Goal: Communication & Community: Answer question/provide support

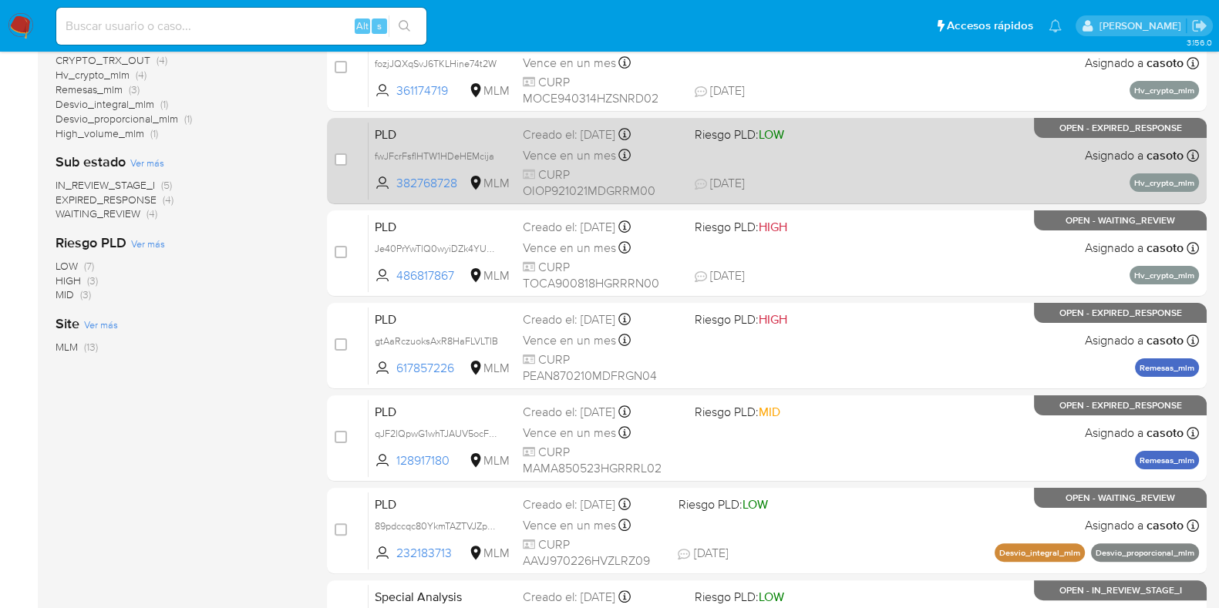
scroll to position [607, 0]
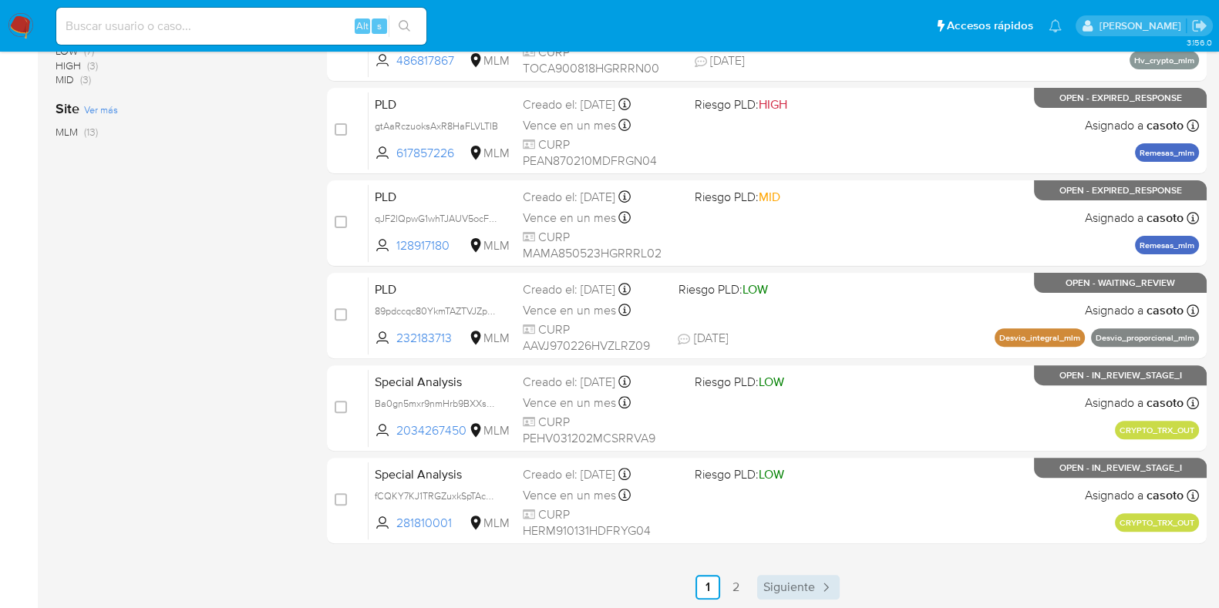
click at [792, 590] on span "Siguiente" at bounding box center [789, 587] width 52 height 12
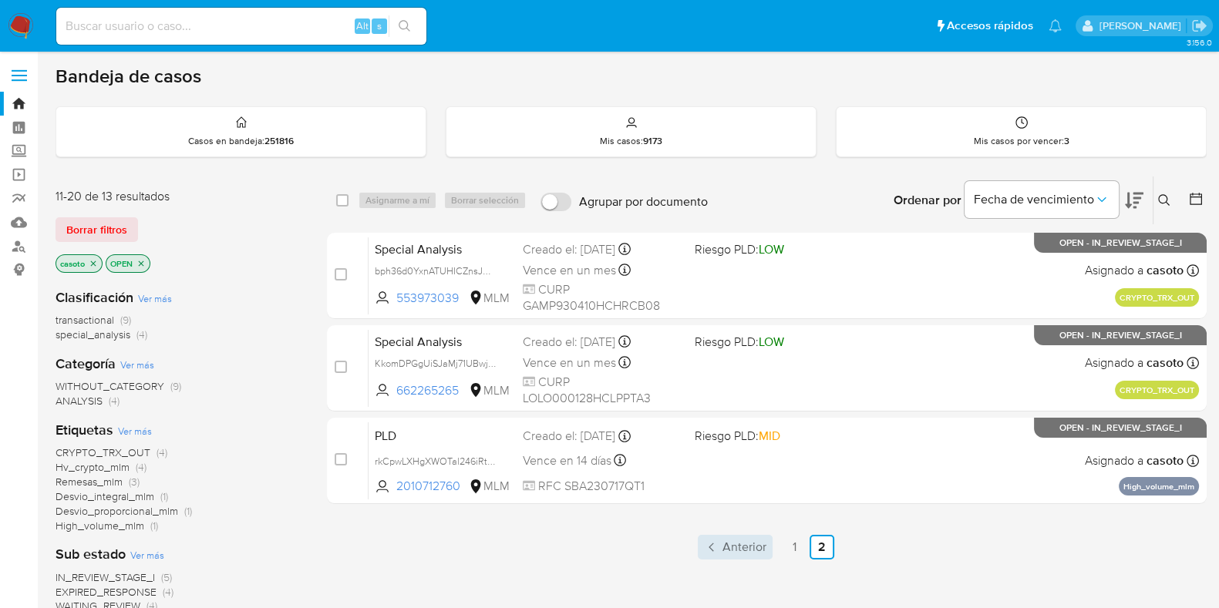
click at [748, 550] on span "Anterior" at bounding box center [744, 547] width 44 height 12
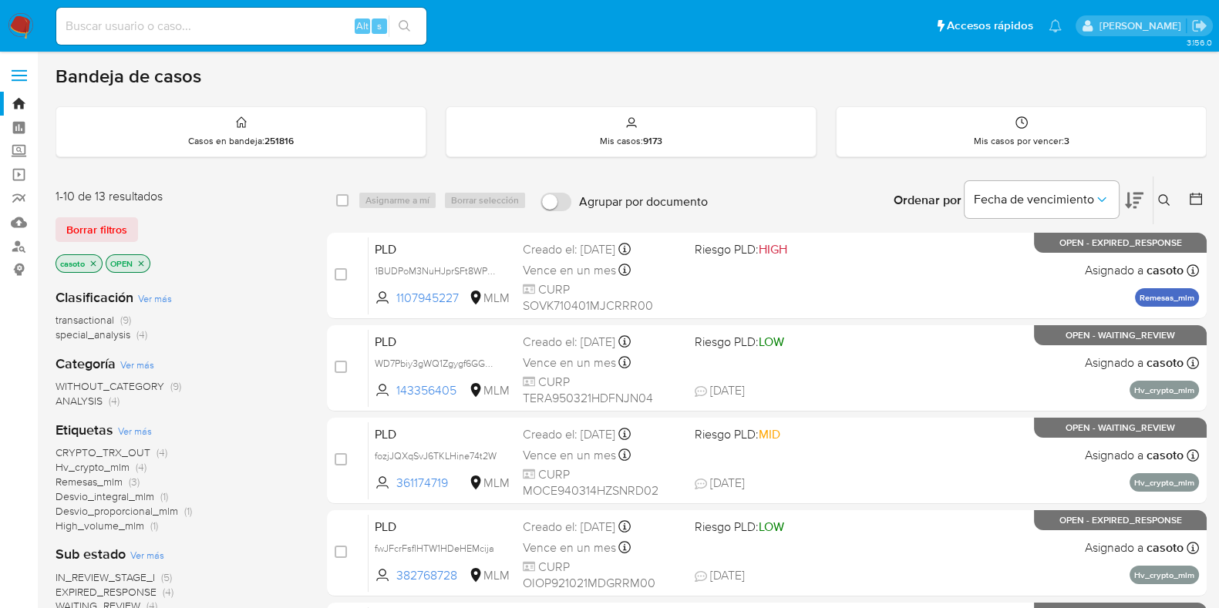
click at [93, 261] on icon "close-filter" at bounding box center [93, 263] width 9 height 9
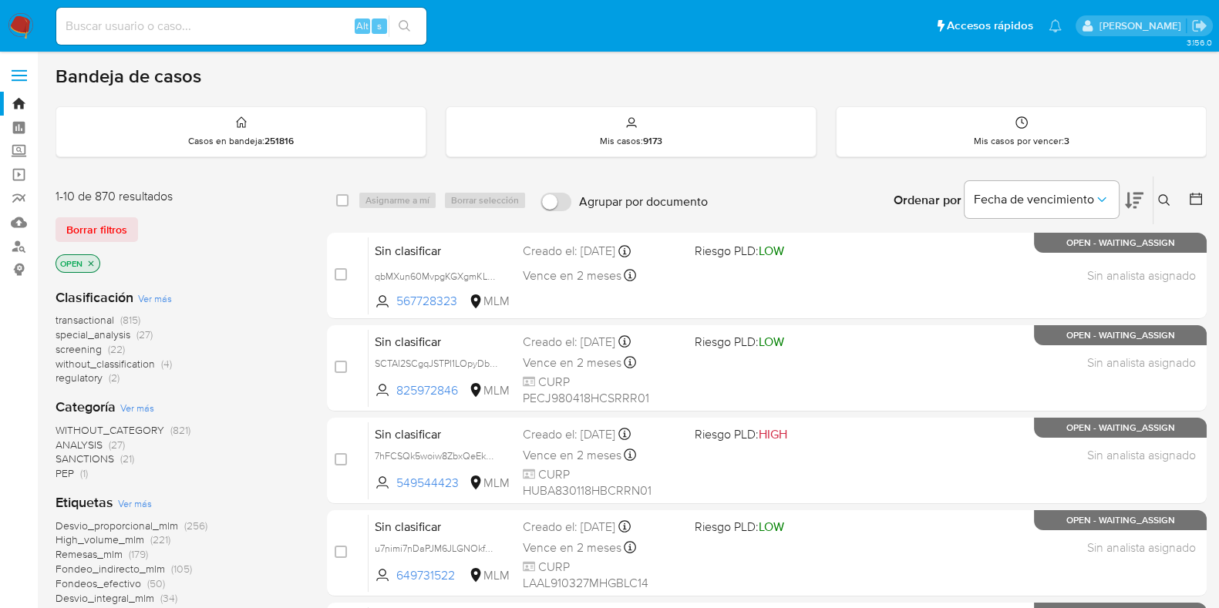
click at [1163, 194] on icon at bounding box center [1164, 200] width 12 height 12
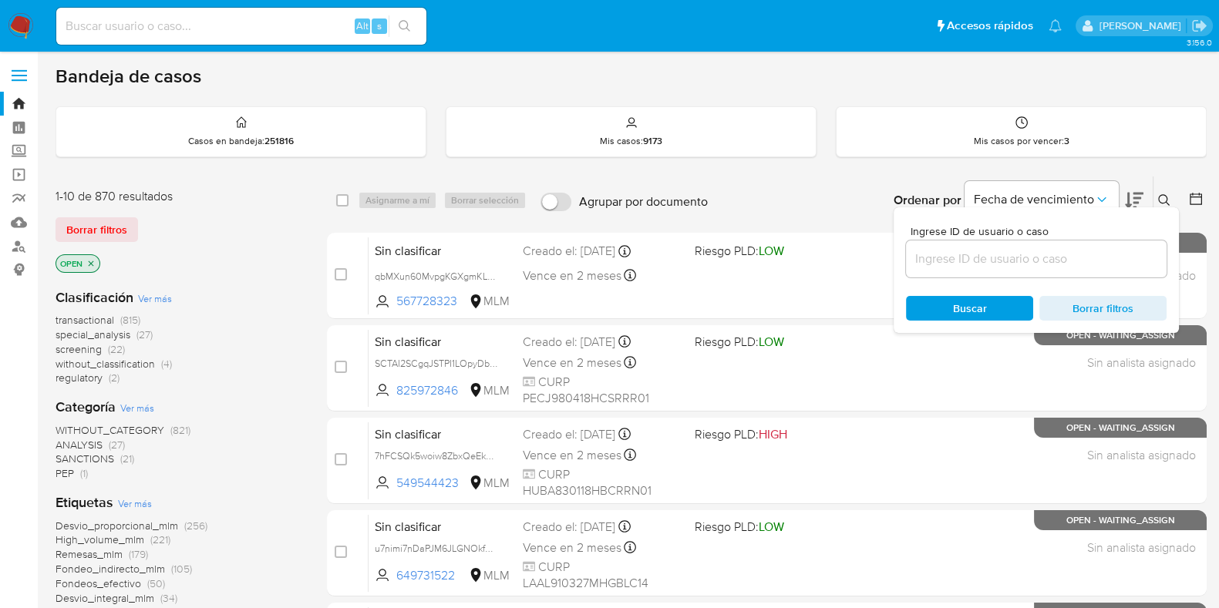
click at [1035, 253] on input at bounding box center [1036, 259] width 261 height 20
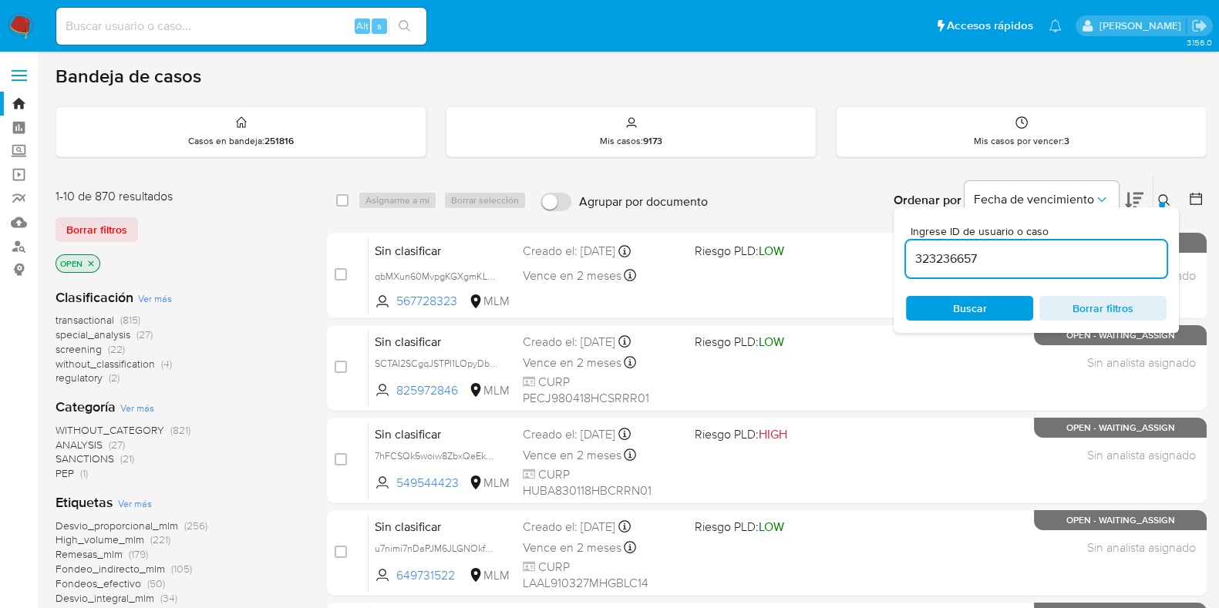
type input "323236657"
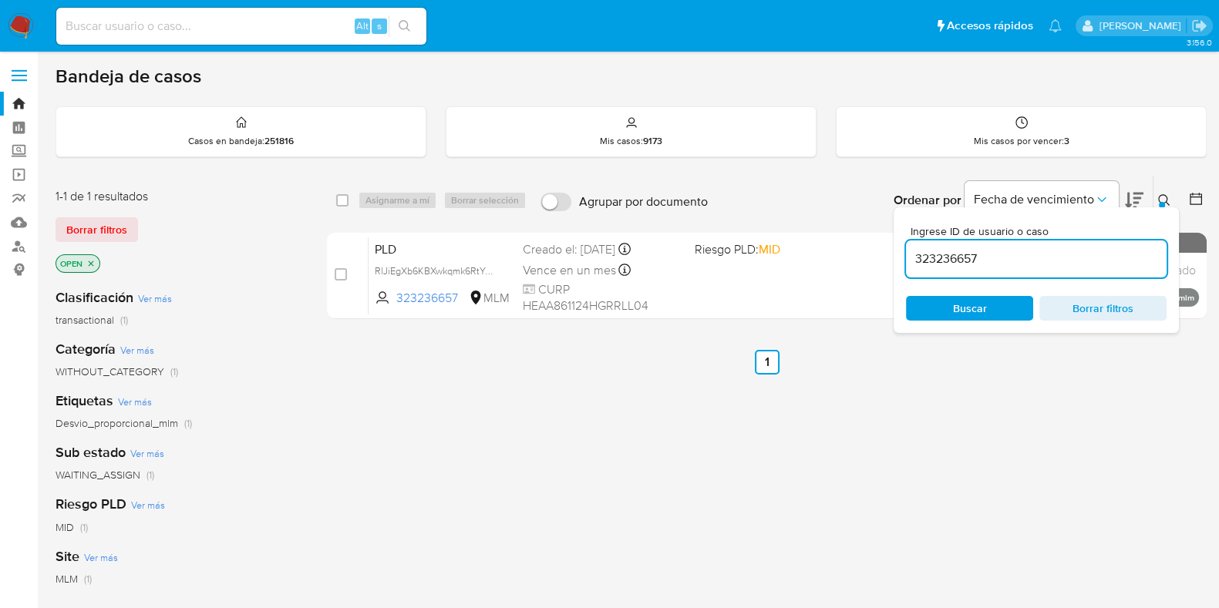
click at [1162, 202] on div at bounding box center [1162, 205] width 6 height 6
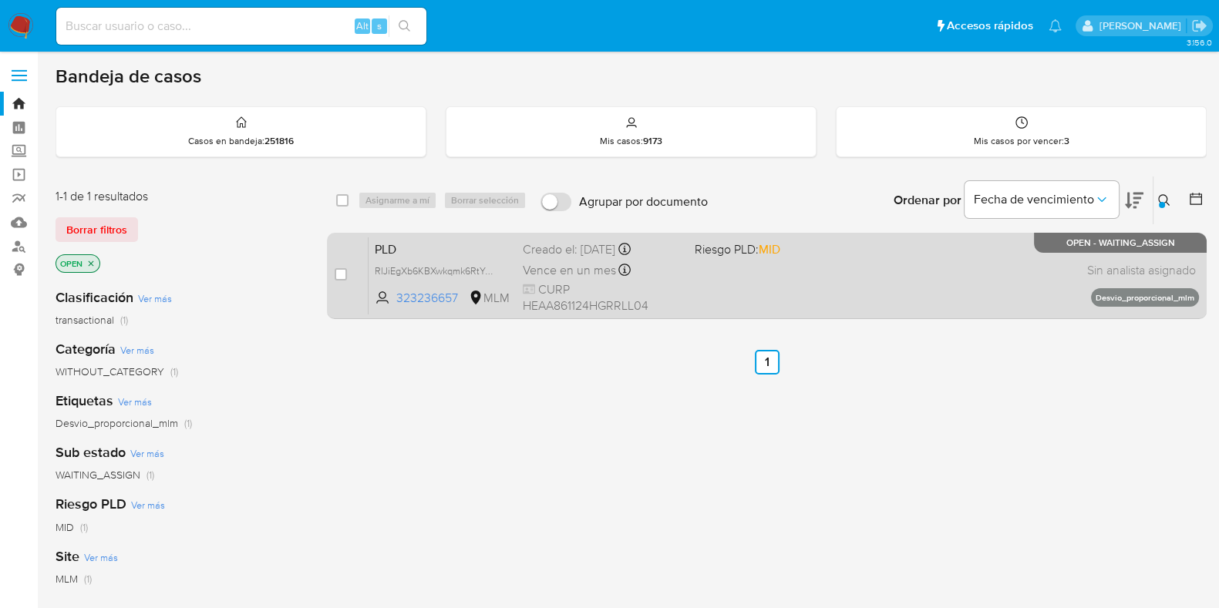
click at [933, 264] on div "PLD RlJiEgXb6KBXwkqmk6RtYGja 323236657 MLM Riesgo PLD: MID Creado el: 12/08/202…" at bounding box center [783, 276] width 830 height 78
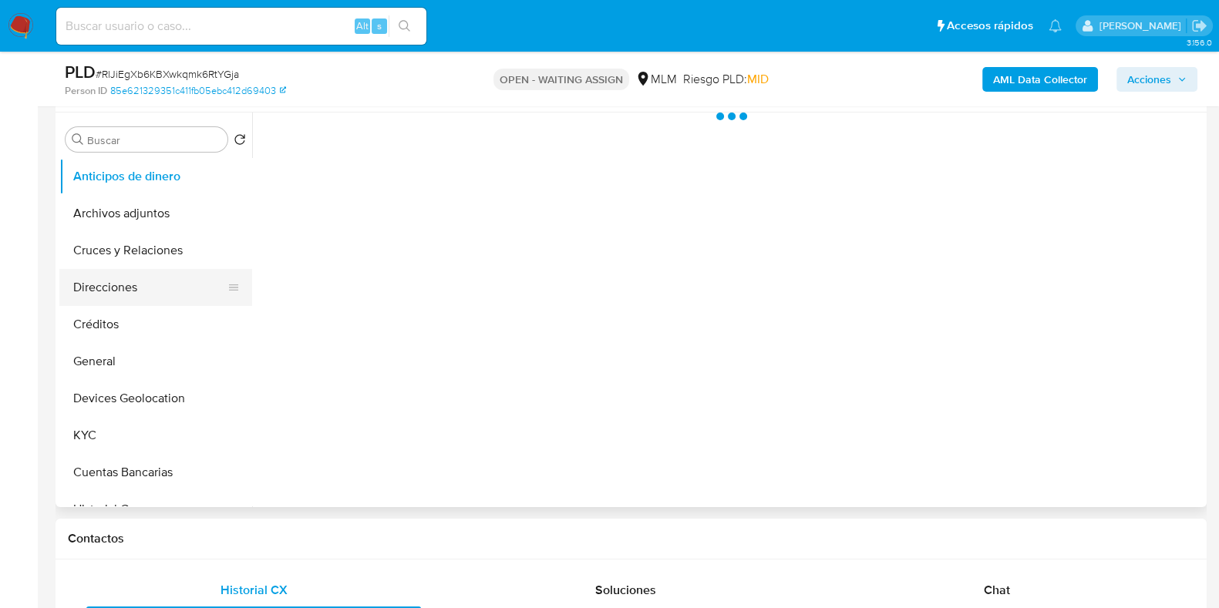
scroll to position [289, 0]
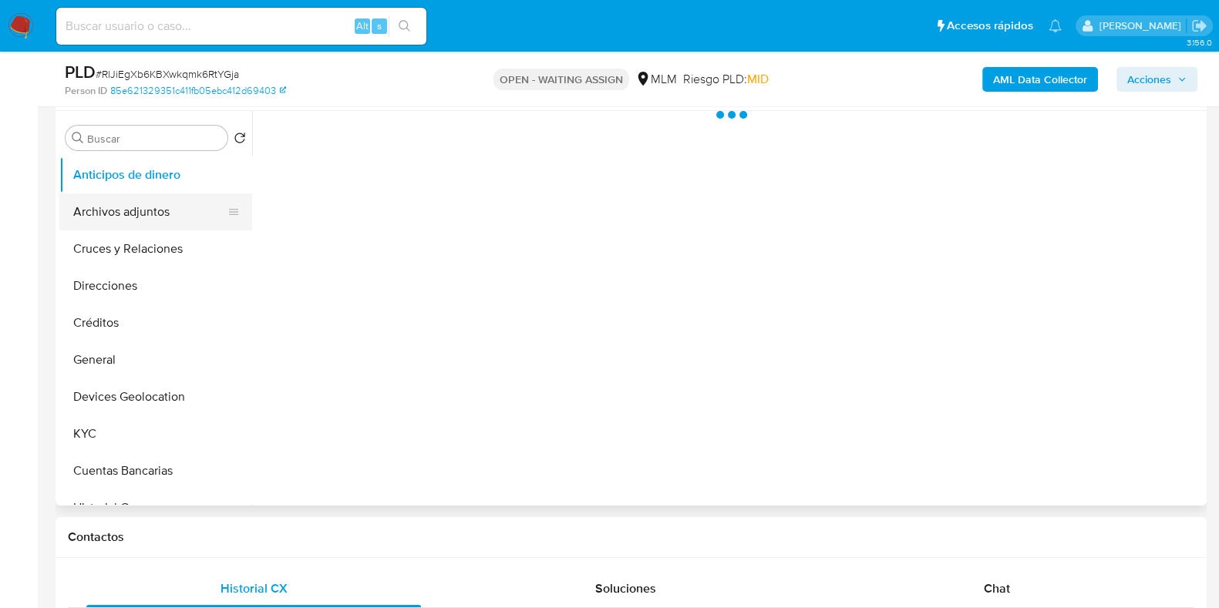
click at [123, 217] on button "Archivos adjuntos" at bounding box center [149, 211] width 180 height 37
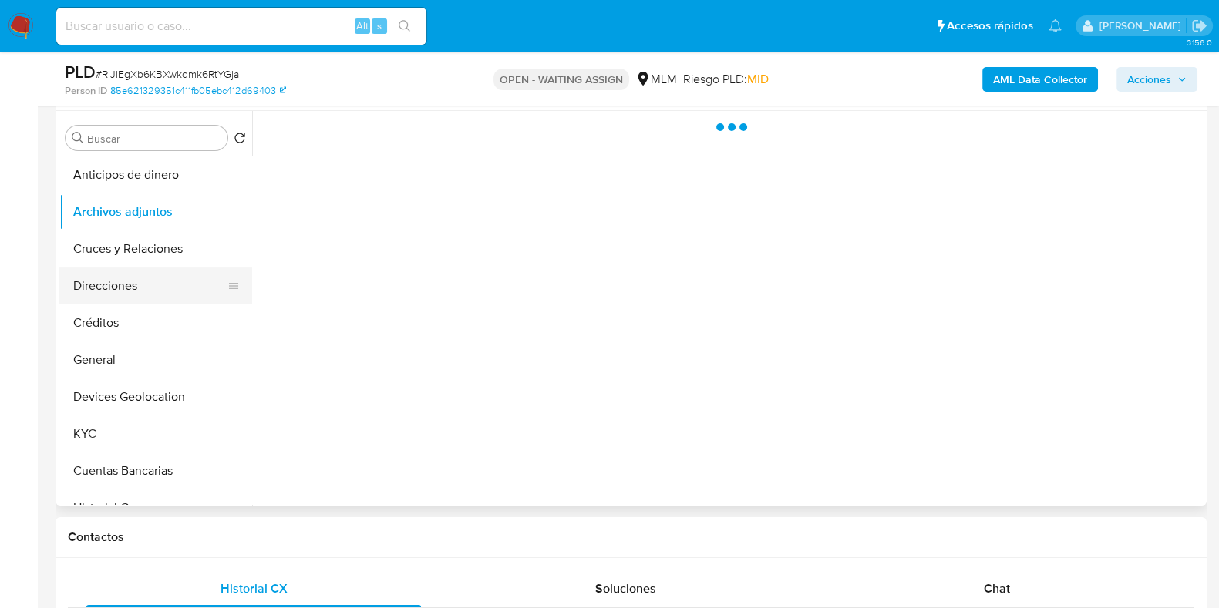
select select "10"
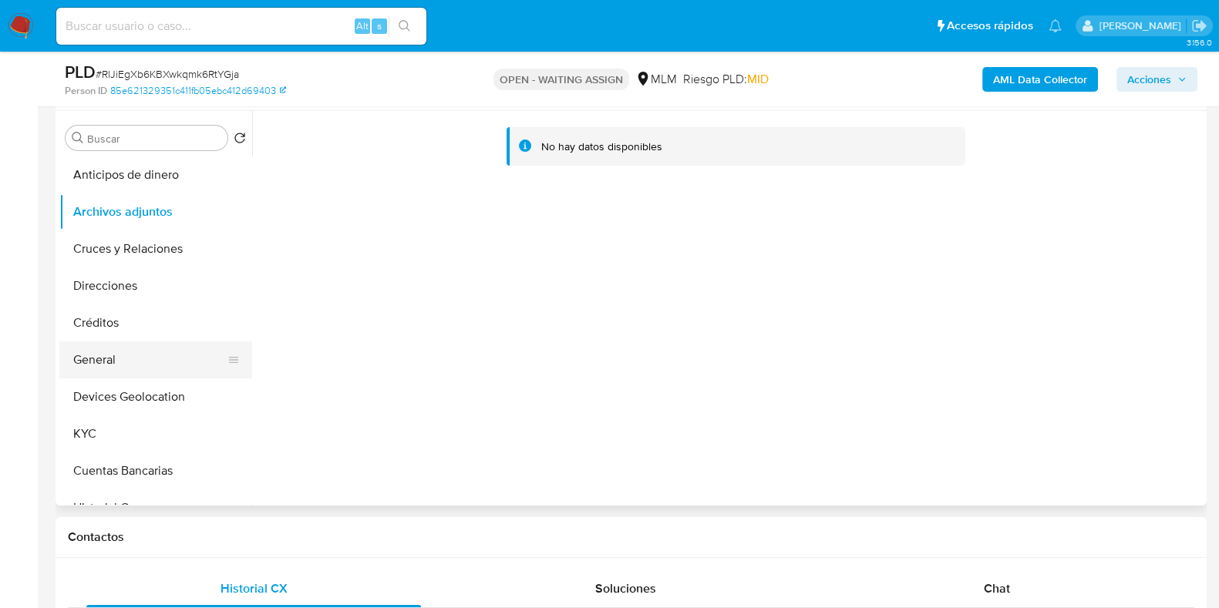
click at [100, 362] on button "General" at bounding box center [149, 360] width 180 height 37
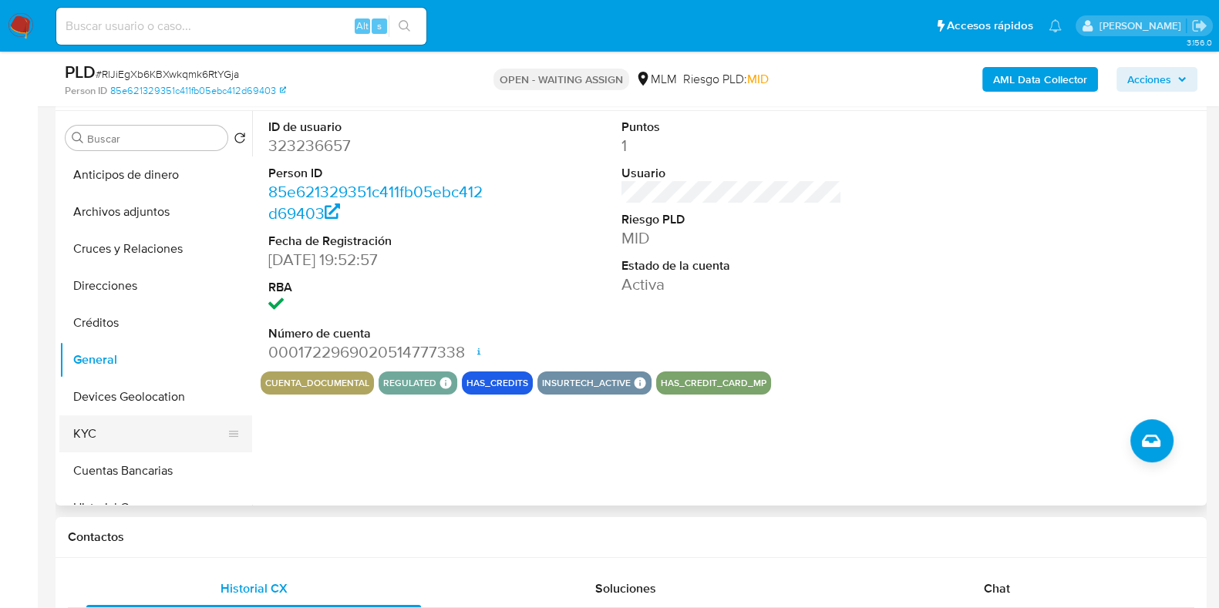
click at [95, 429] on button "KYC" at bounding box center [149, 434] width 180 height 37
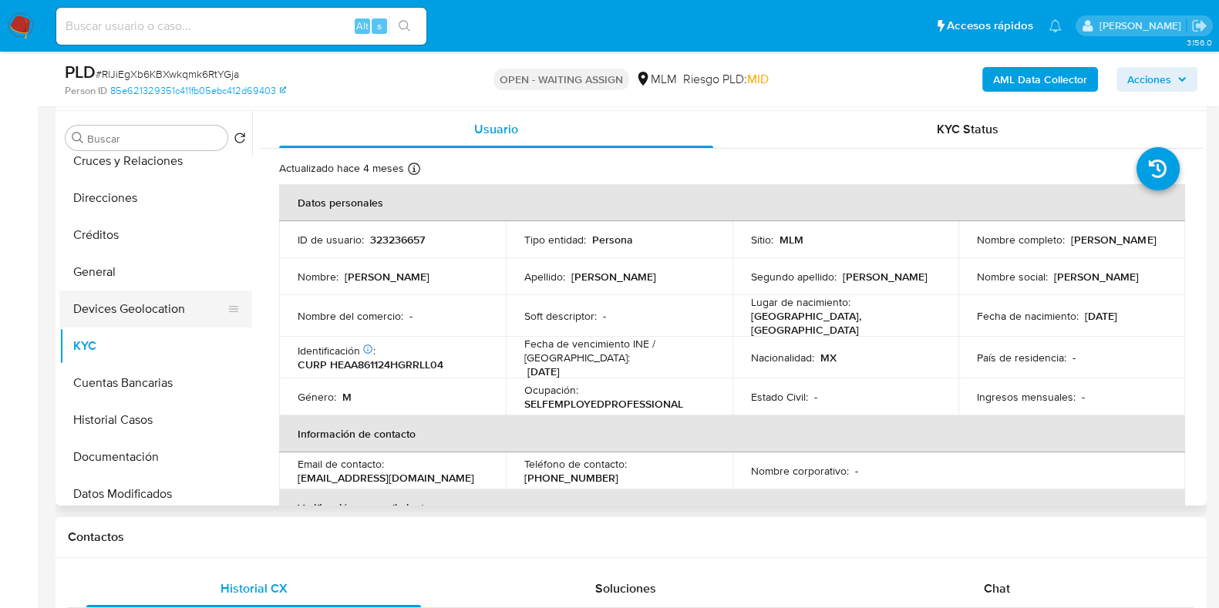
scroll to position [192, 0]
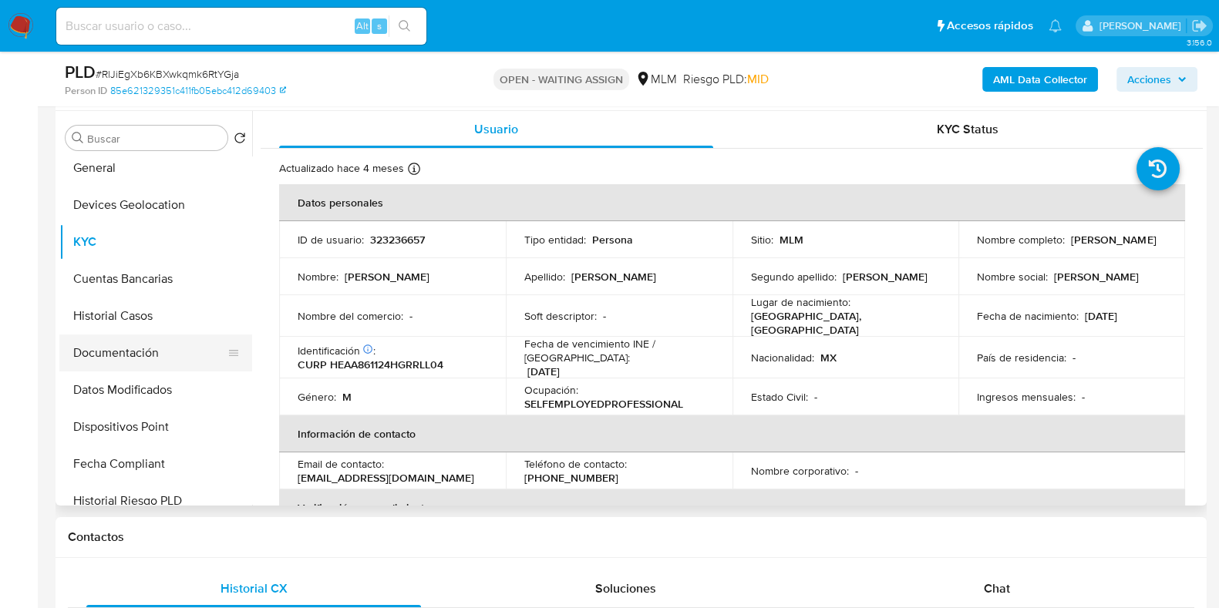
click at [126, 357] on button "Documentación" at bounding box center [149, 353] width 180 height 37
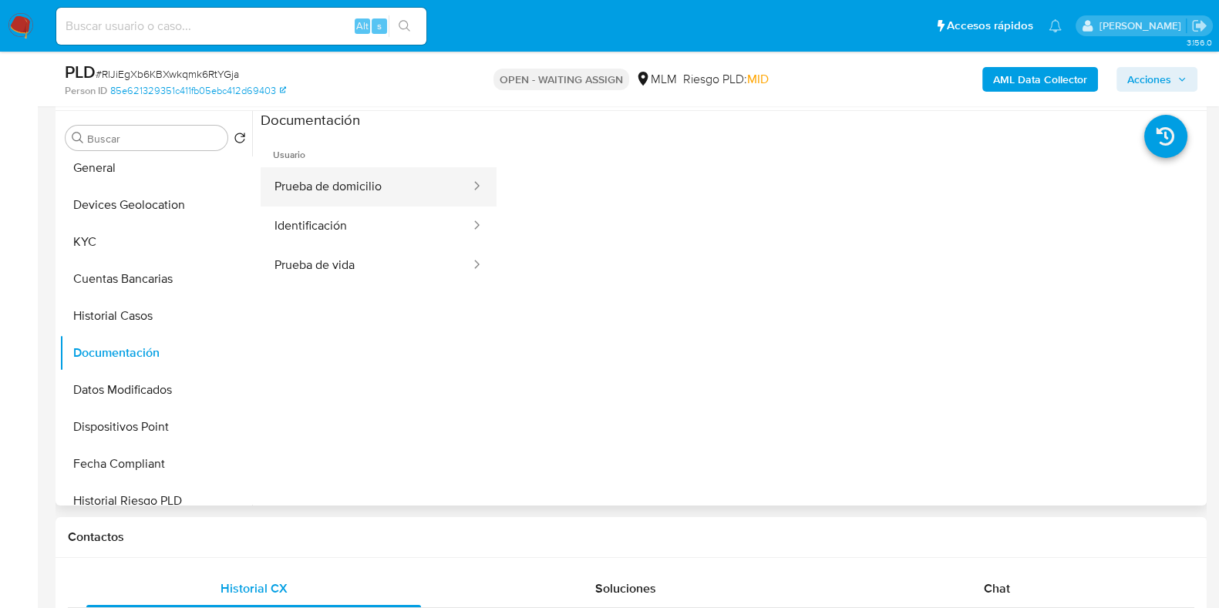
click at [337, 193] on button "Prueba de domicilio" at bounding box center [366, 186] width 211 height 39
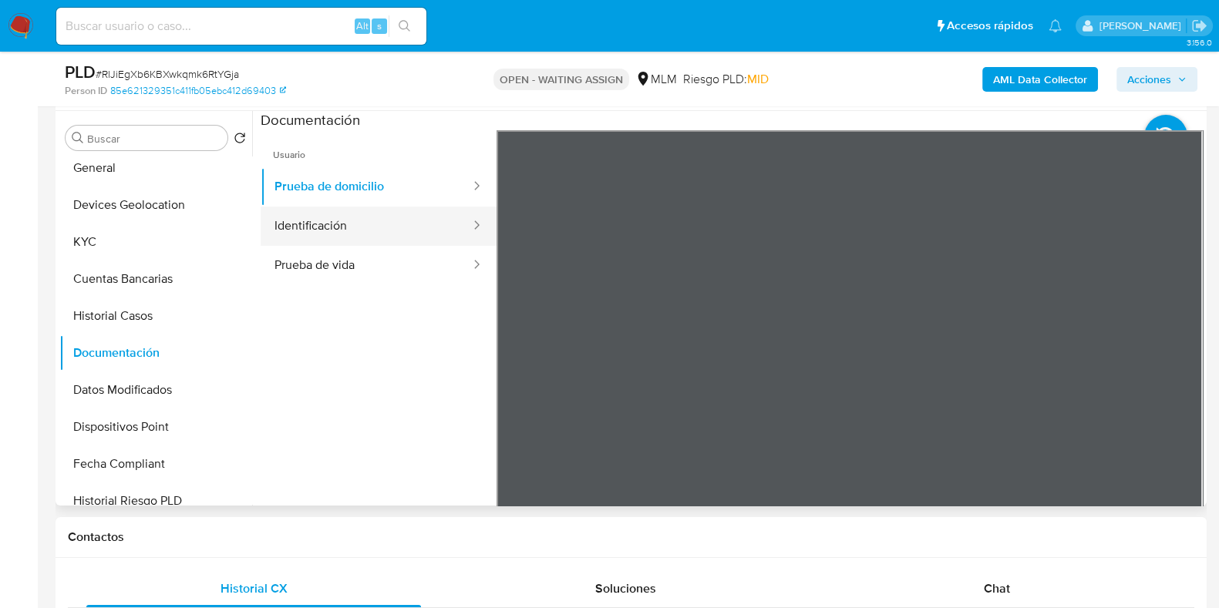
click at [371, 228] on button "Identificación" at bounding box center [366, 226] width 211 height 39
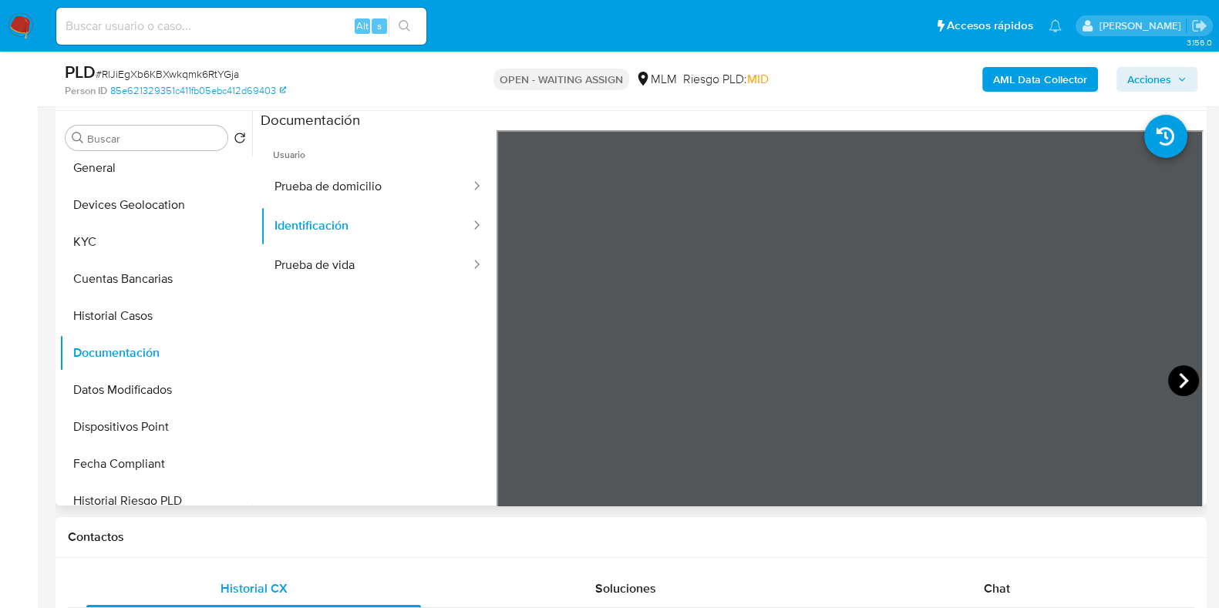
click at [1168, 379] on icon at bounding box center [1183, 380] width 31 height 31
click at [323, 274] on button "Prueba de vida" at bounding box center [366, 265] width 211 height 39
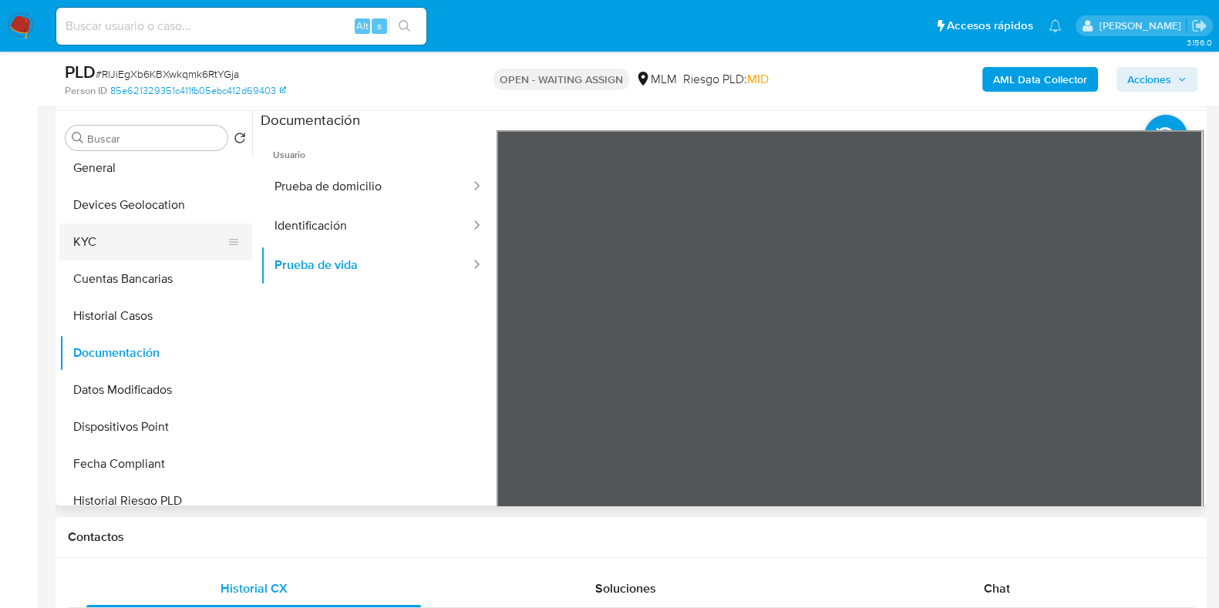
click at [91, 254] on button "KYC" at bounding box center [149, 242] width 180 height 37
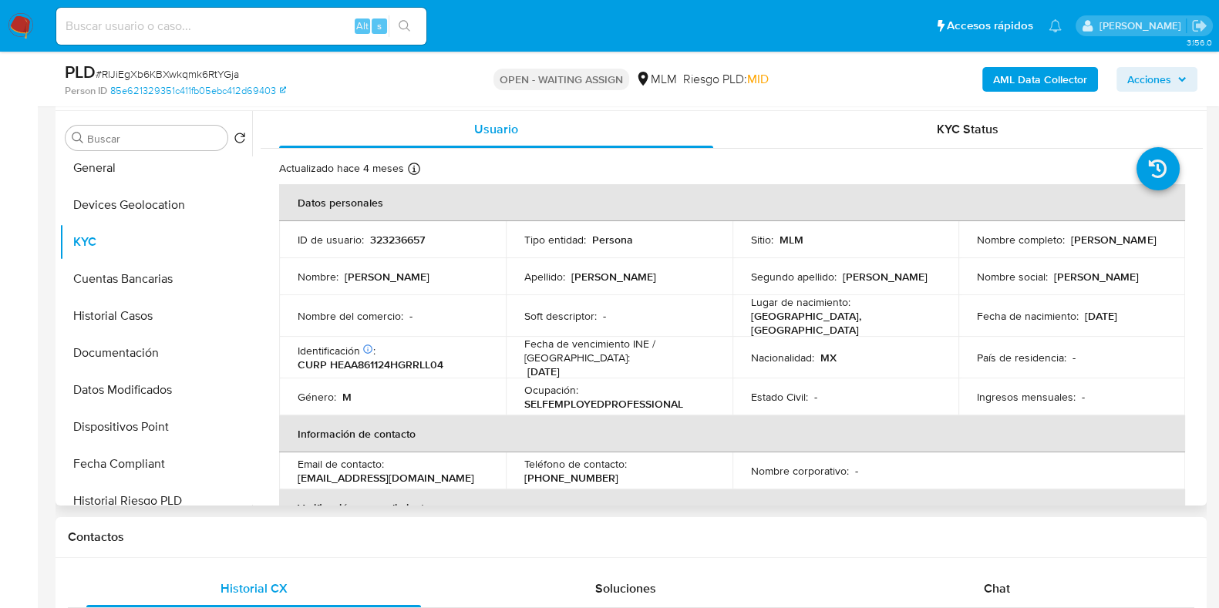
drag, startPoint x: 1153, startPoint y: 245, endPoint x: 974, endPoint y: 253, distance: 179.8
click at [977, 247] on div "Nombre completo : Jose Alejandro Hernandez Alcantara" at bounding box center [1072, 240] width 190 height 14
copy p "[PERSON_NAME]"
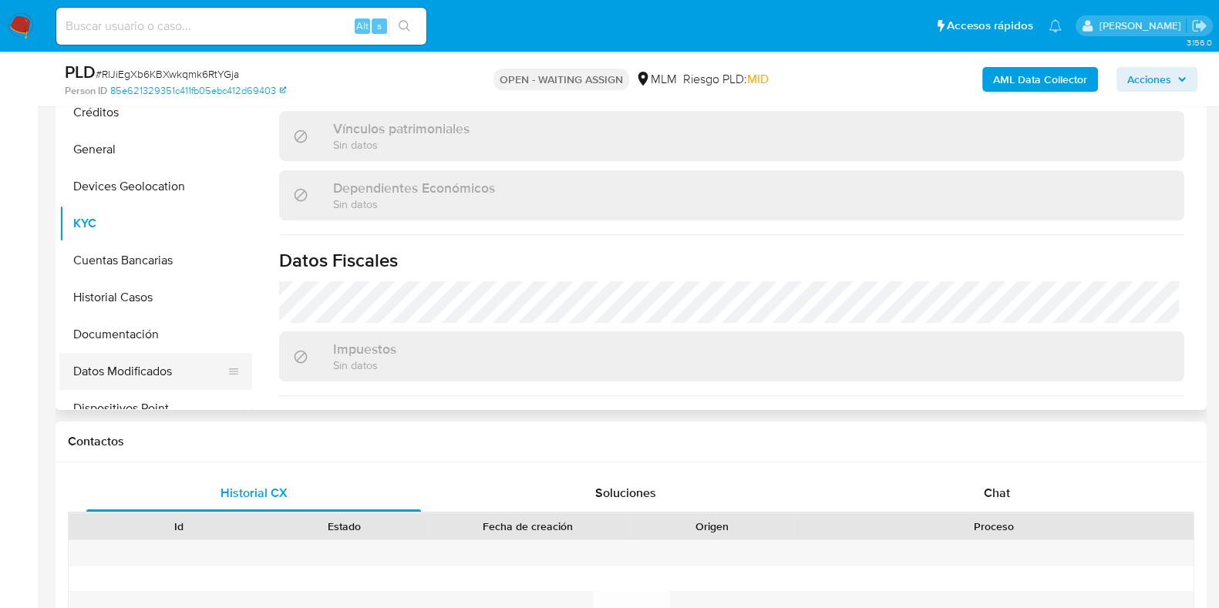
scroll to position [0, 0]
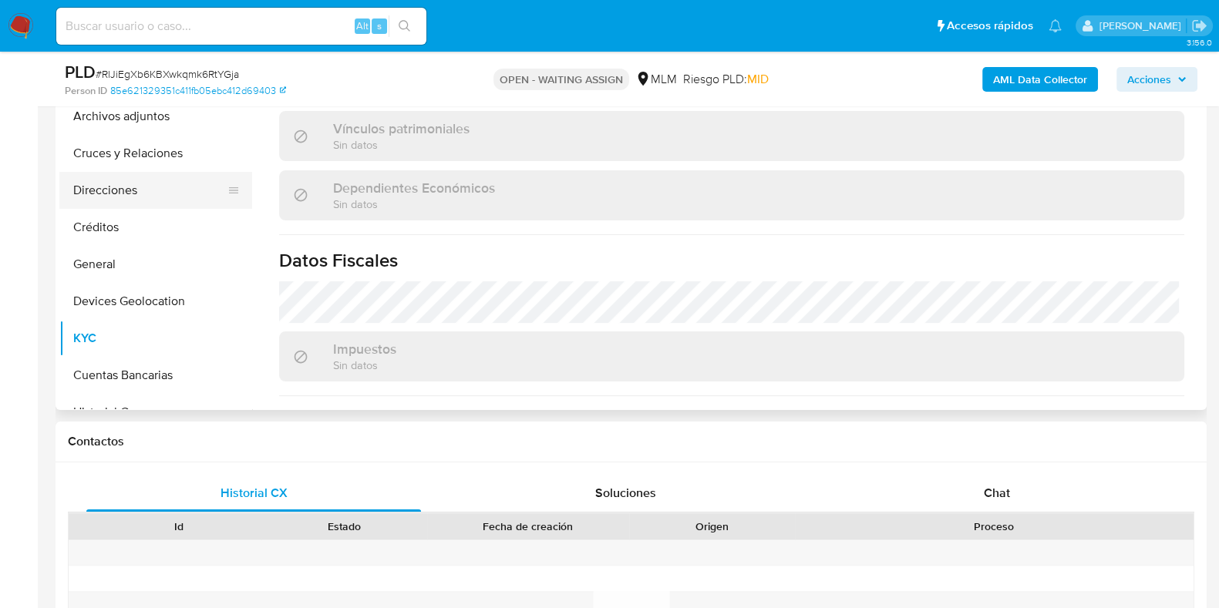
click at [121, 191] on button "Direcciones" at bounding box center [149, 190] width 180 height 37
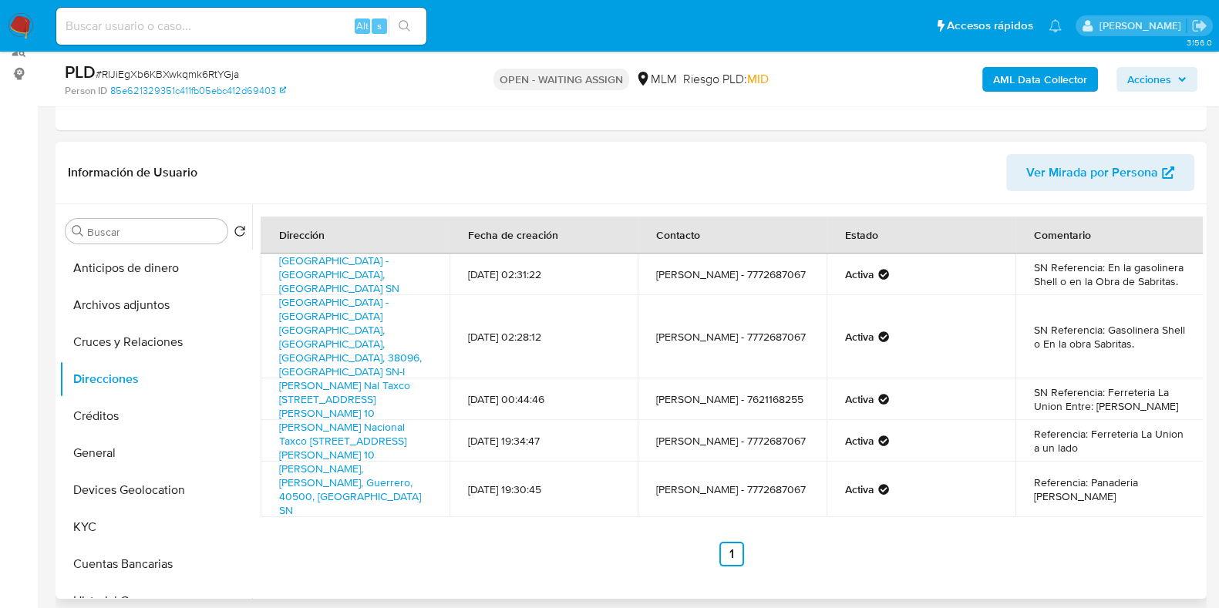
scroll to position [192, 0]
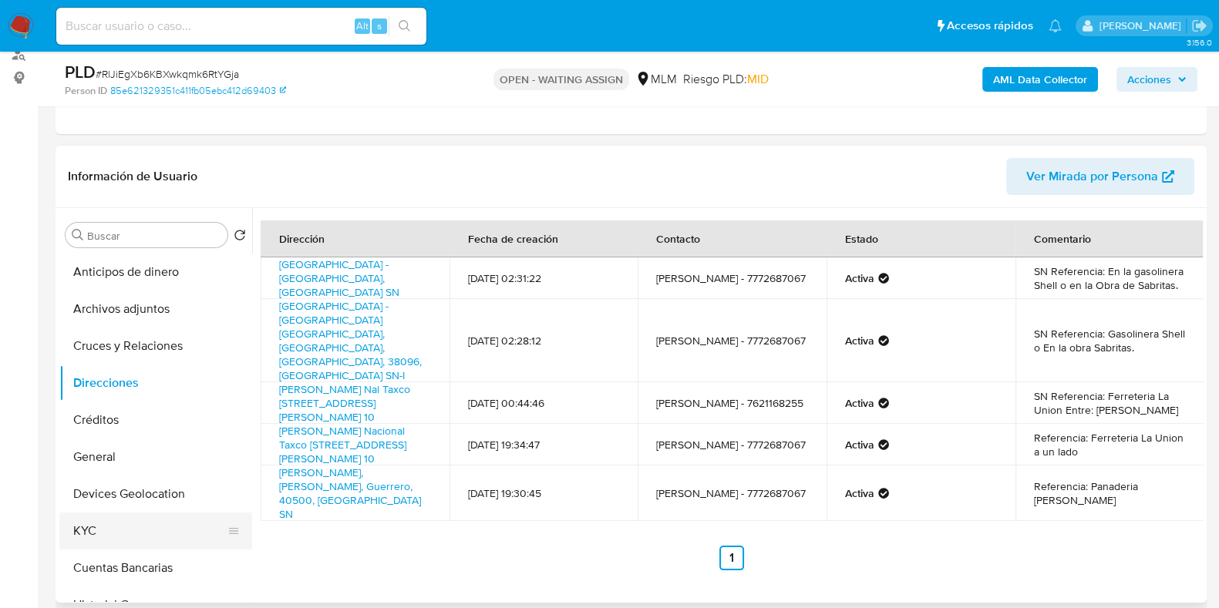
click at [93, 530] on button "KYC" at bounding box center [149, 531] width 180 height 37
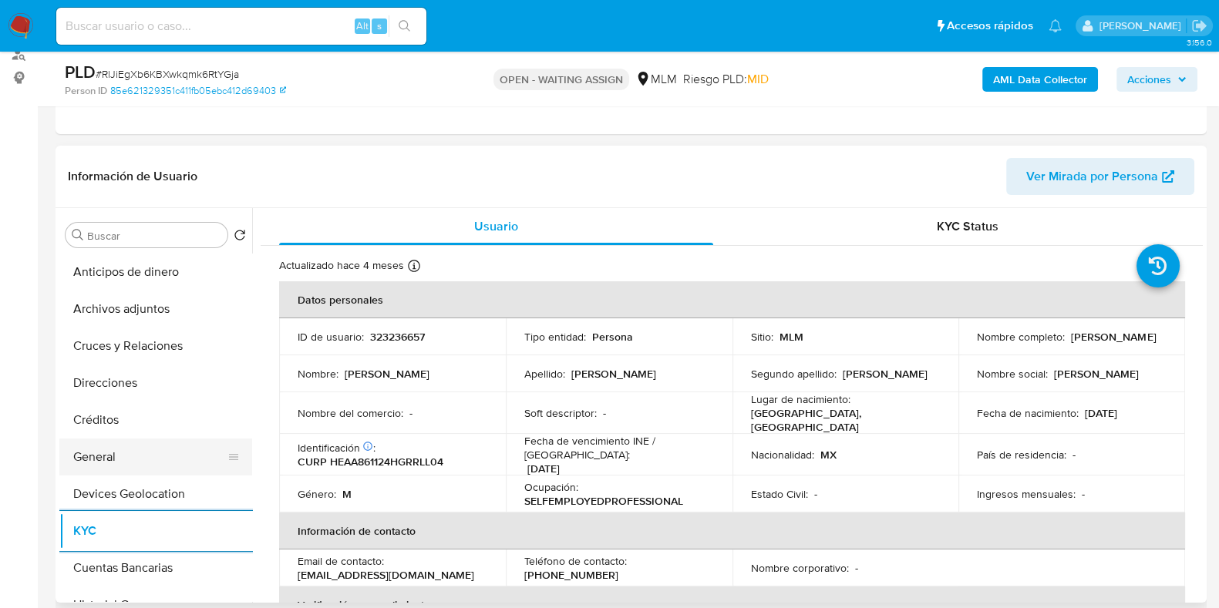
click at [114, 448] on button "General" at bounding box center [149, 457] width 180 height 37
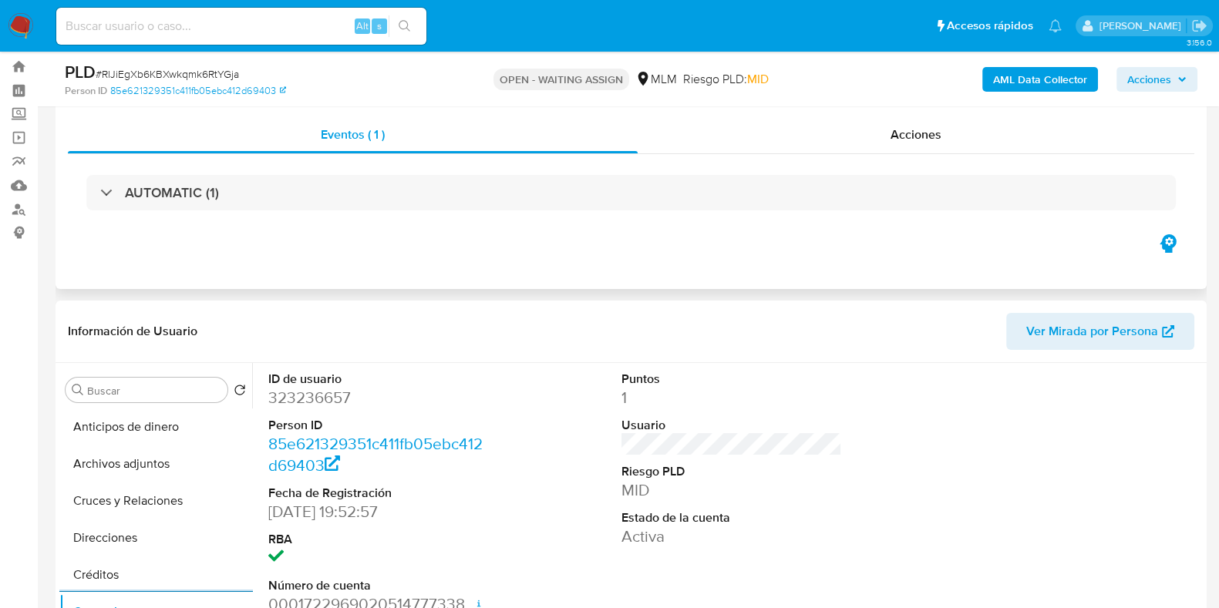
scroll to position [0, 0]
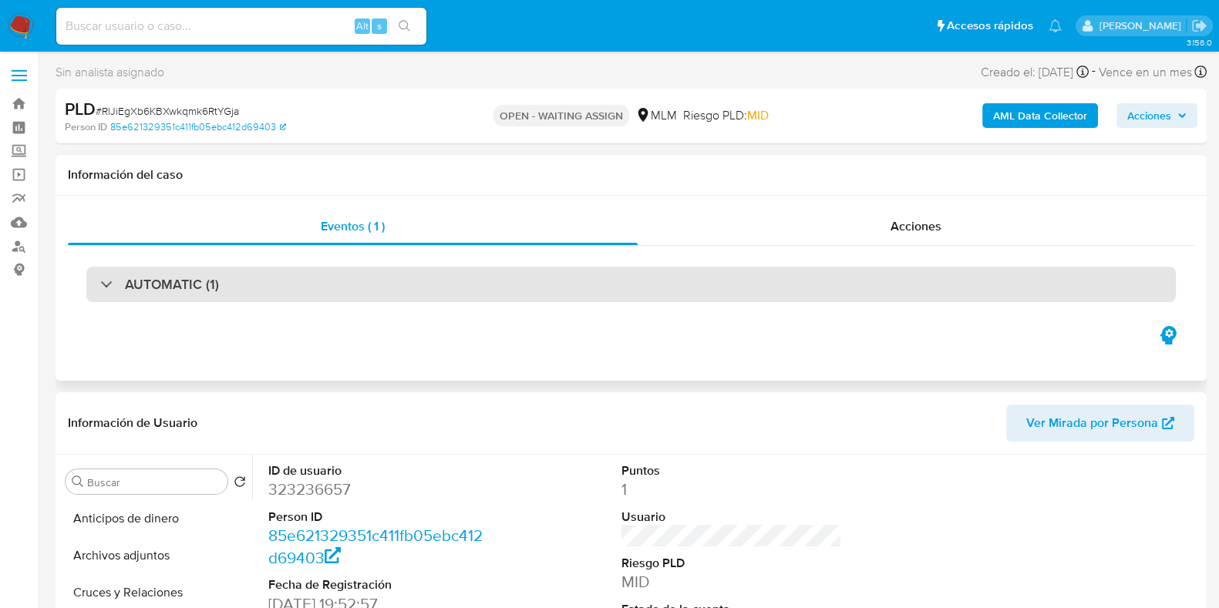
click at [358, 275] on div "AUTOMATIC (1)" at bounding box center [630, 284] width 1089 height 35
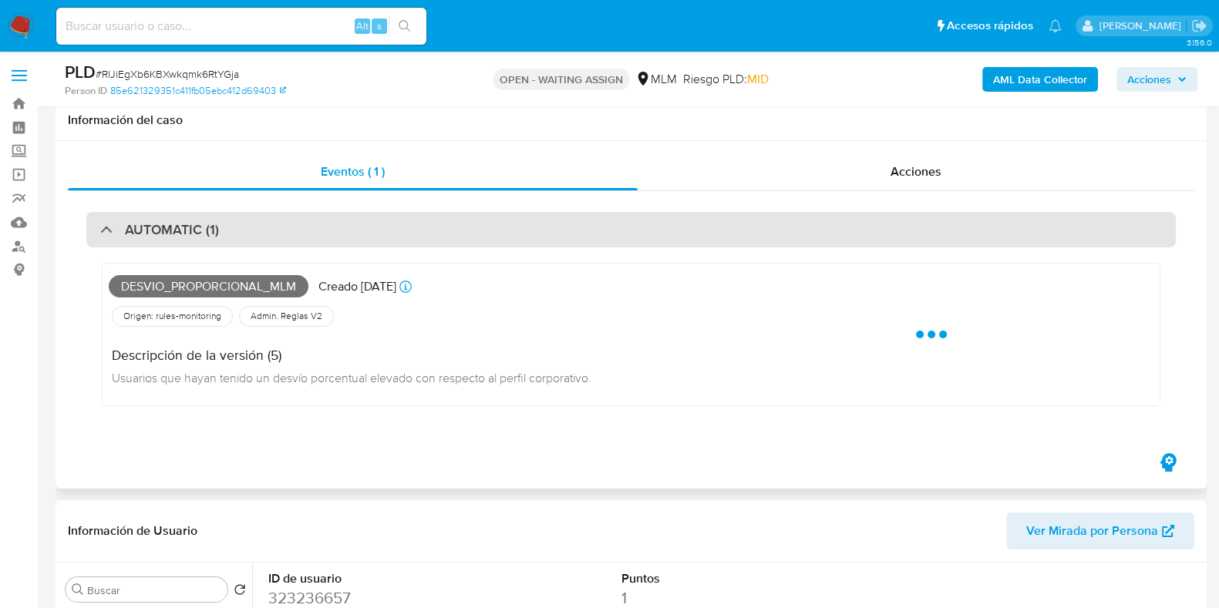
scroll to position [96, 0]
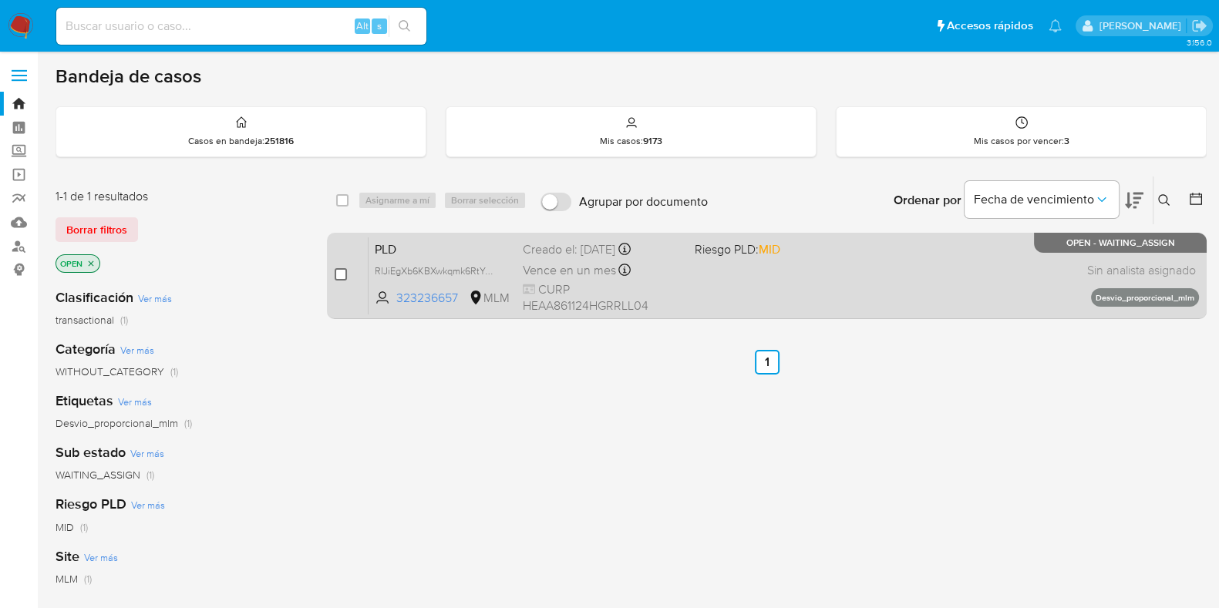
click at [342, 274] on input "checkbox" at bounding box center [341, 274] width 12 height 12
checkbox input "true"
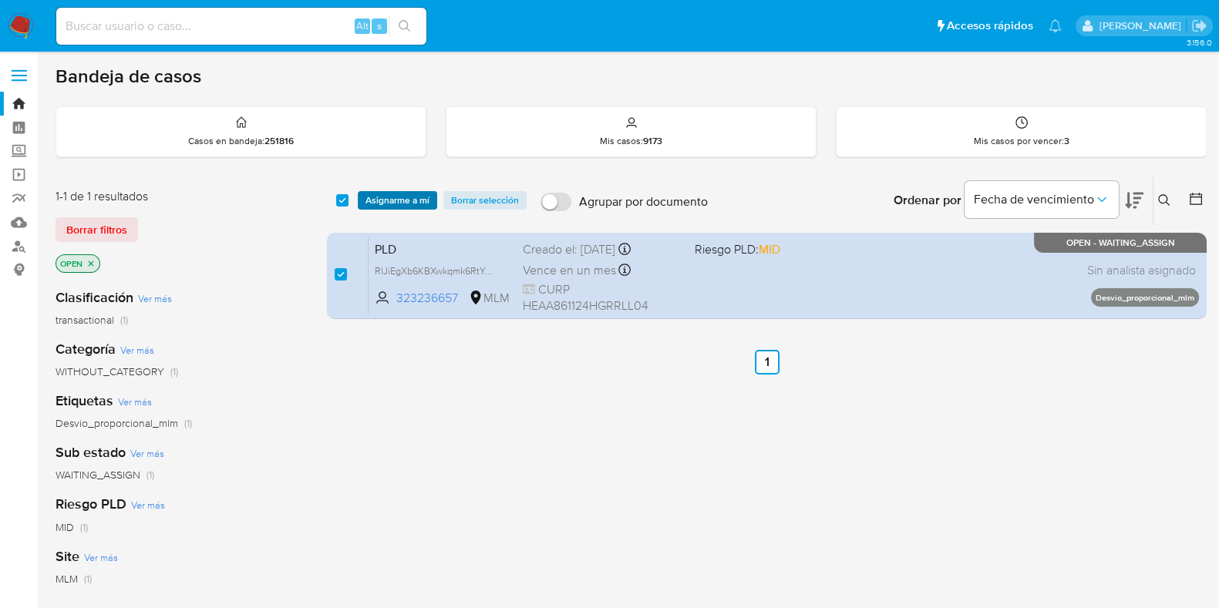
click at [389, 198] on span "Asignarme a mí" at bounding box center [397, 200] width 64 height 15
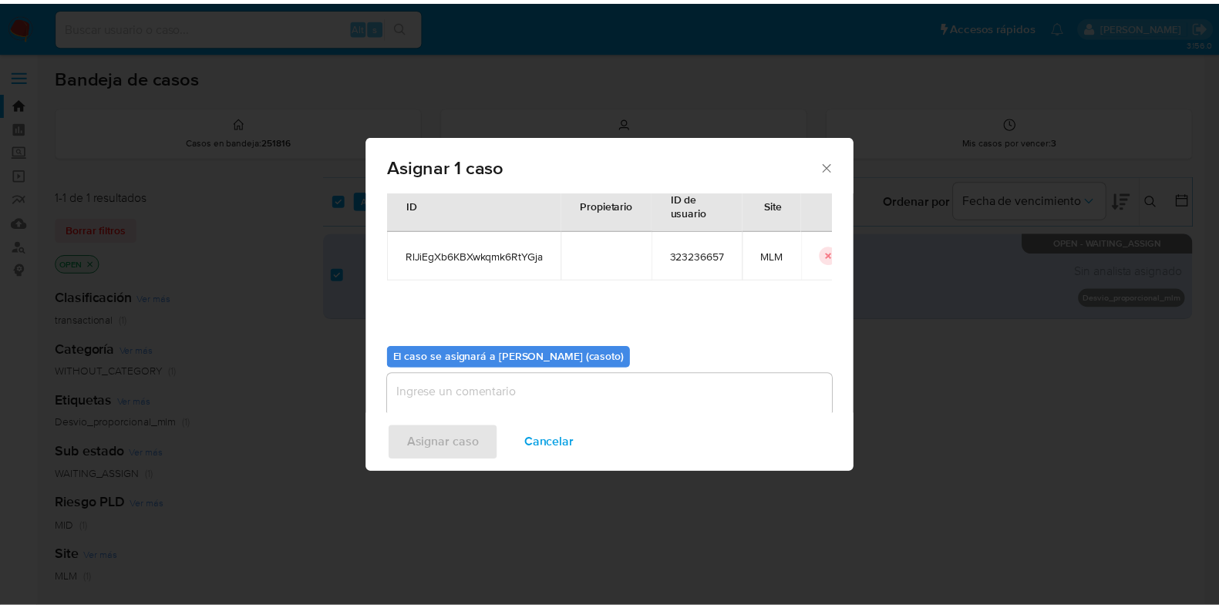
scroll to position [79, 0]
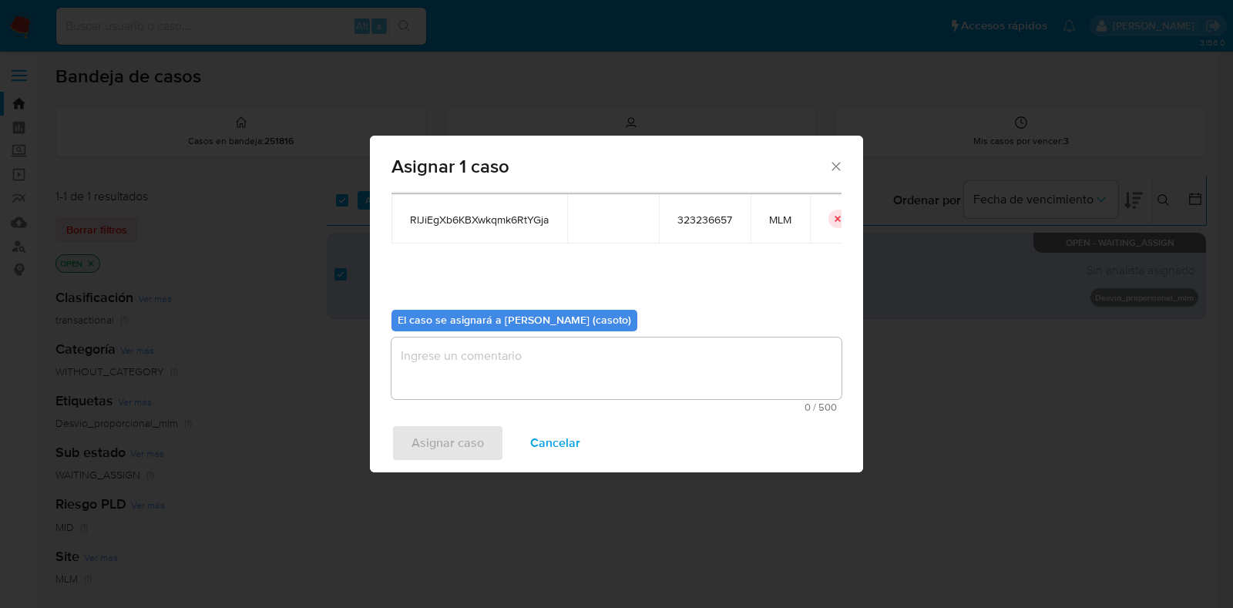
click at [536, 358] on textarea "assign-modal" at bounding box center [617, 369] width 450 height 62
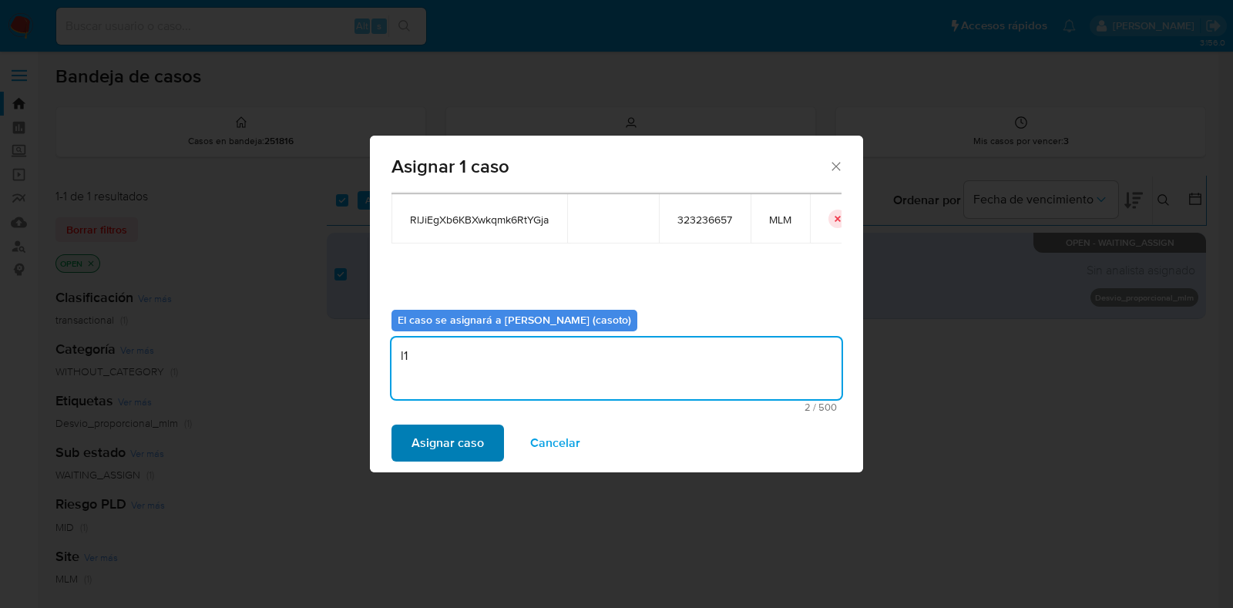
type textarea "l1"
click at [440, 457] on span "Asignar caso" at bounding box center [448, 443] width 72 height 34
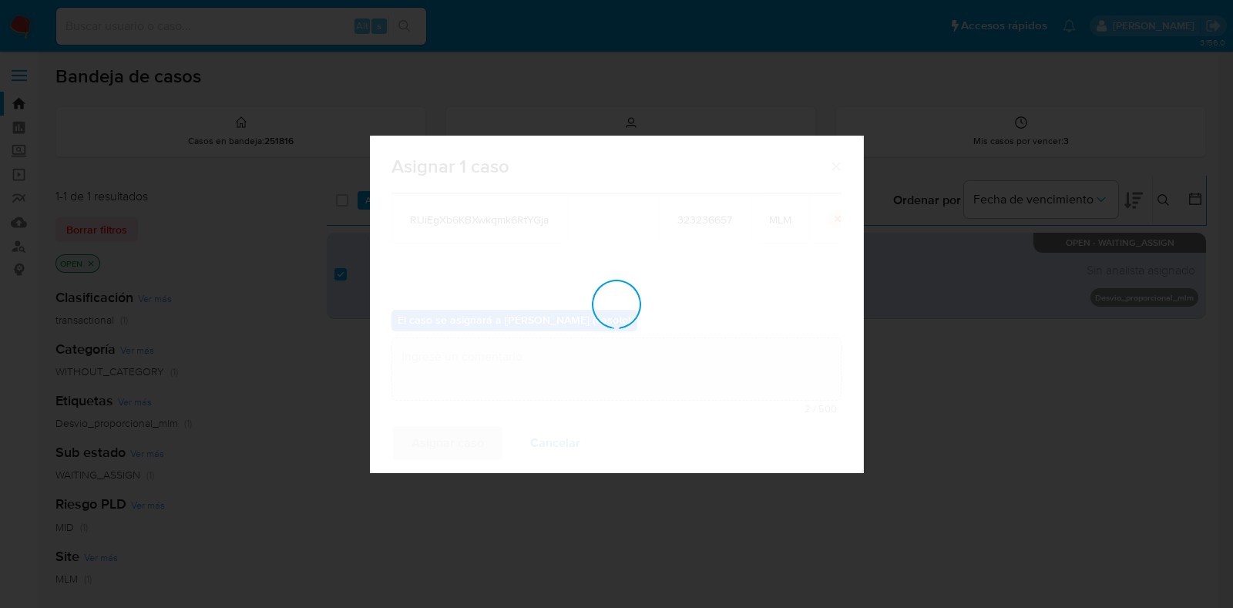
checkbox input "false"
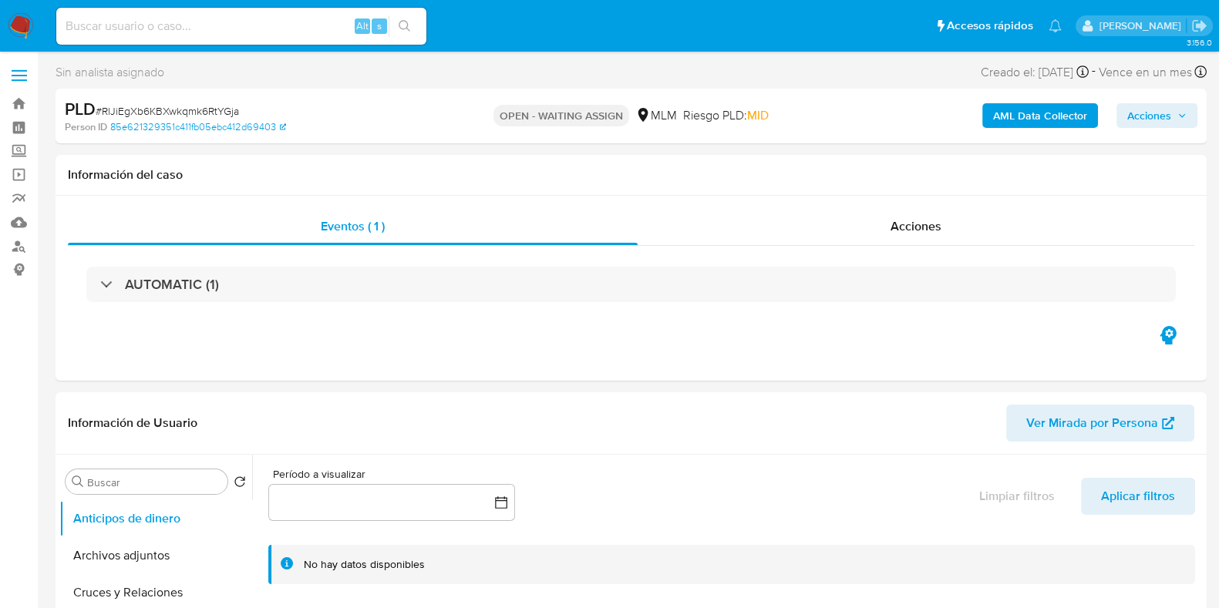
select select "10"
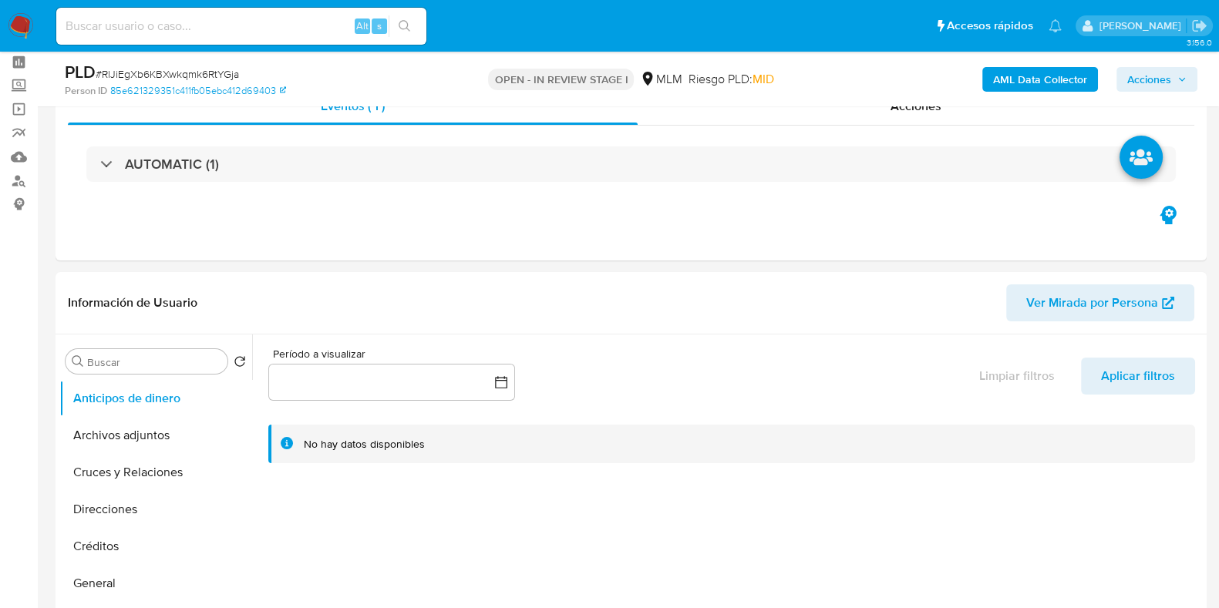
scroll to position [96, 0]
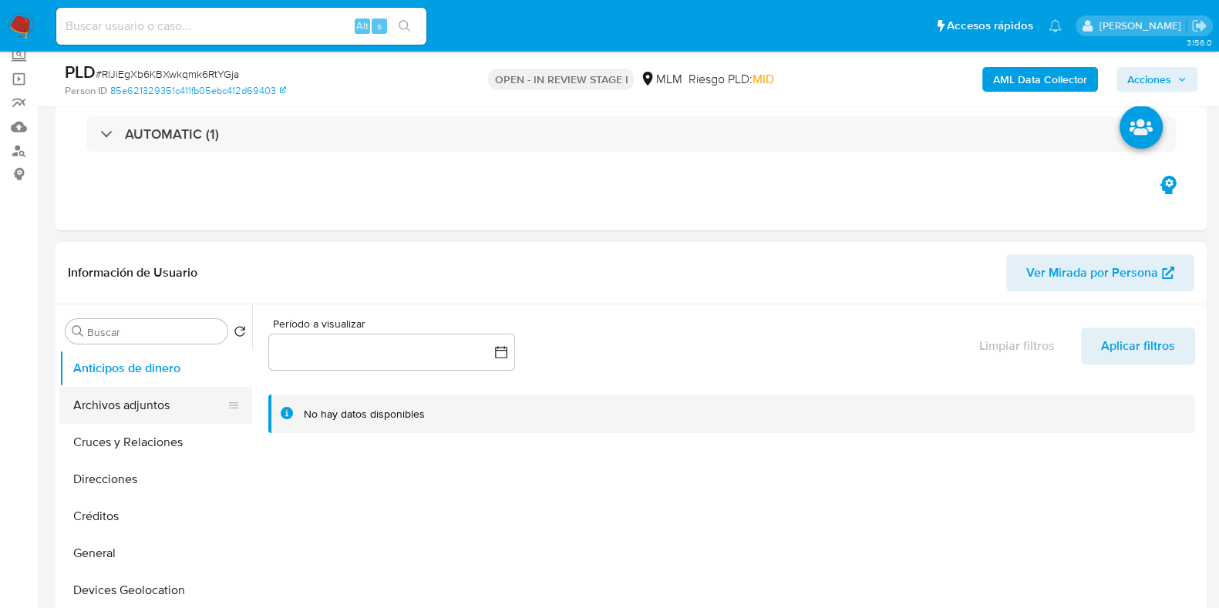
click at [177, 416] on button "Archivos adjuntos" at bounding box center [149, 405] width 180 height 37
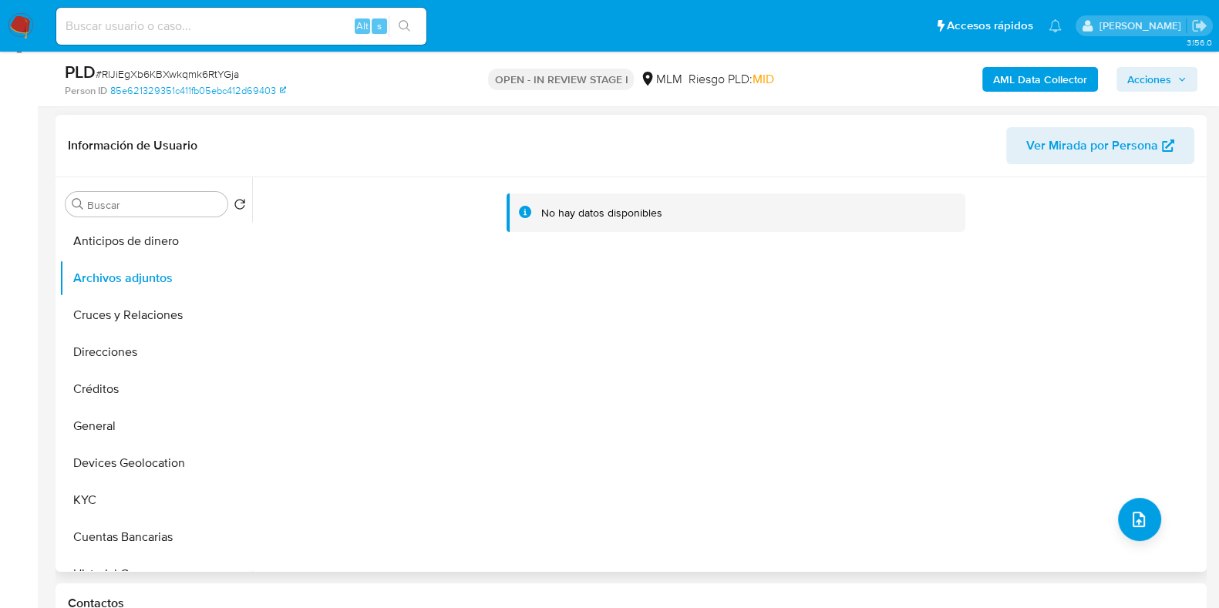
scroll to position [192, 0]
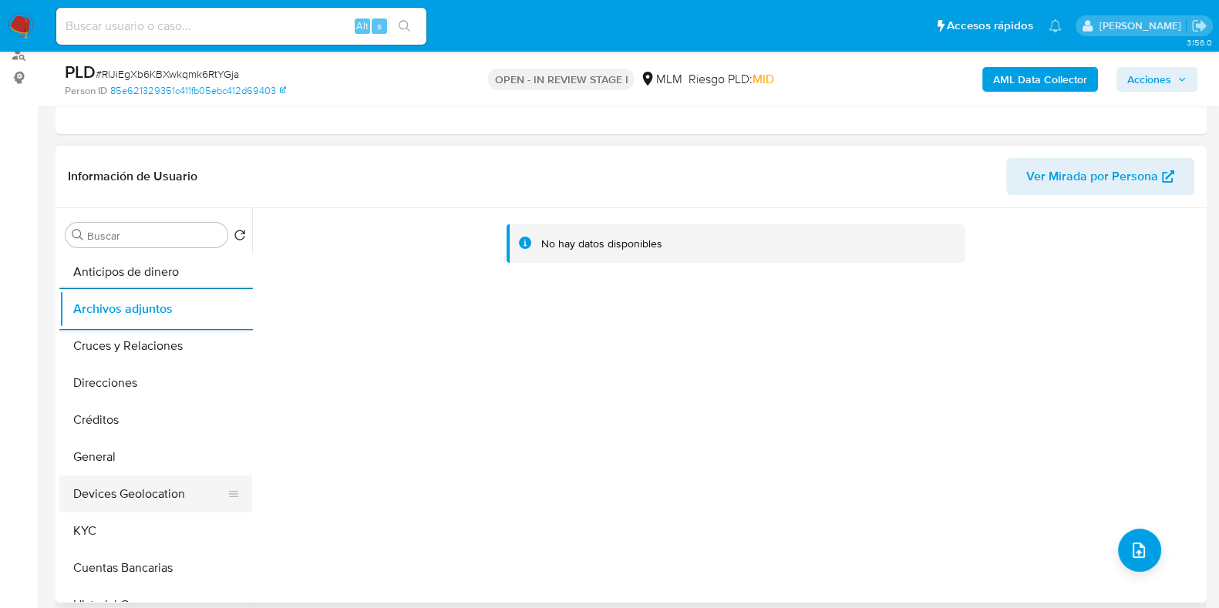
click at [157, 489] on button "Devices Geolocation" at bounding box center [149, 494] width 180 height 37
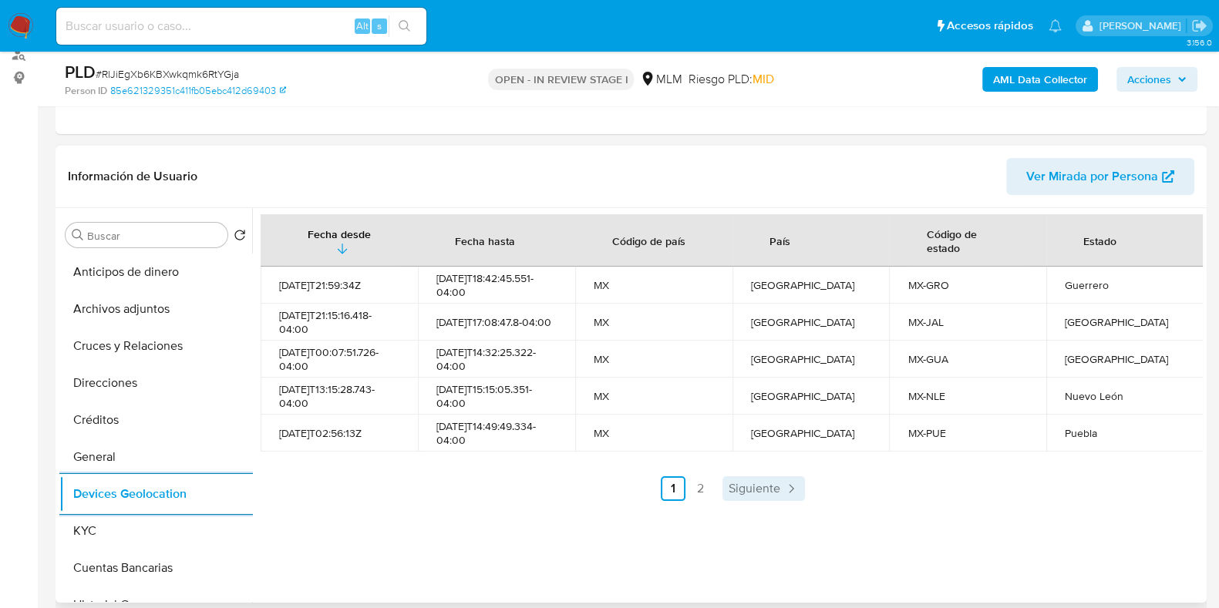
click at [731, 490] on span "Siguiente" at bounding box center [754, 489] width 52 height 12
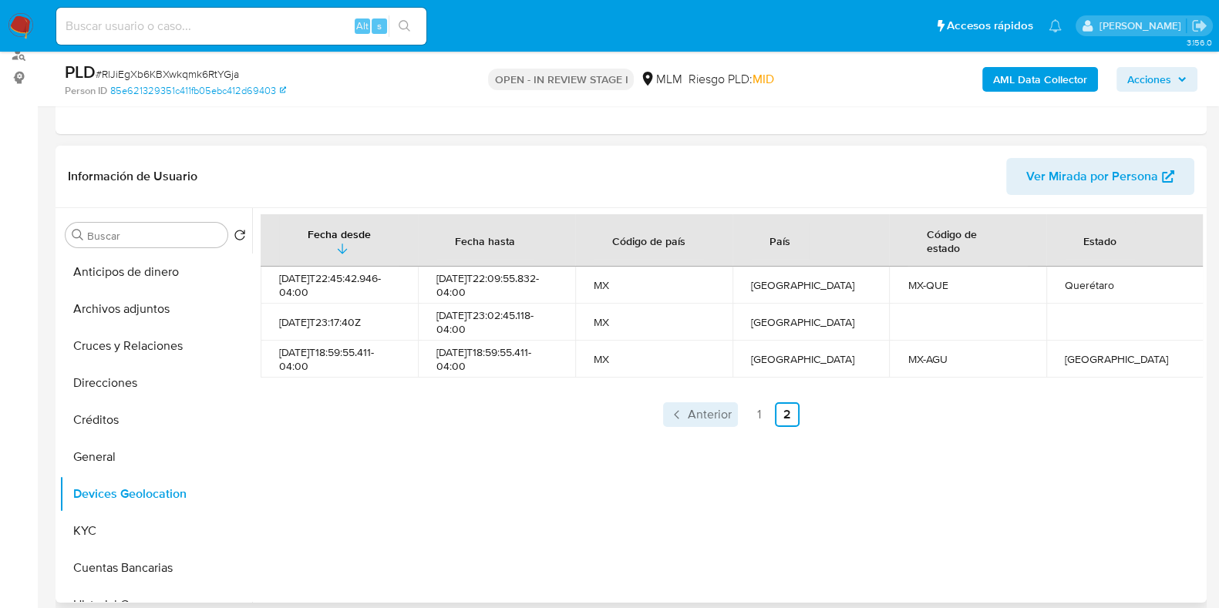
click at [707, 420] on span "Anterior" at bounding box center [710, 415] width 44 height 12
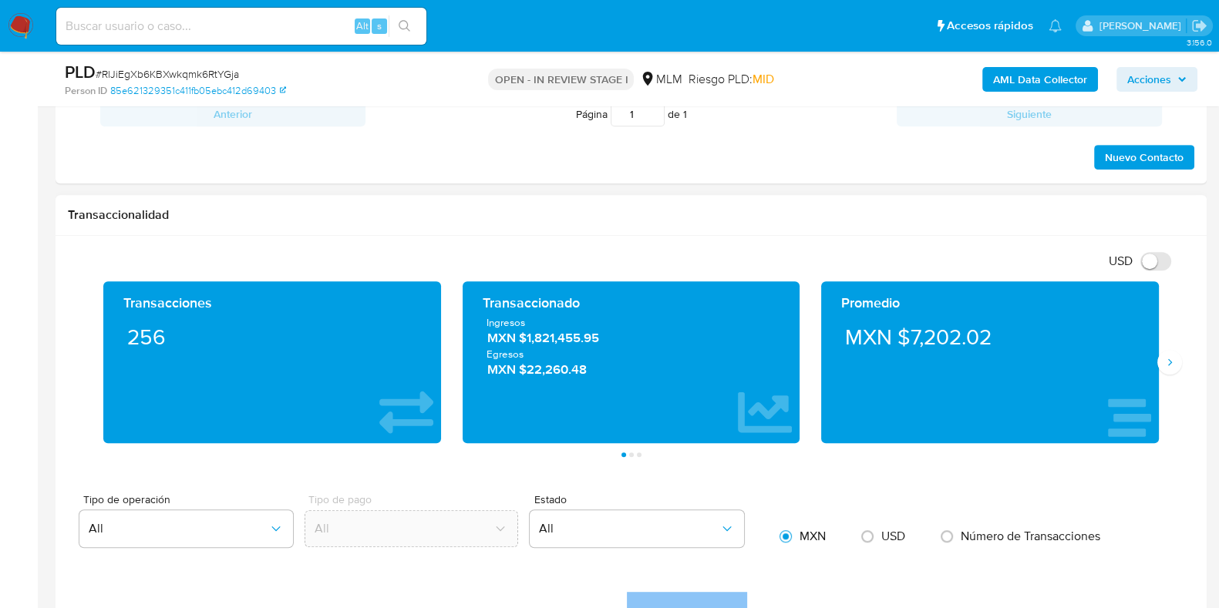
scroll to position [964, 0]
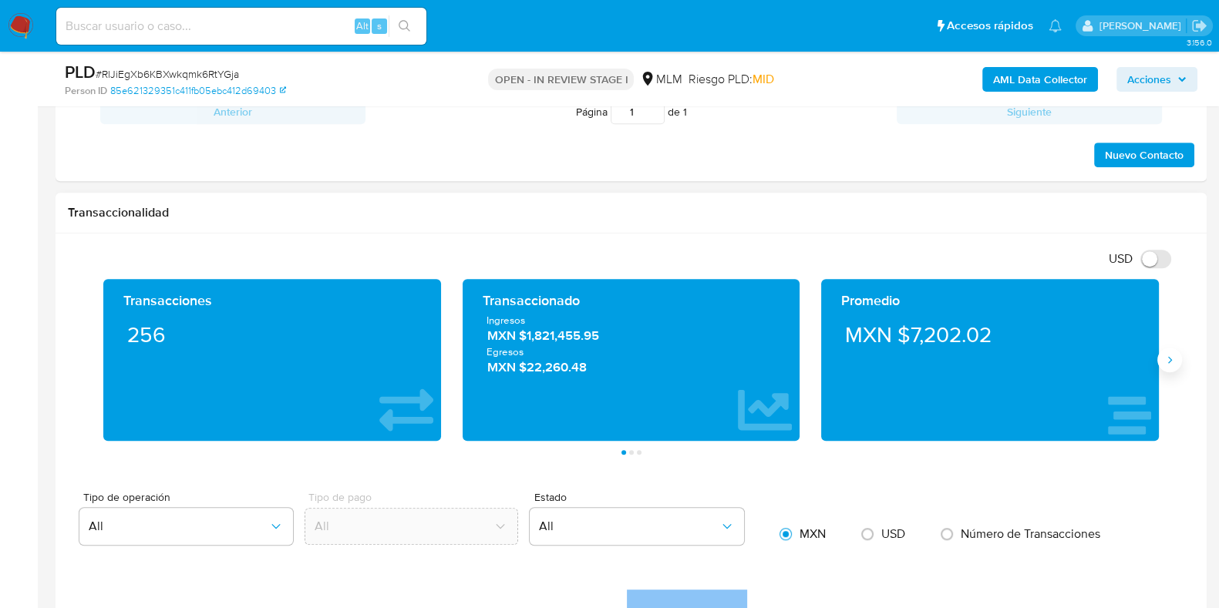
click at [1168, 362] on icon "Siguiente" at bounding box center [1169, 360] width 12 height 12
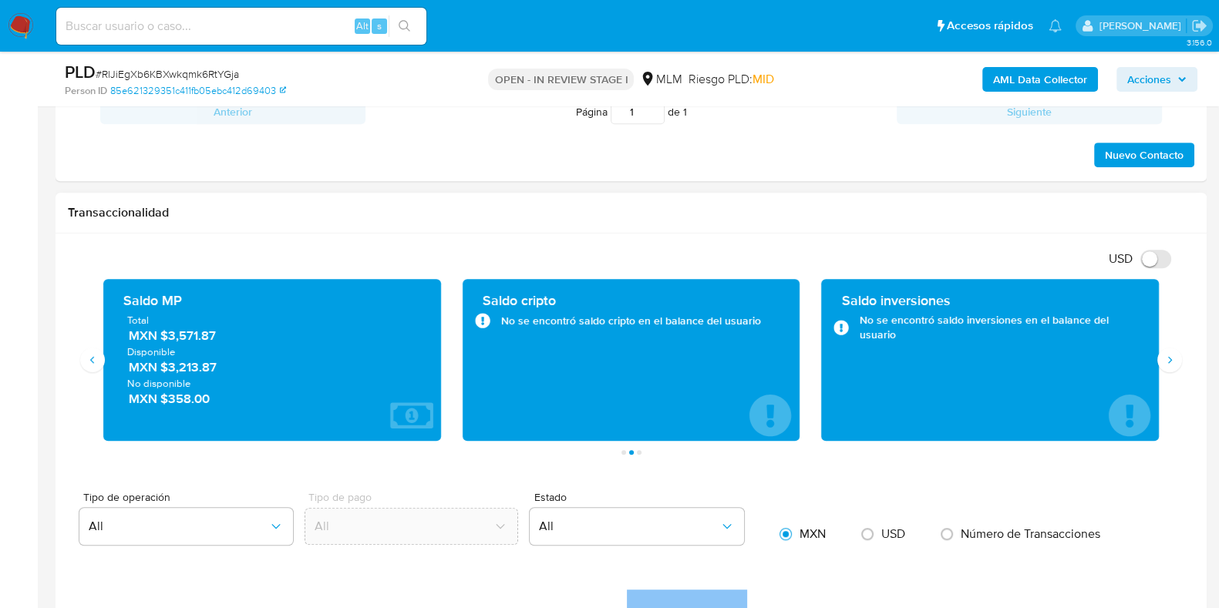
click at [193, 332] on span "MXN $3,571.87" at bounding box center [273, 336] width 288 height 18
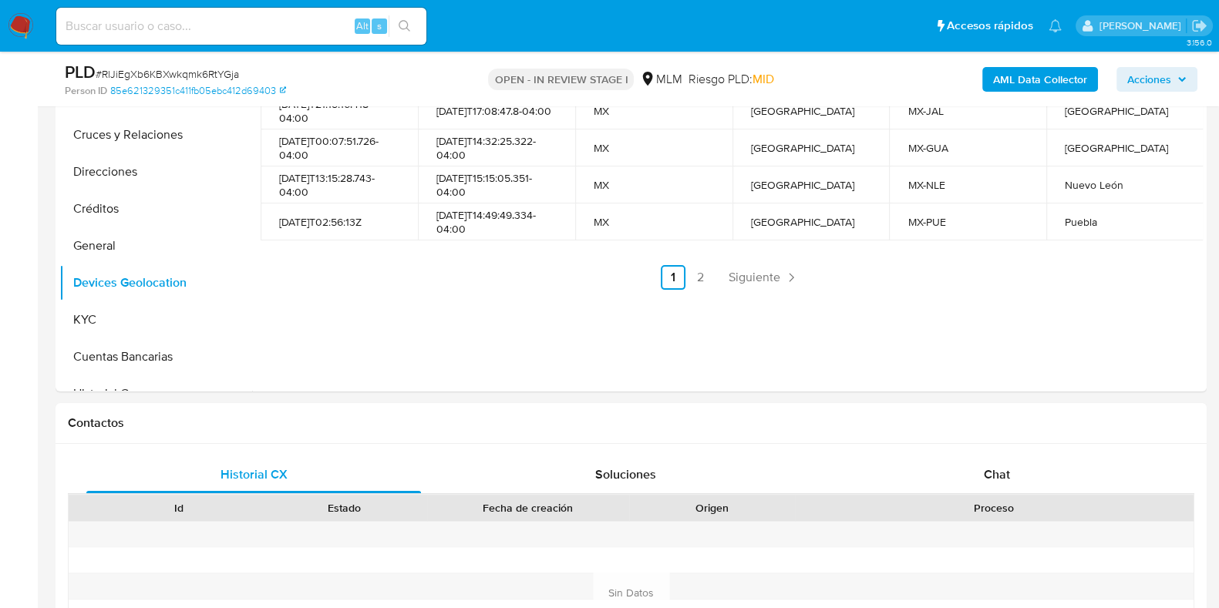
scroll to position [289, 0]
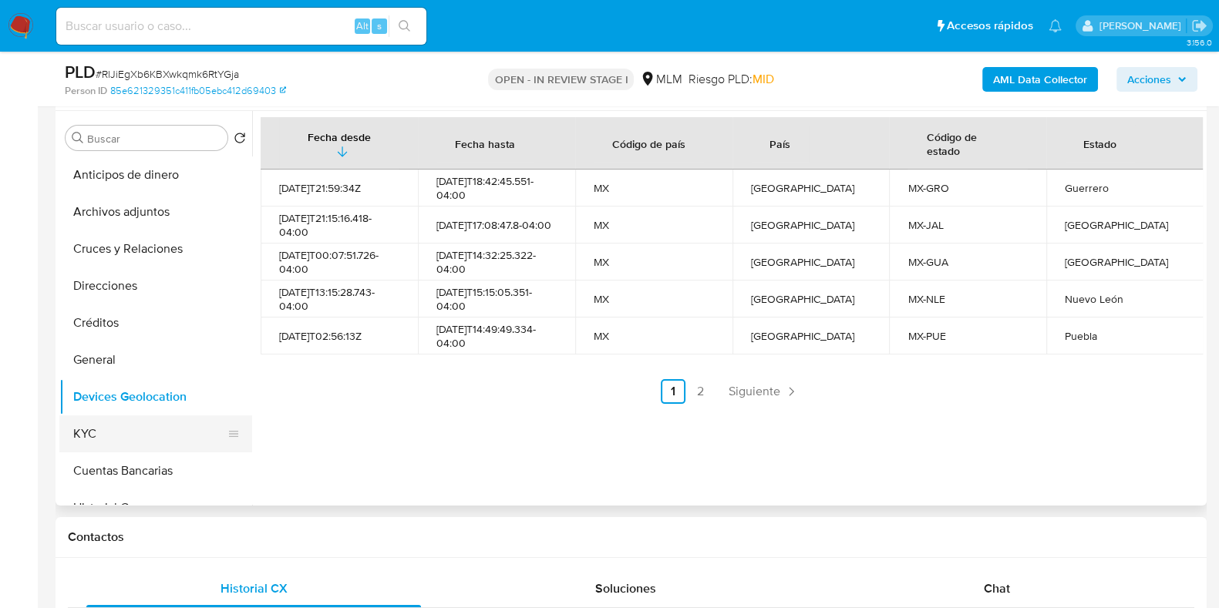
click at [103, 420] on button "KYC" at bounding box center [149, 434] width 180 height 37
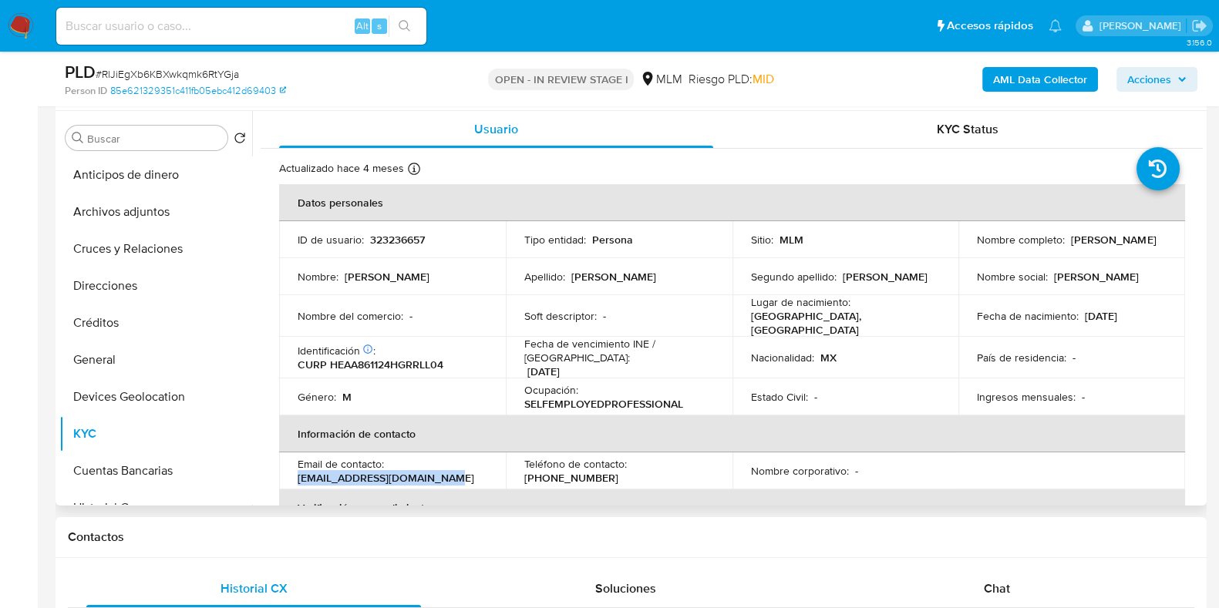
drag, startPoint x: 437, startPoint y: 466, endPoint x: 291, endPoint y: 472, distance: 146.6
click at [291, 472] on td "Email de contacto : [EMAIL_ADDRESS][DOMAIN_NAME]" at bounding box center [392, 471] width 227 height 37
copy p "[EMAIL_ADDRESS][DOMAIN_NAME]"
click at [618, 471] on p "[PHONE_NUMBER]" at bounding box center [571, 478] width 94 height 14
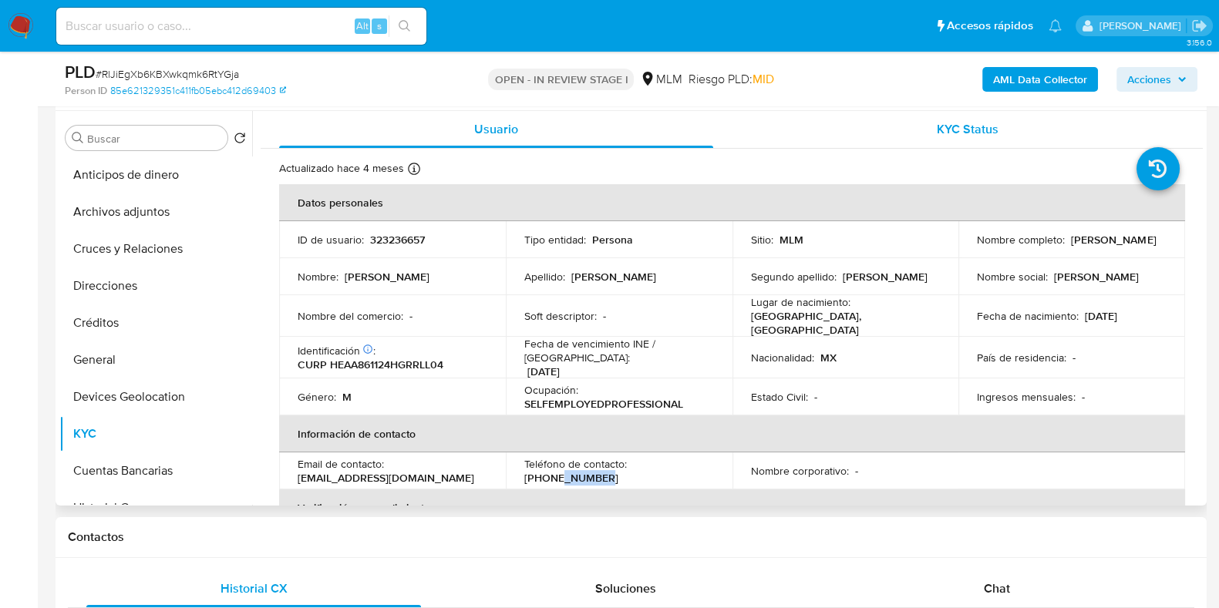
copy p "2687067"
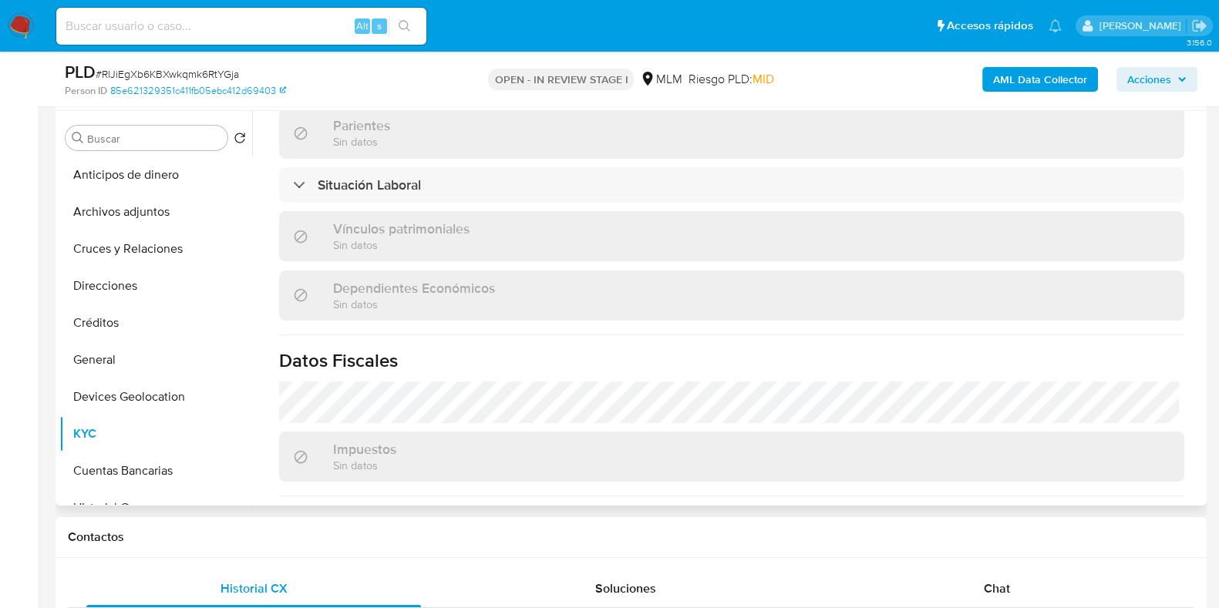
scroll to position [770, 0]
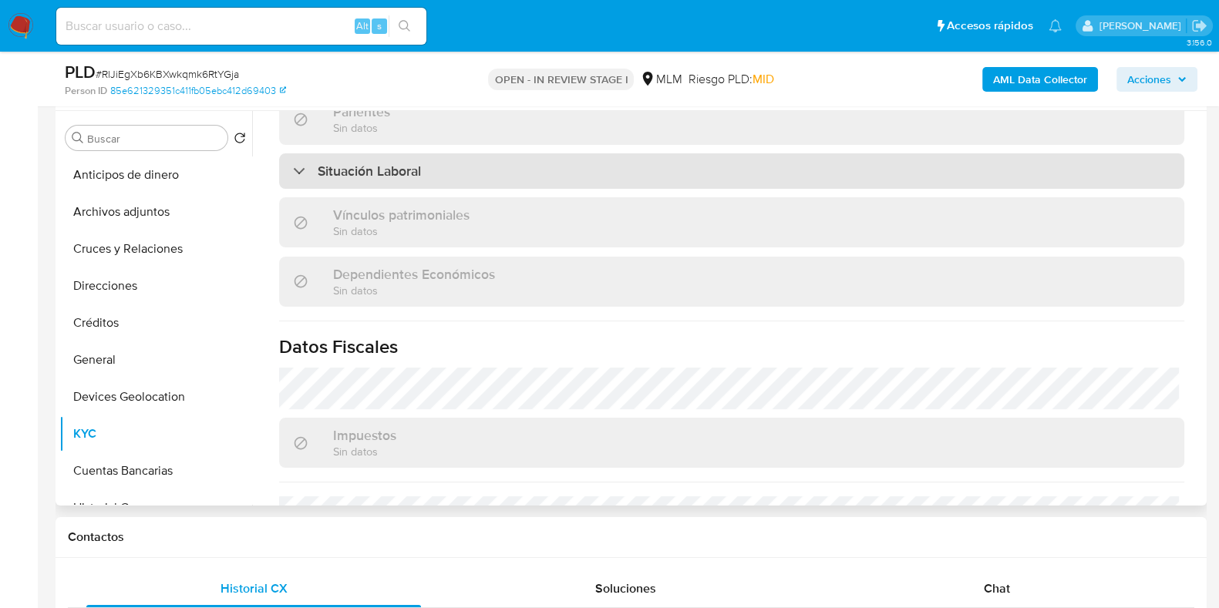
click at [413, 172] on div "Situación Laboral" at bounding box center [731, 170] width 905 height 35
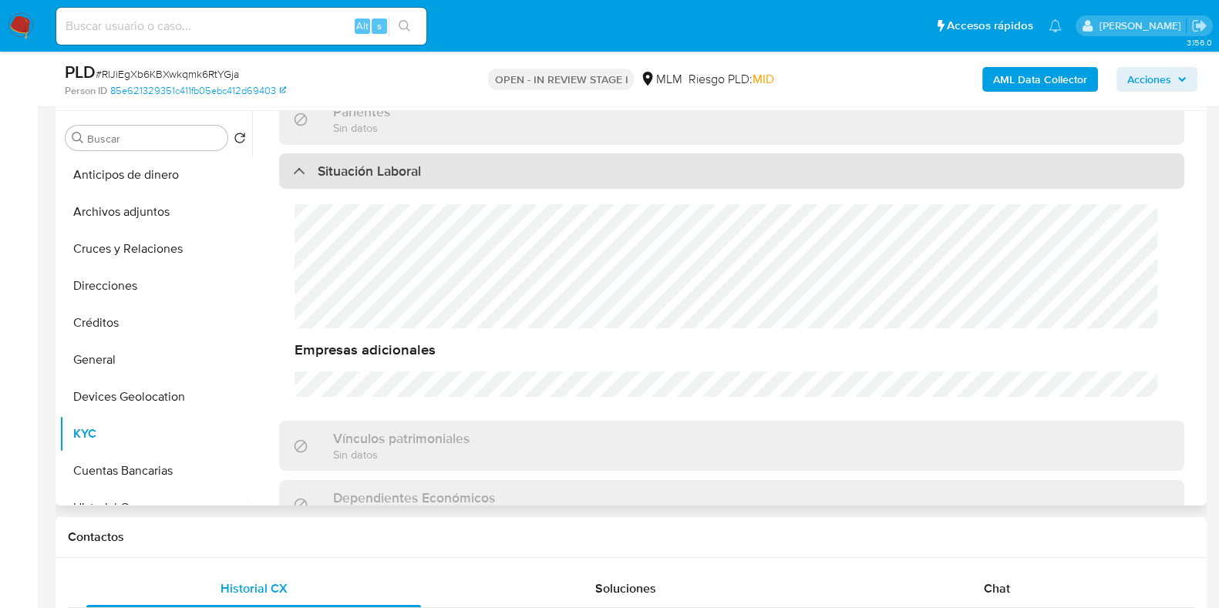
click at [413, 172] on div "Situación Laboral" at bounding box center [731, 170] width 905 height 35
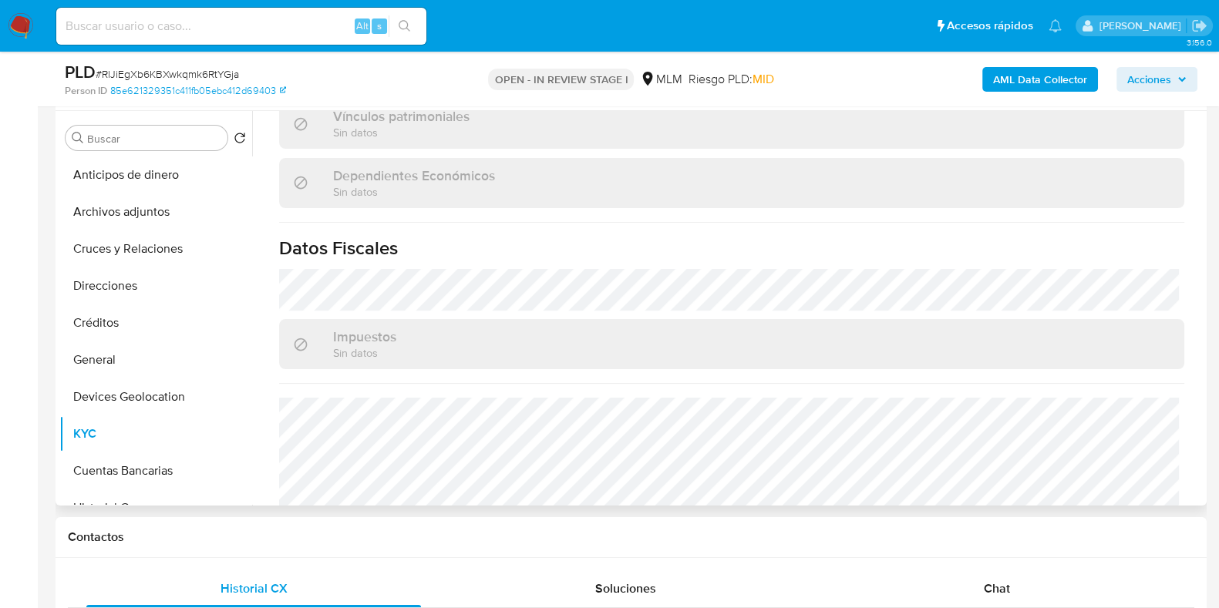
scroll to position [954, 0]
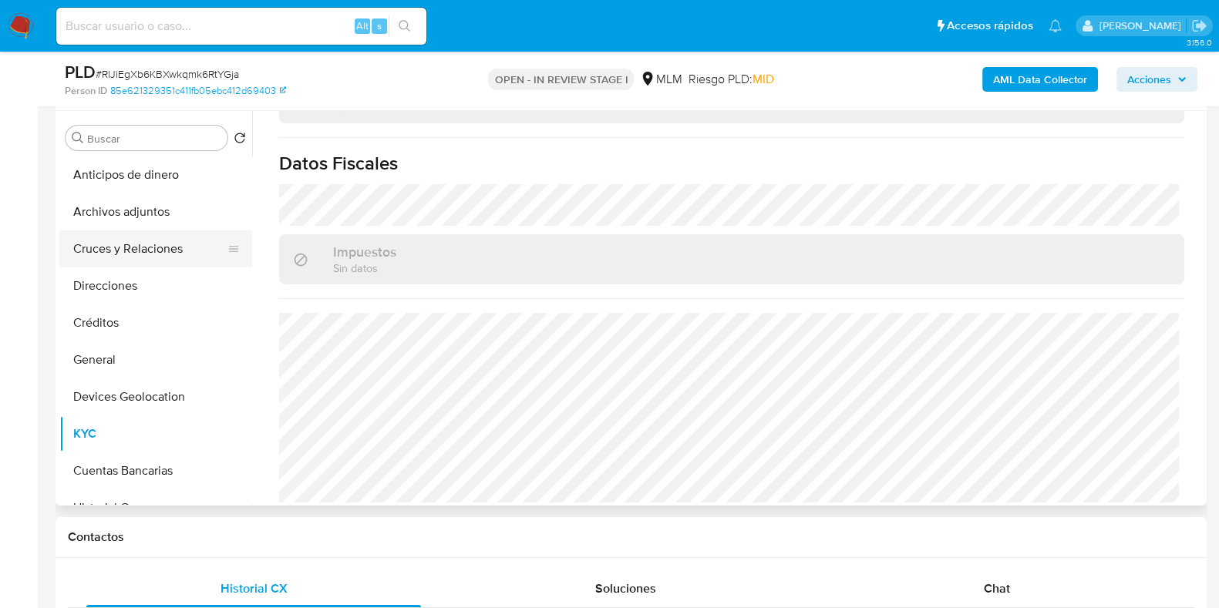
click at [131, 246] on button "Cruces y Relaciones" at bounding box center [149, 248] width 180 height 37
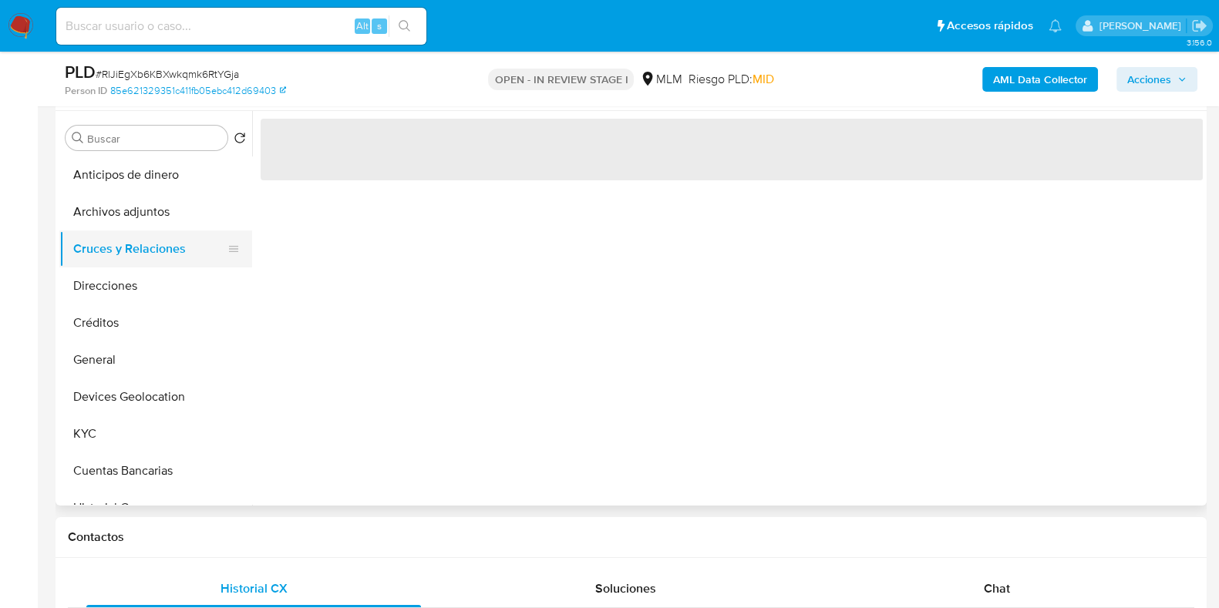
scroll to position [0, 0]
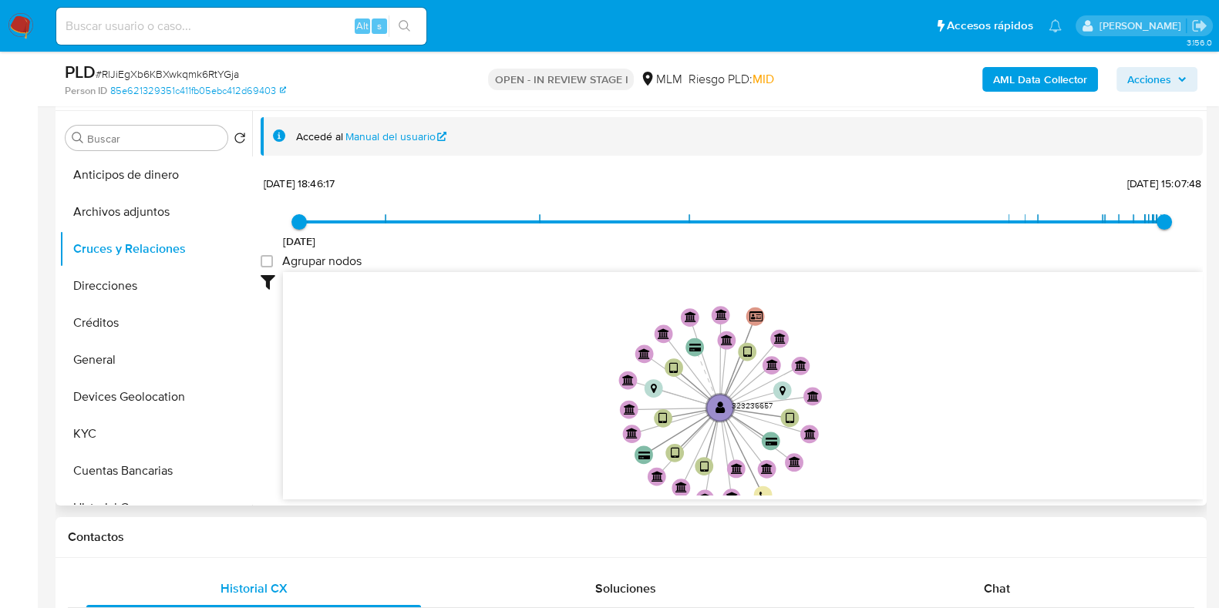
drag, startPoint x: 917, startPoint y: 372, endPoint x: 893, endPoint y: 416, distance: 50.3
click at [893, 416] on icon "device-681ff3955eb0df56f67038d7  device-645e74cb08813b00182e1082  device-6304…" at bounding box center [743, 384] width 920 height 224
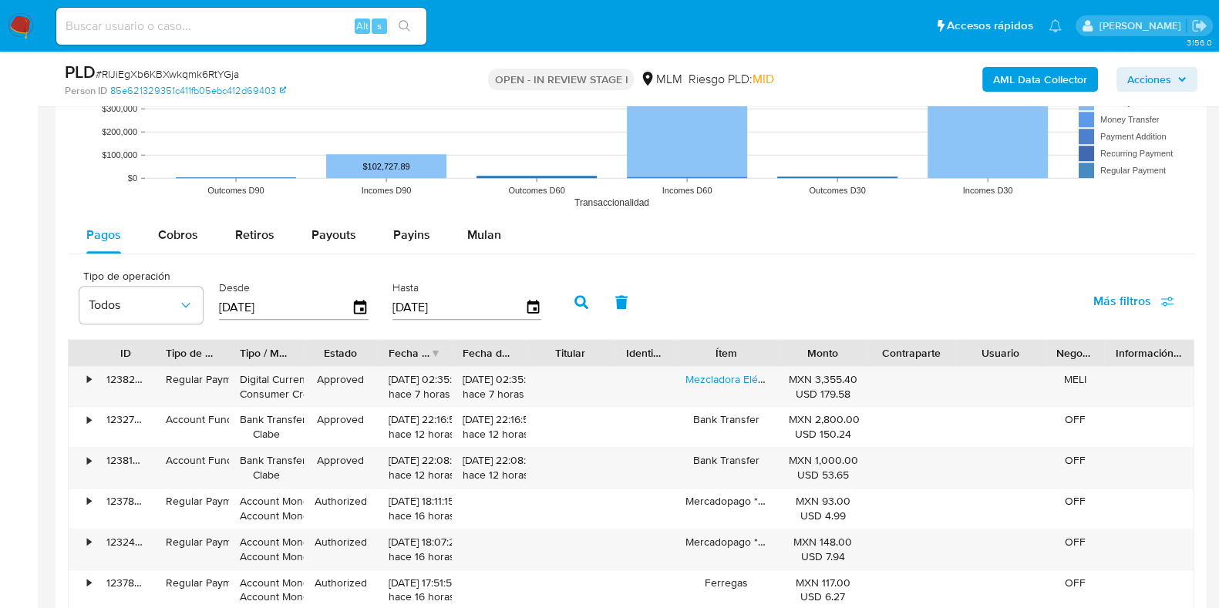
scroll to position [1638, 0]
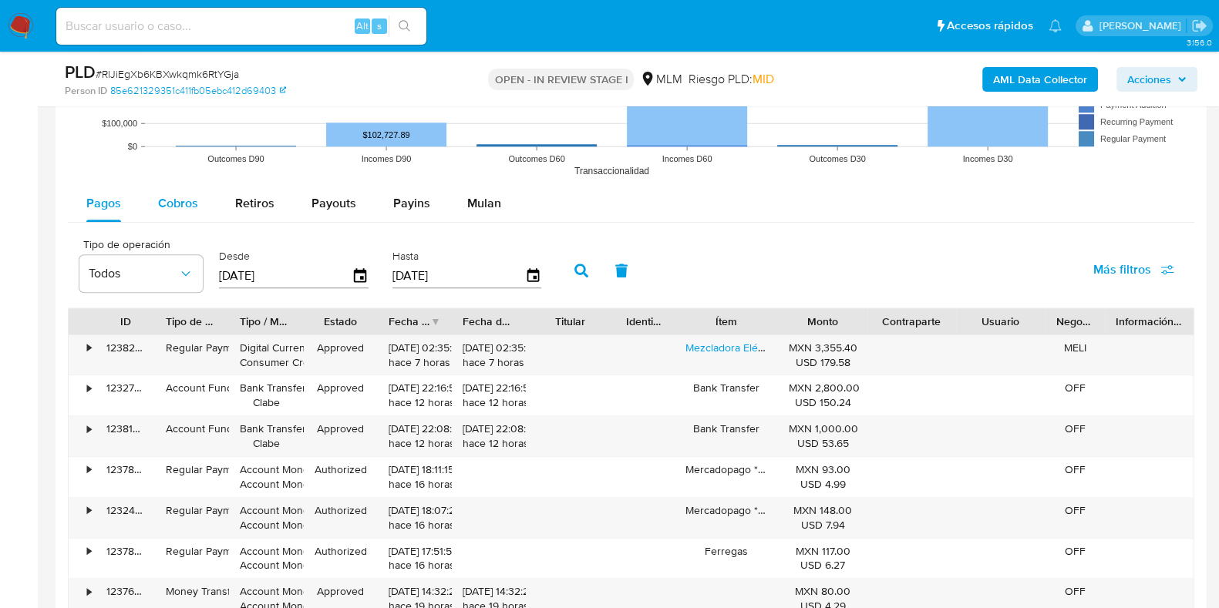
click at [168, 211] on div "Cobros" at bounding box center [178, 203] width 40 height 37
select select "10"
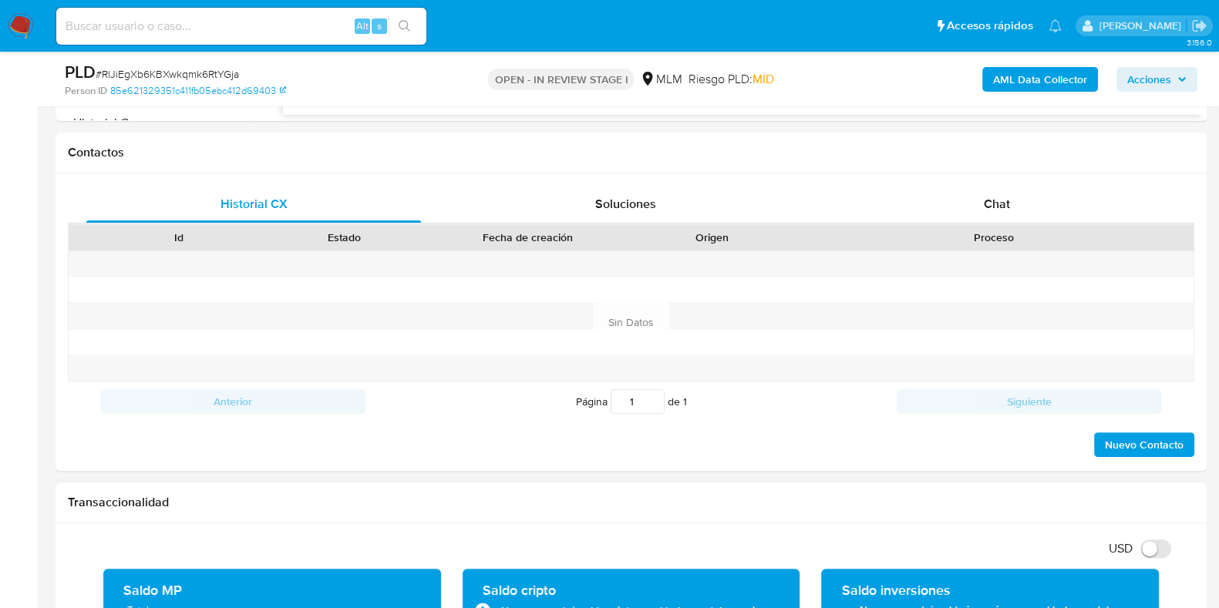
scroll to position [289, 0]
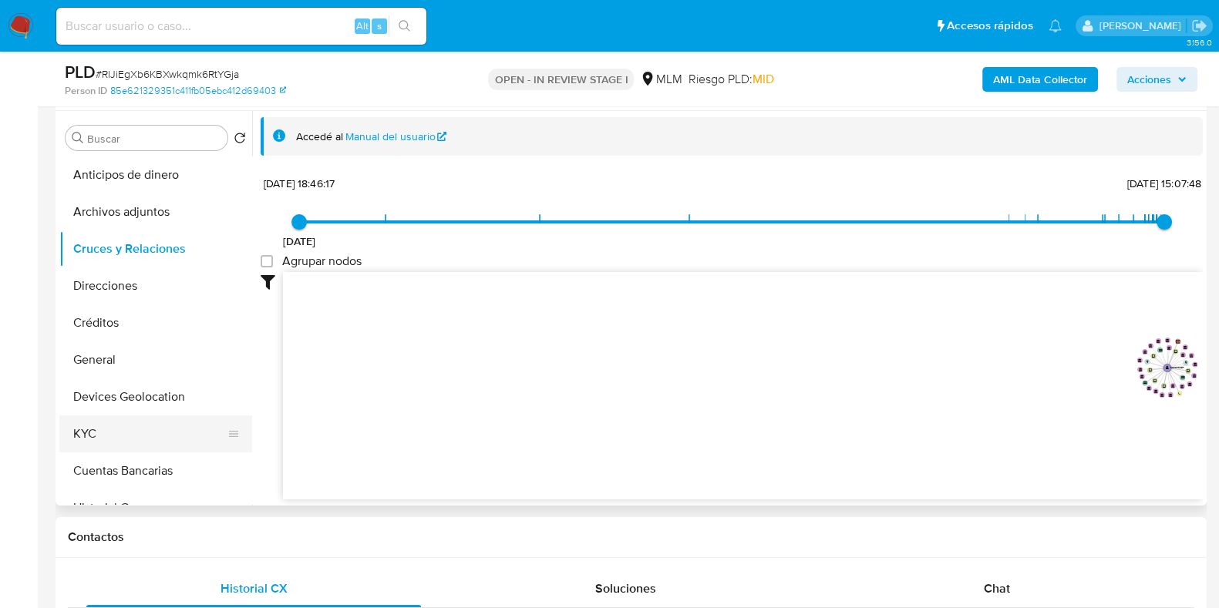
click at [88, 418] on button "KYC" at bounding box center [149, 434] width 180 height 37
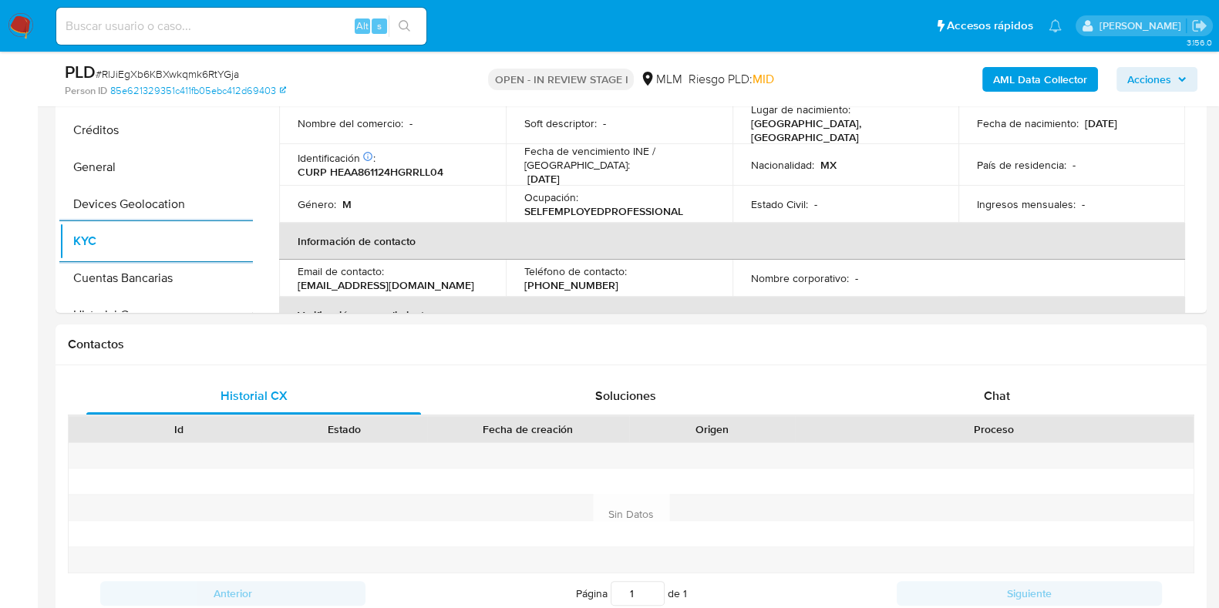
scroll to position [192, 0]
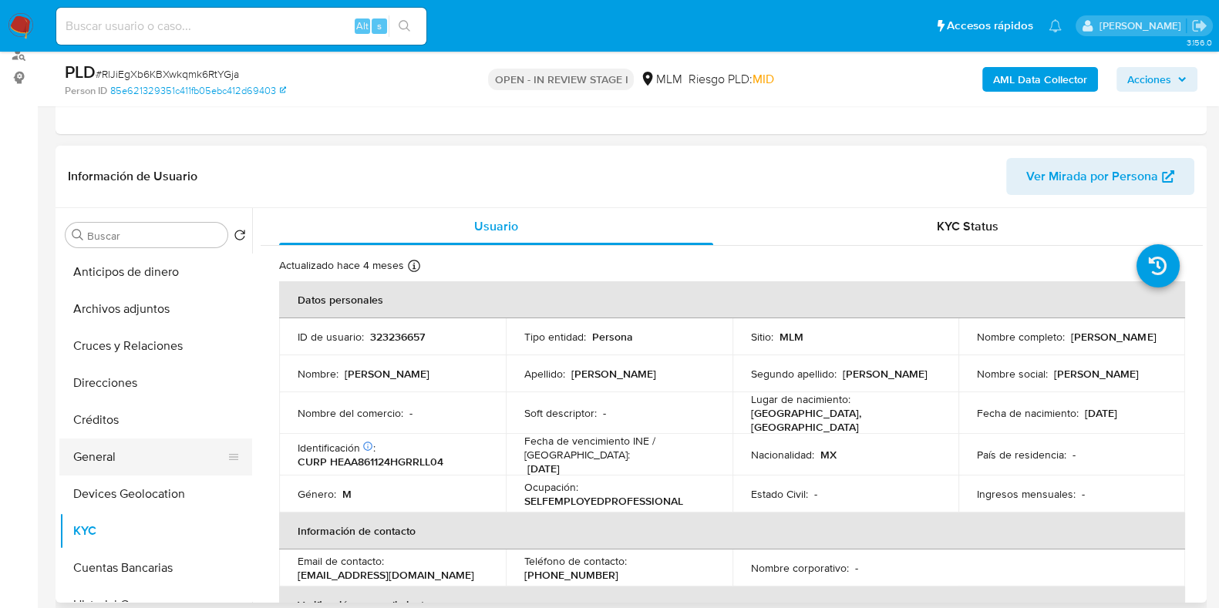
click at [116, 456] on button "General" at bounding box center [149, 457] width 180 height 37
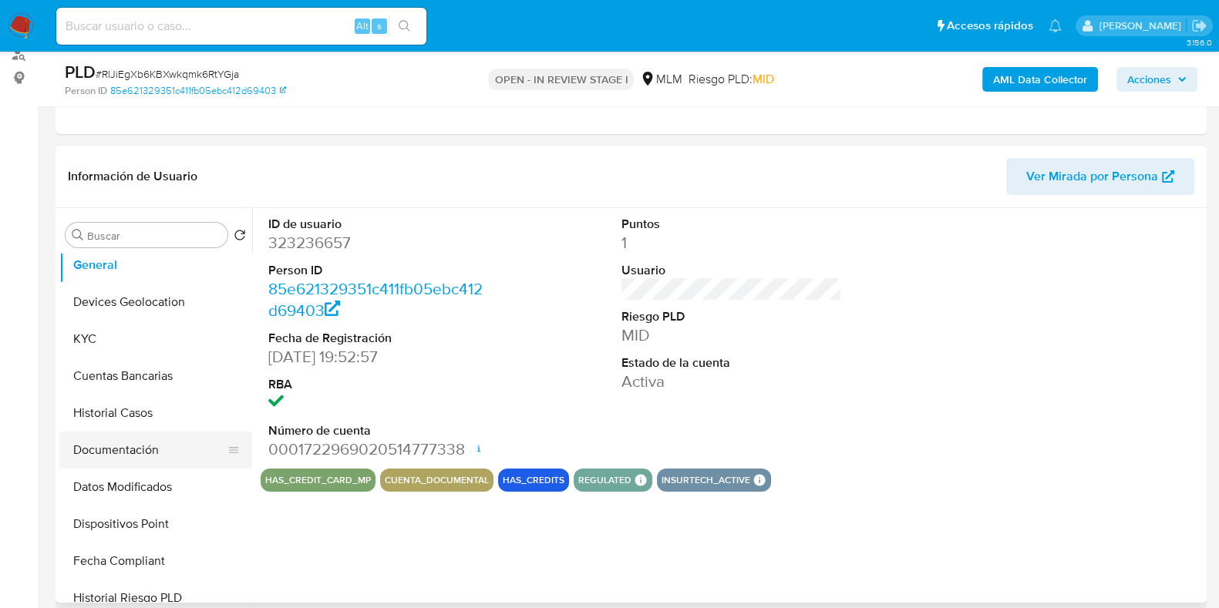
click at [126, 460] on button "Documentación" at bounding box center [149, 450] width 180 height 37
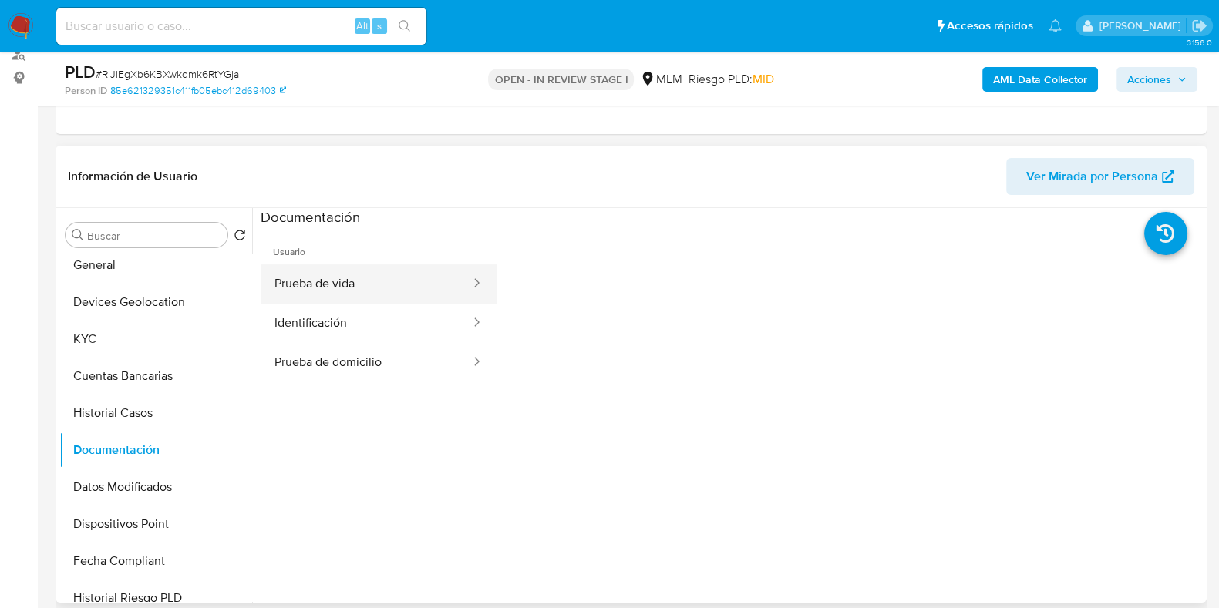
click at [379, 288] on button "Prueba de vida" at bounding box center [366, 283] width 211 height 39
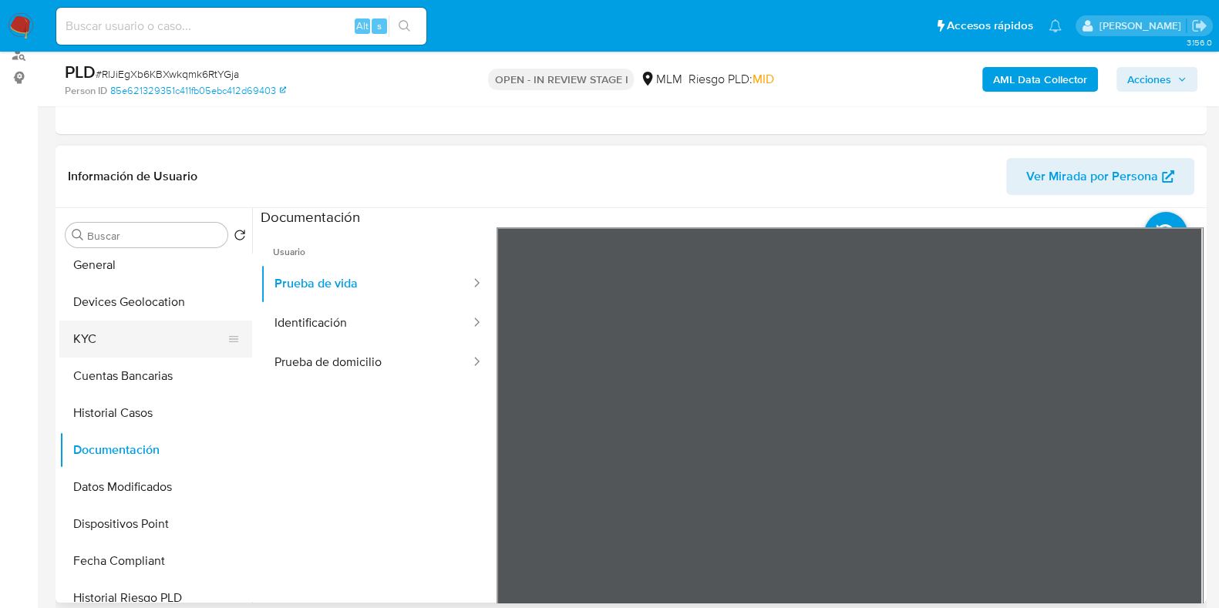
click at [137, 328] on button "KYC" at bounding box center [149, 339] width 180 height 37
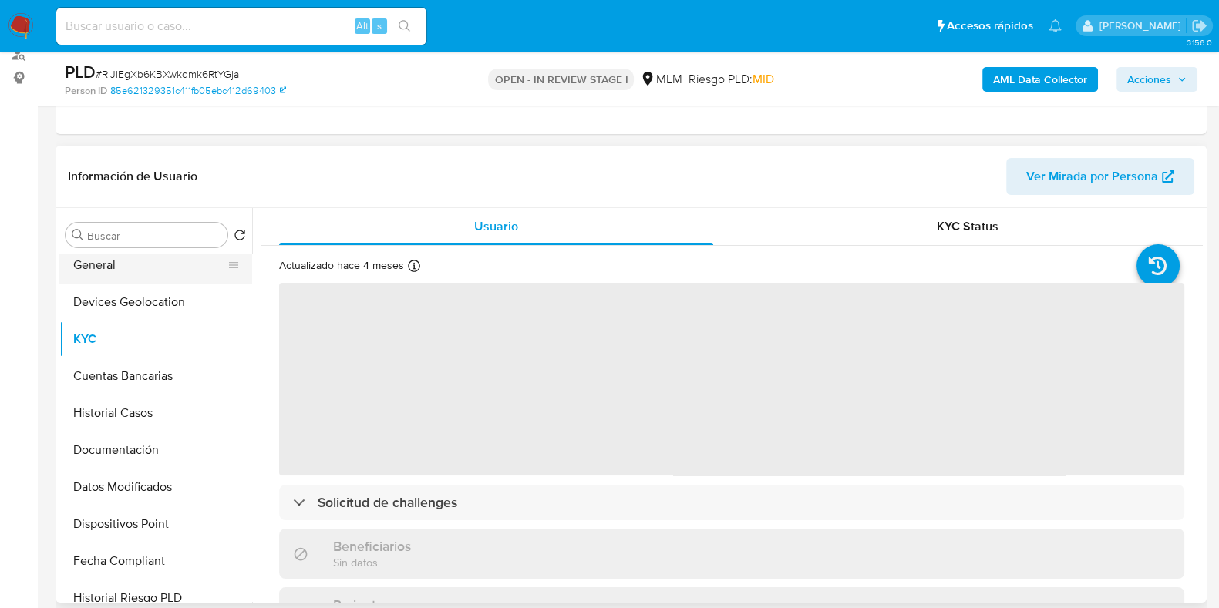
click at [122, 267] on button "General" at bounding box center [149, 265] width 180 height 37
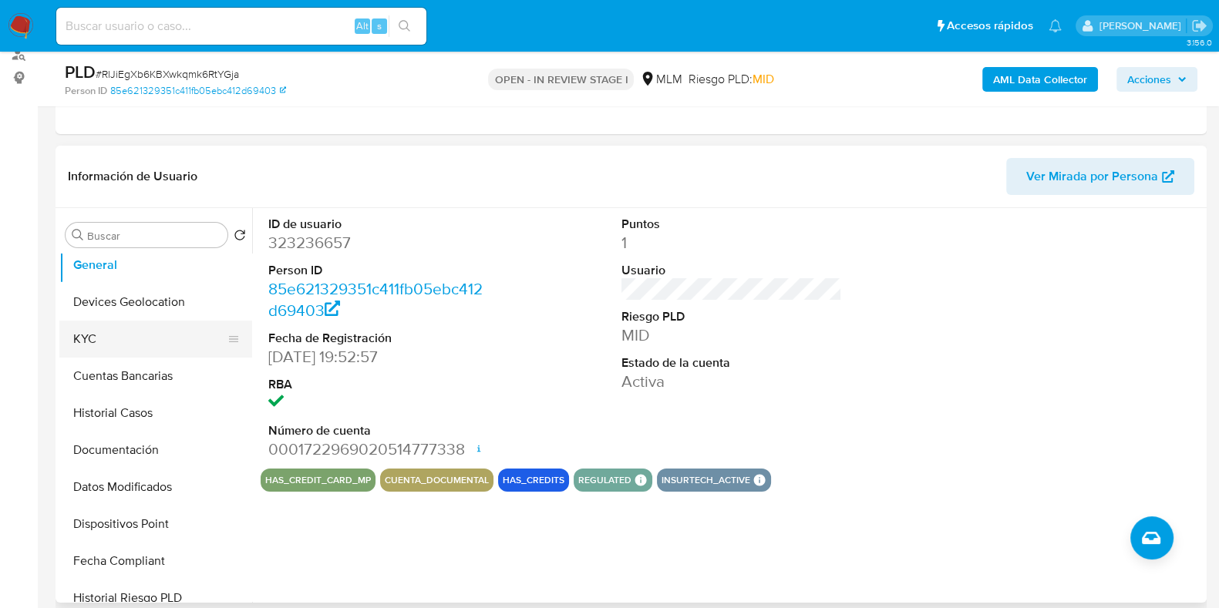
click at [131, 348] on button "KYC" at bounding box center [149, 339] width 180 height 37
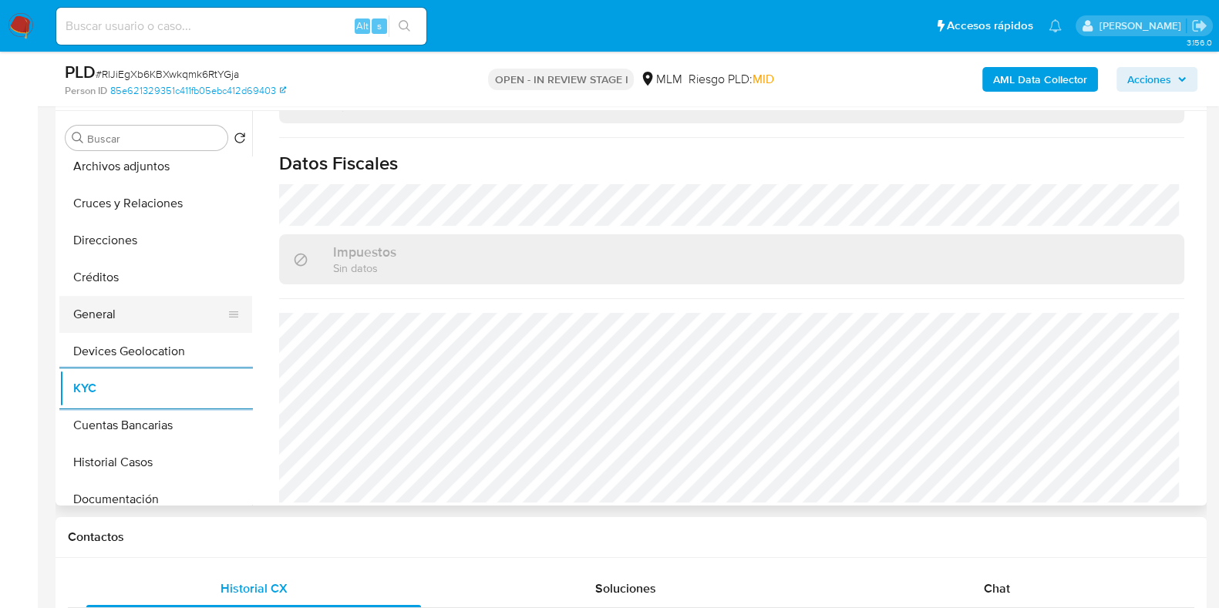
scroll to position [0, 0]
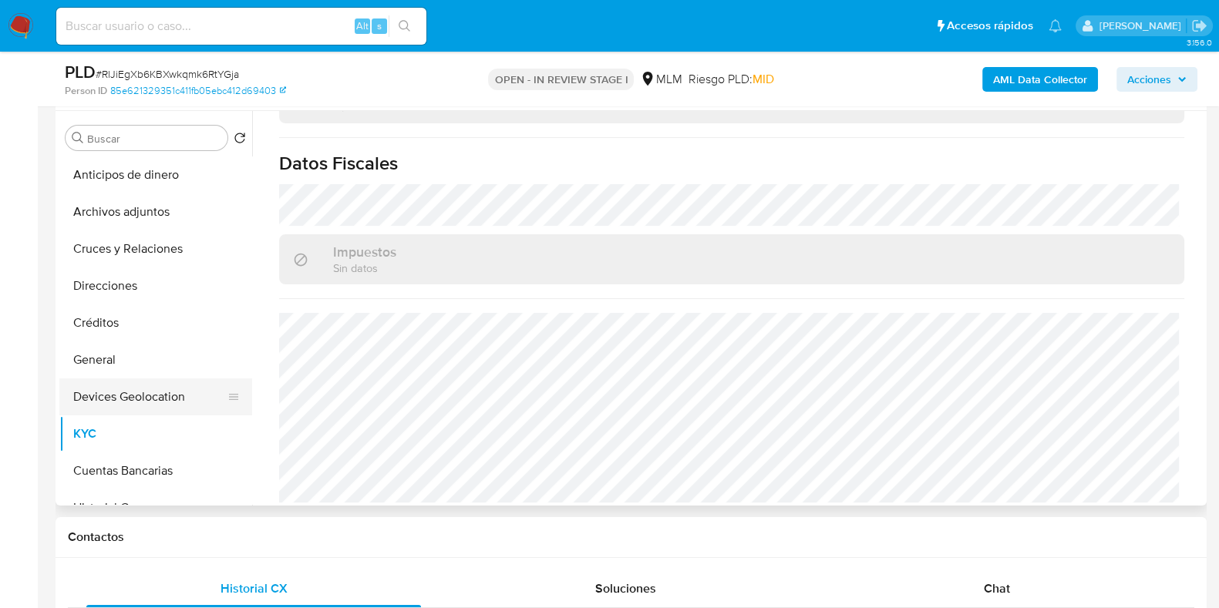
click at [123, 395] on button "Devices Geolocation" at bounding box center [149, 397] width 180 height 37
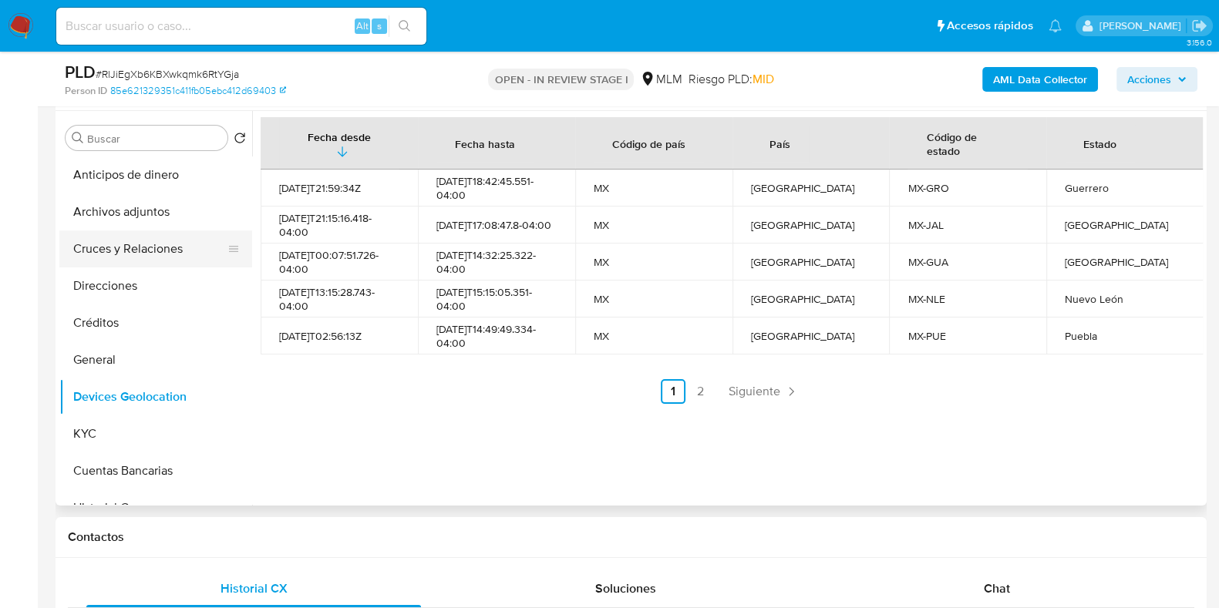
click at [130, 254] on button "Cruces y Relaciones" at bounding box center [149, 248] width 180 height 37
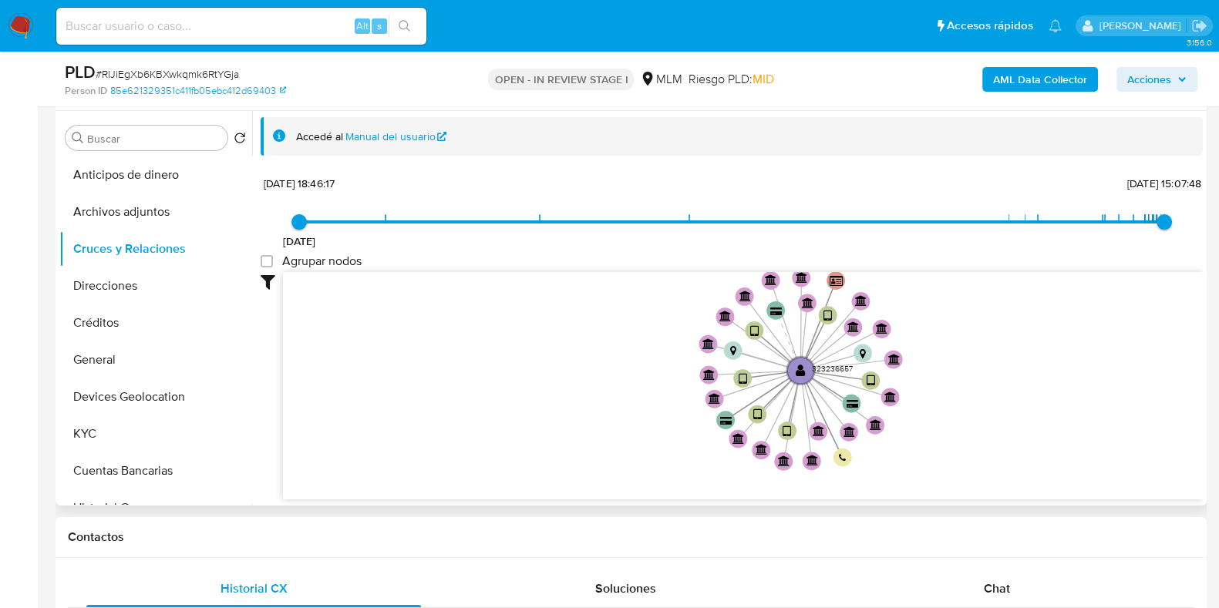
drag, startPoint x: 1021, startPoint y: 384, endPoint x: 1011, endPoint y: 389, distance: 10.7
click at [1011, 389] on icon "device-681ff3955eb0df56f67038d7  device-645e74cb08813b00182e1082  device-6304…" at bounding box center [743, 384] width 920 height 224
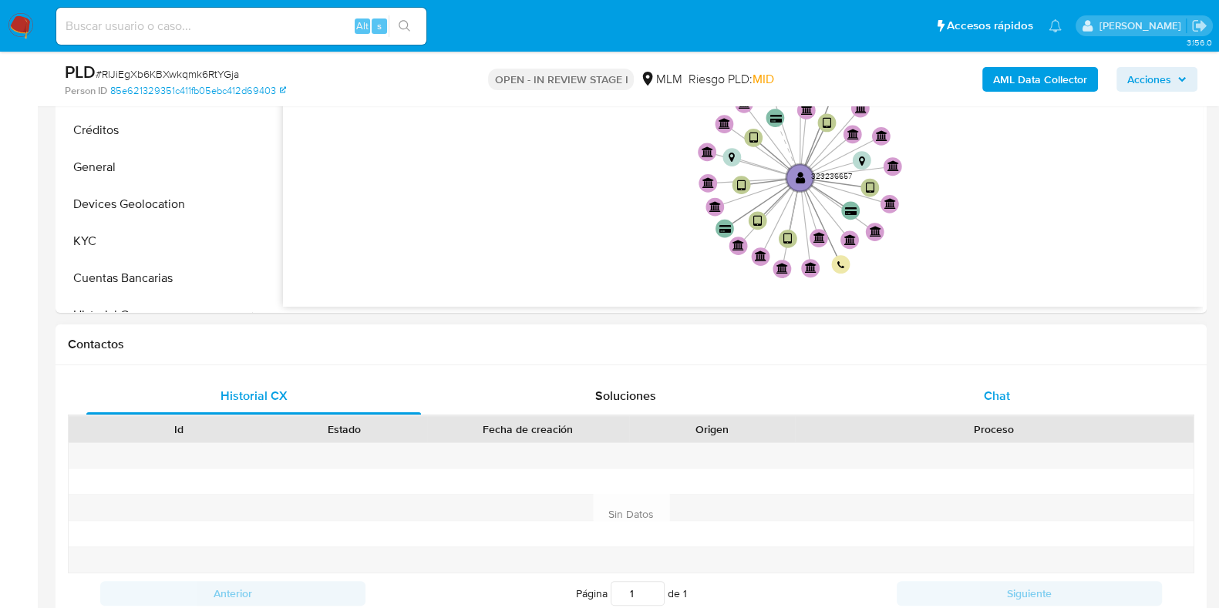
click at [1021, 390] on div "Chat" at bounding box center [996, 396] width 335 height 37
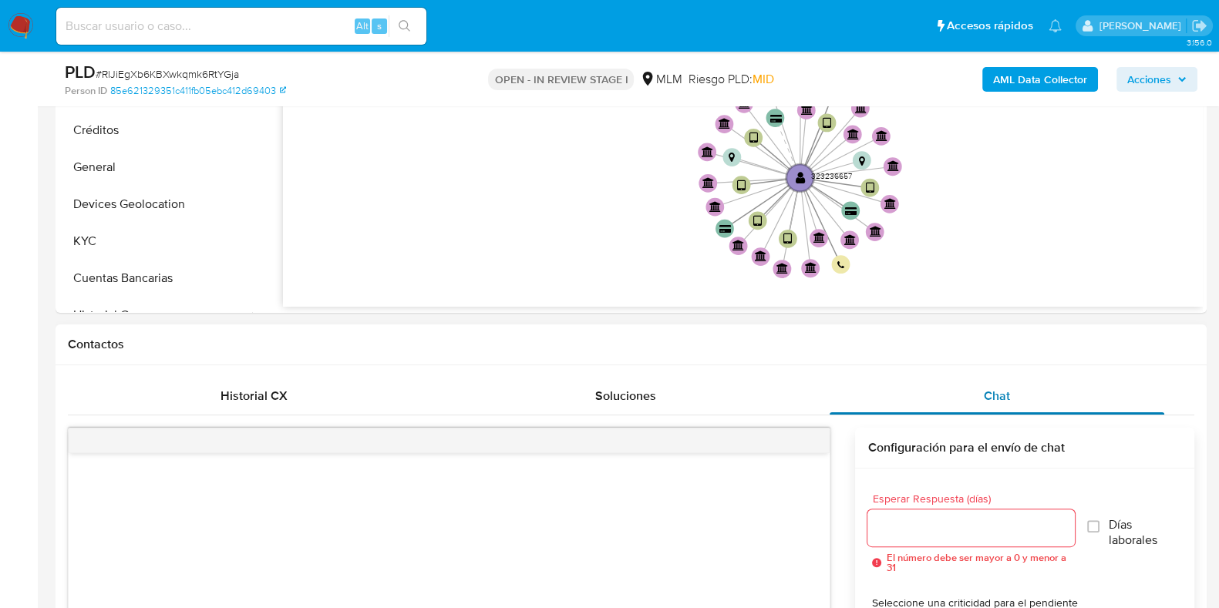
scroll to position [674, 0]
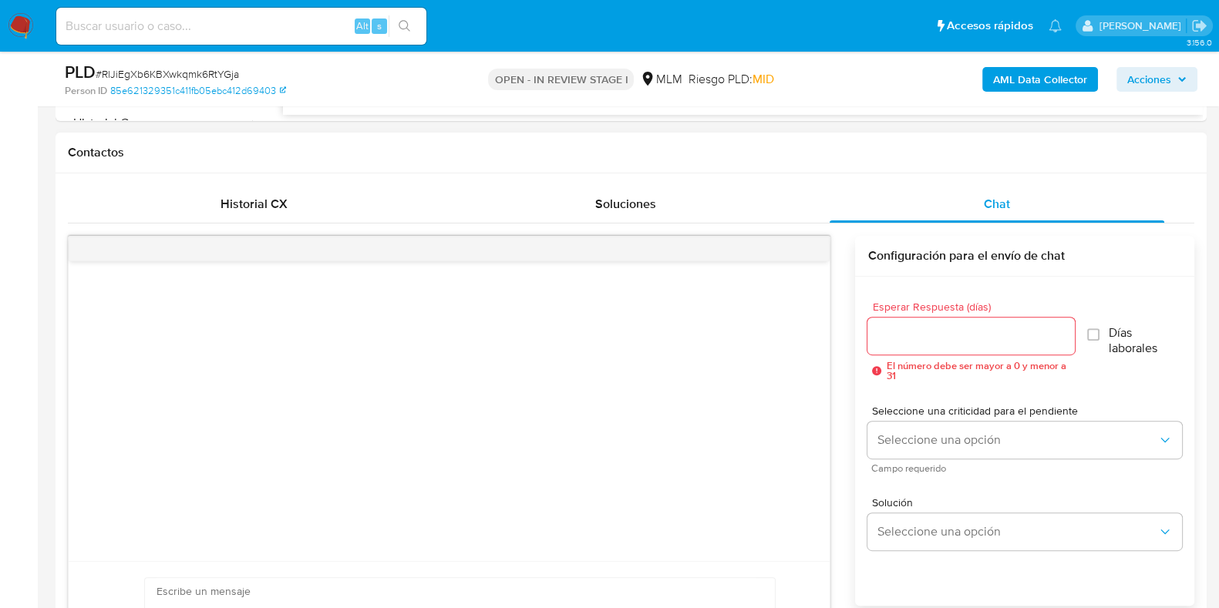
click at [959, 331] on input "Esperar Respuesta (días)" at bounding box center [970, 336] width 207 height 20
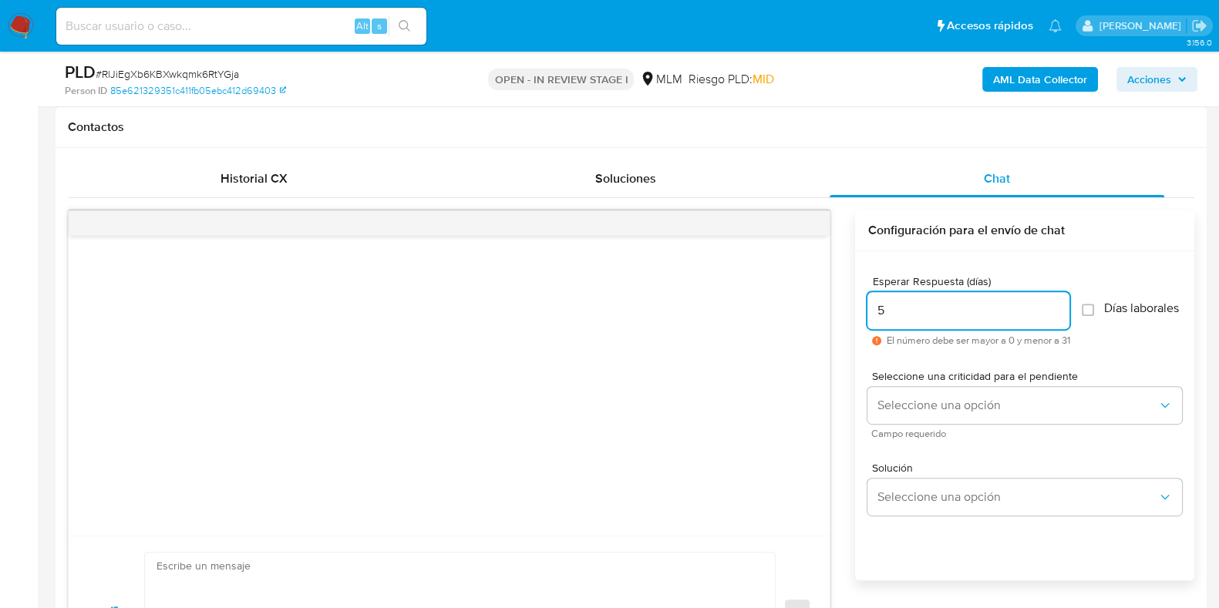
scroll to position [867, 0]
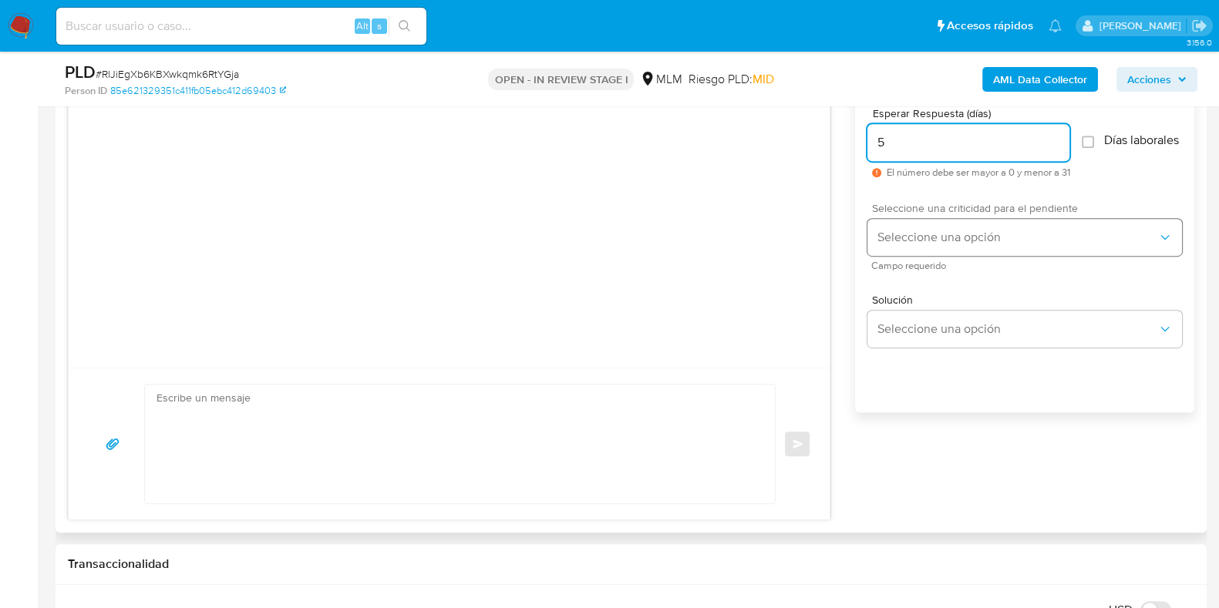
type input "5"
click at [927, 241] on span "Seleccione una opción" at bounding box center [1016, 237] width 281 height 15
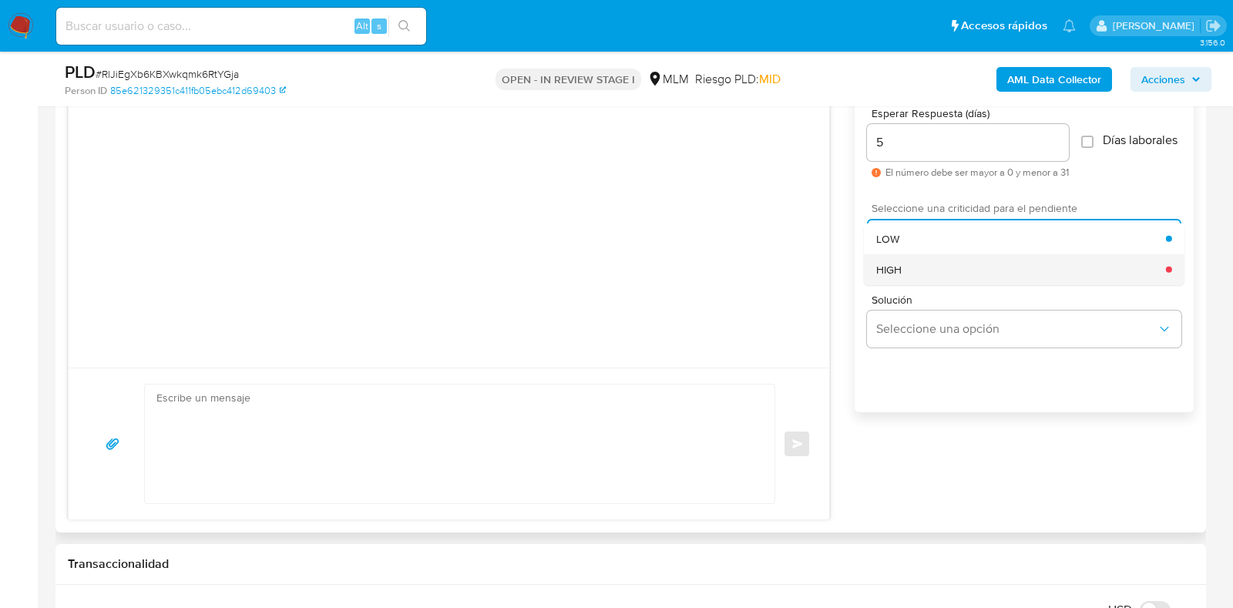
click at [918, 278] on div "HIGH" at bounding box center [1021, 269] width 290 height 31
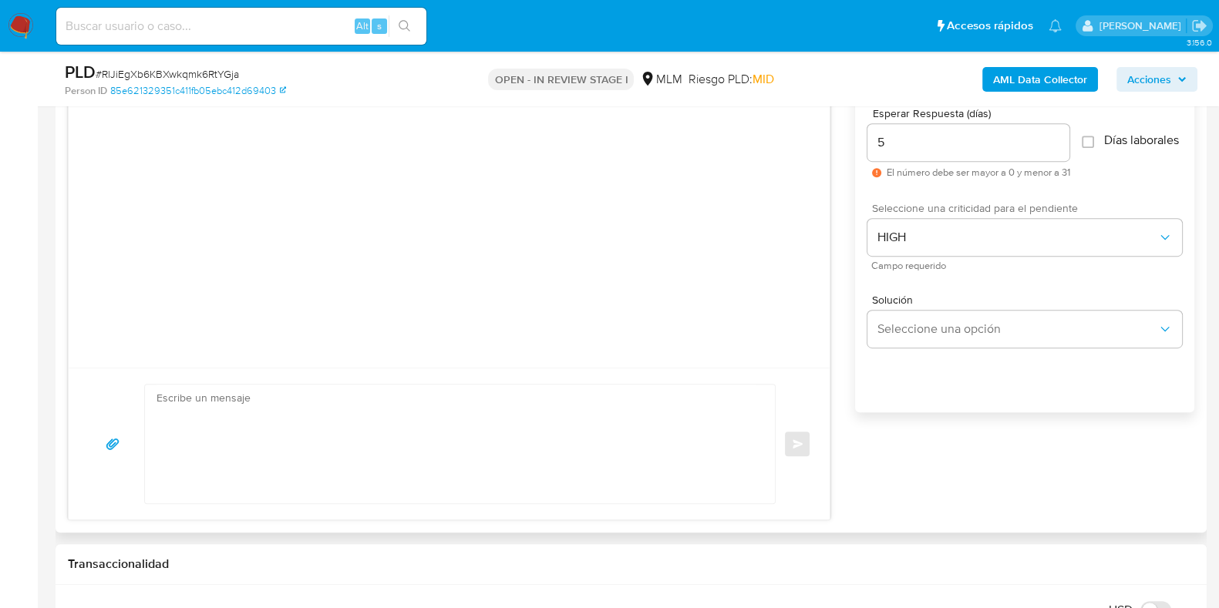
click at [496, 431] on textarea at bounding box center [455, 444] width 599 height 119
paste textarea "Apreciable cliente: Te comentamos que debemos llevar a cabo un proceso de verif…"
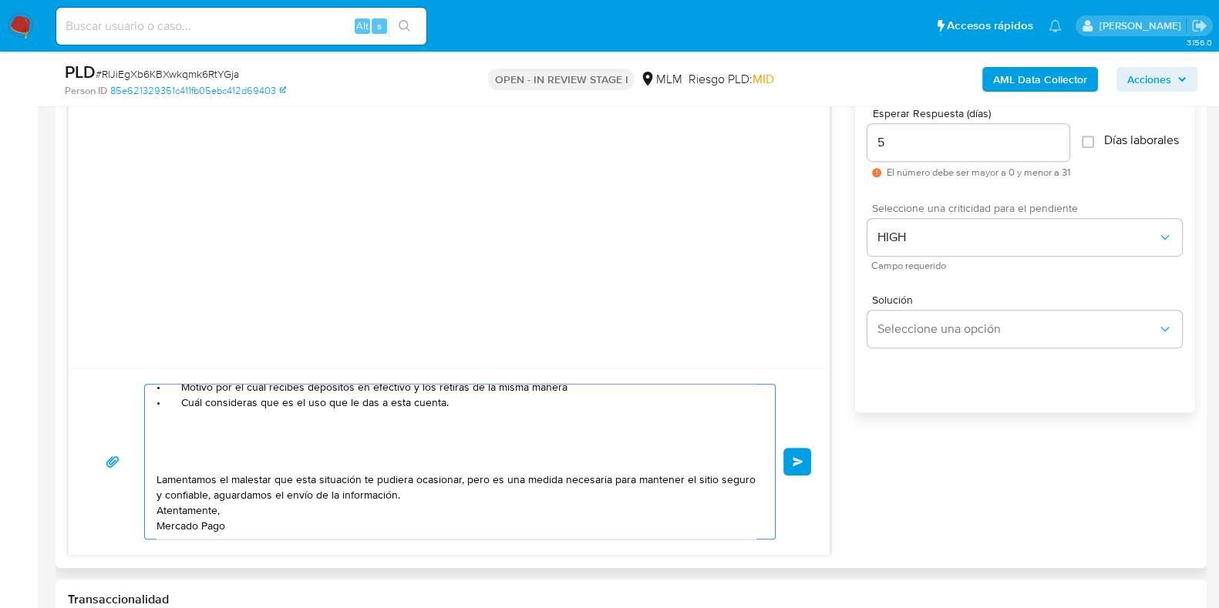
scroll to position [0, 0]
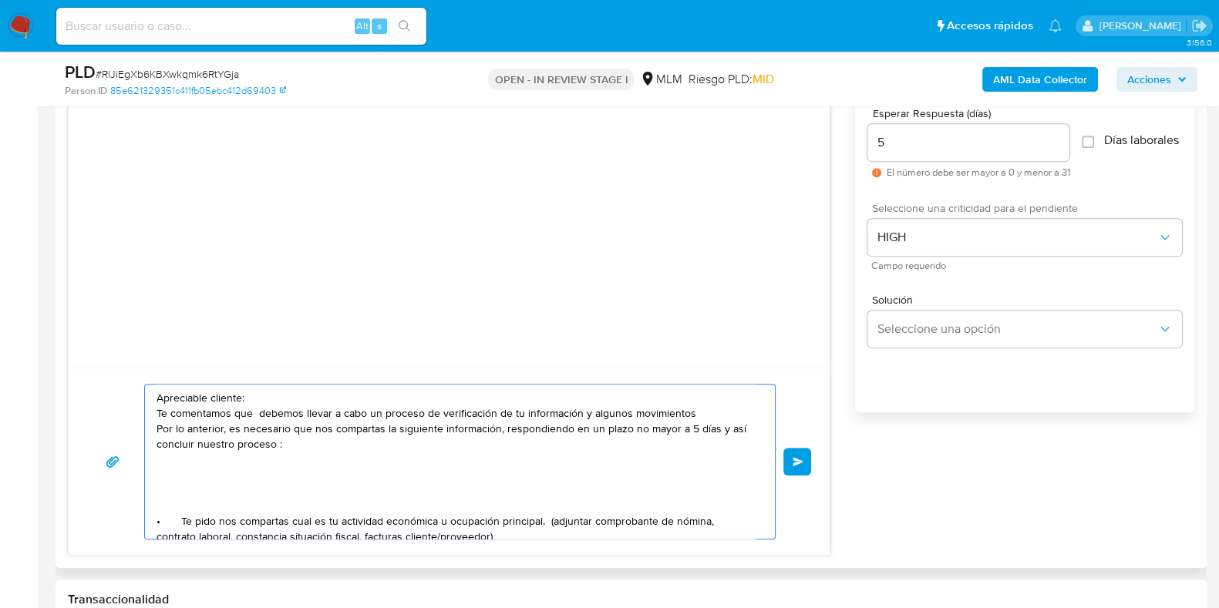
click at [587, 413] on textarea "Apreciable cliente: Te comentamos que debemos llevar a cabo un proceso de verif…" at bounding box center [455, 462] width 599 height 154
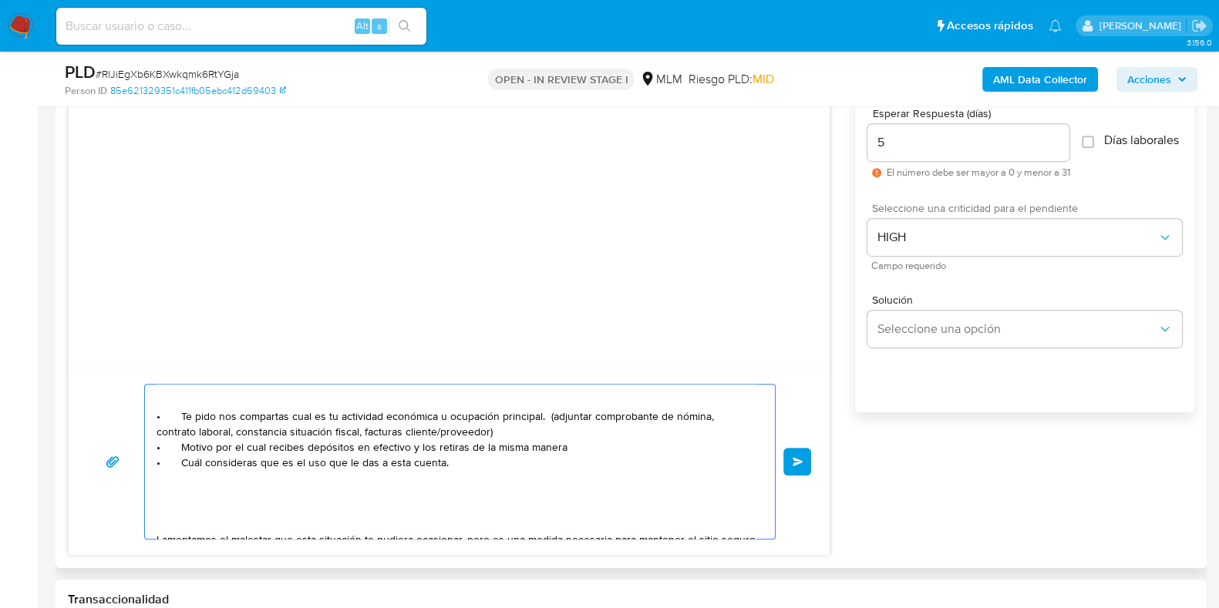
scroll to position [96, 0]
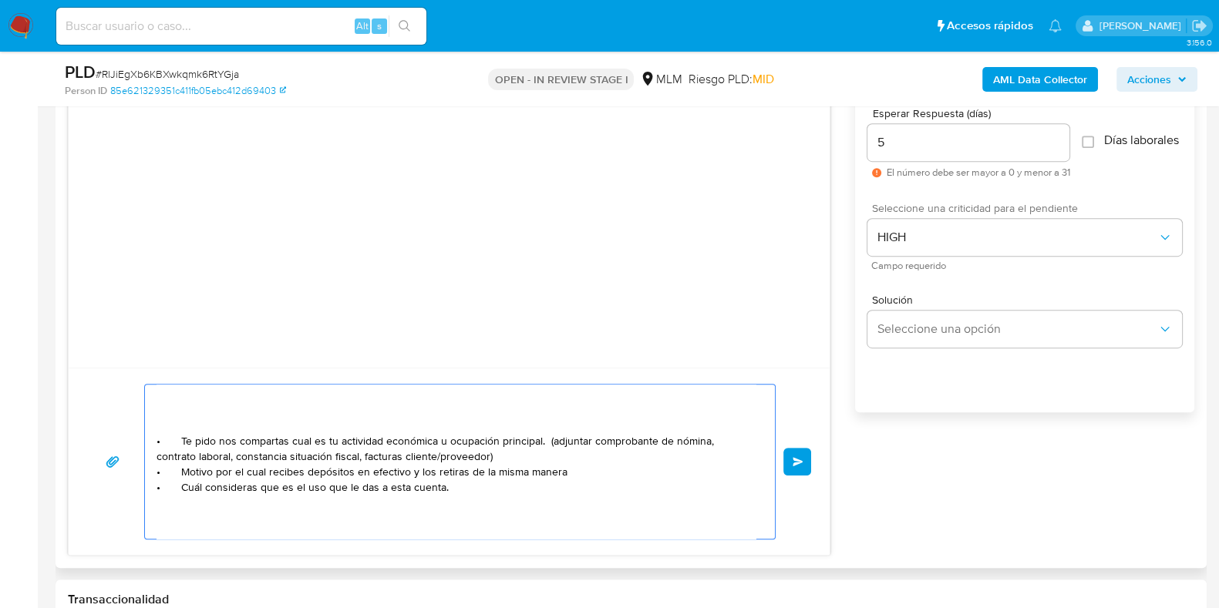
drag, startPoint x: 580, startPoint y: 472, endPoint x: 267, endPoint y: 472, distance: 312.2
click at [267, 472] on textarea "Apreciable cliente: Te comentamos que debemos llevar a cabo un proceso de verif…" at bounding box center [455, 462] width 599 height 154
paste textarea "mn845,876.75"
click at [554, 466] on textarea "Apreciable cliente: Te comentamos que debemos llevar a cabo un proceso de verif…" at bounding box center [455, 462] width 599 height 154
click at [628, 470] on textarea "Apreciable cliente: Te comentamos que debemos llevar a cabo un proceso de verif…" at bounding box center [455, 462] width 599 height 154
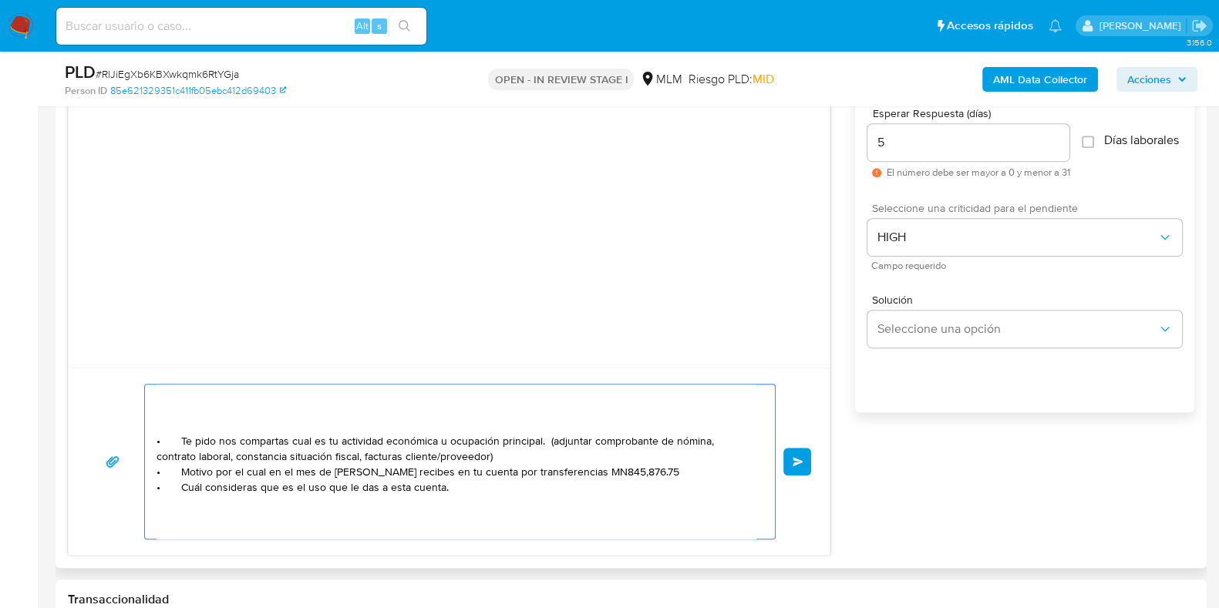
drag, startPoint x: 311, startPoint y: 469, endPoint x: 155, endPoint y: 464, distance: 156.6
click at [149, 463] on div "Apreciable cliente: Te comentamos que debemos llevar a cabo un proceso de verif…" at bounding box center [456, 462] width 622 height 154
click at [634, 476] on textarea "Apreciable cliente: Te comentamos que debemos llevar a cabo un proceso de verif…" at bounding box center [455, 462] width 599 height 154
paste textarea "• Motivo por el cual en el mes"
click at [493, 482] on textarea "Apreciable cliente: Te comentamos que debemos llevar a cabo un proceso de verif…" at bounding box center [455, 462] width 599 height 154
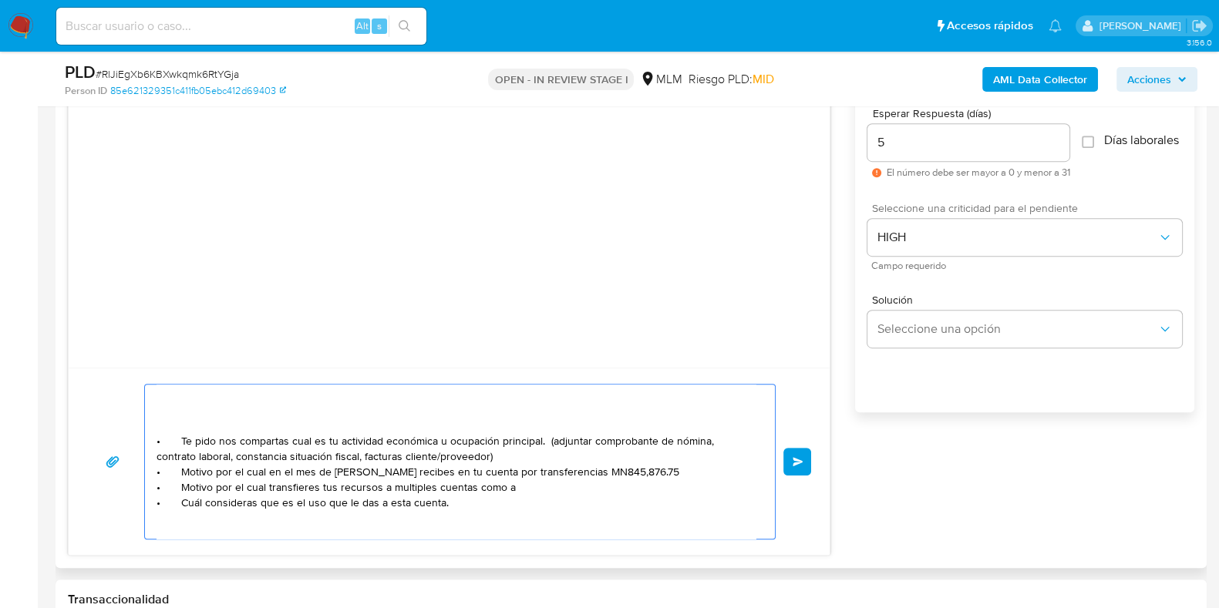
paste textarea "[PERSON_NAME]"
drag, startPoint x: 411, startPoint y: 483, endPoint x: 254, endPoint y: 493, distance: 156.8
click at [254, 493] on textarea "Apreciable cliente: Te comentamos que debemos llevar a cabo un proceso de verif…" at bounding box center [455, 462] width 599 height 154
click at [255, 495] on textarea "Apreciable cliente: Te comentamos que debemos llevar a cabo un proceso de verif…" at bounding box center [455, 462] width 599 height 154
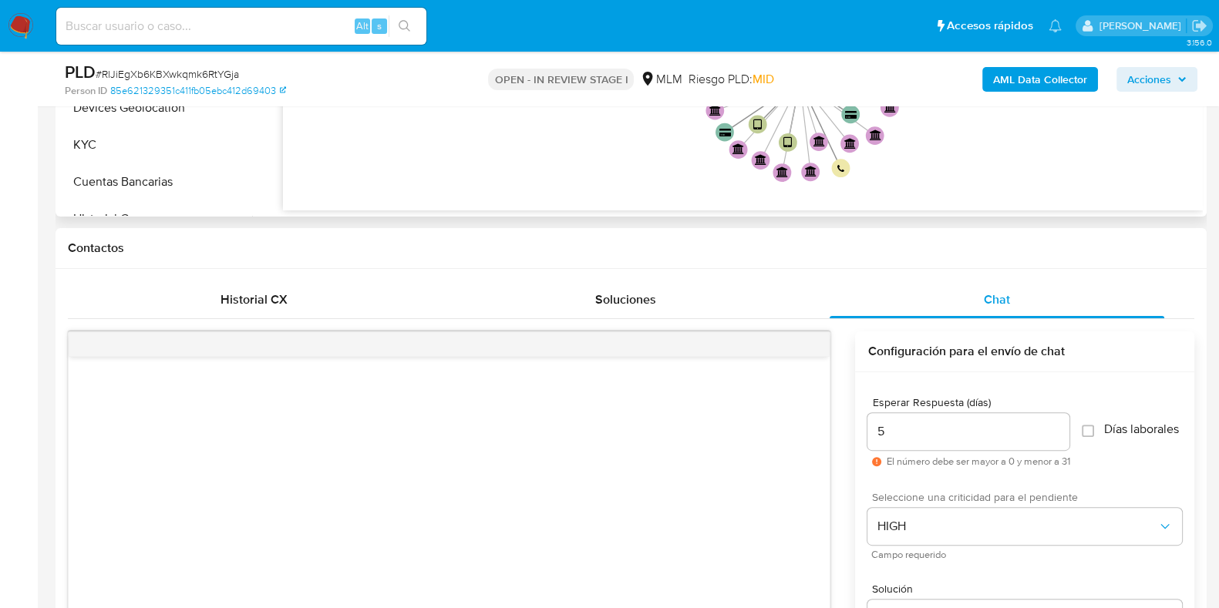
scroll to position [385, 0]
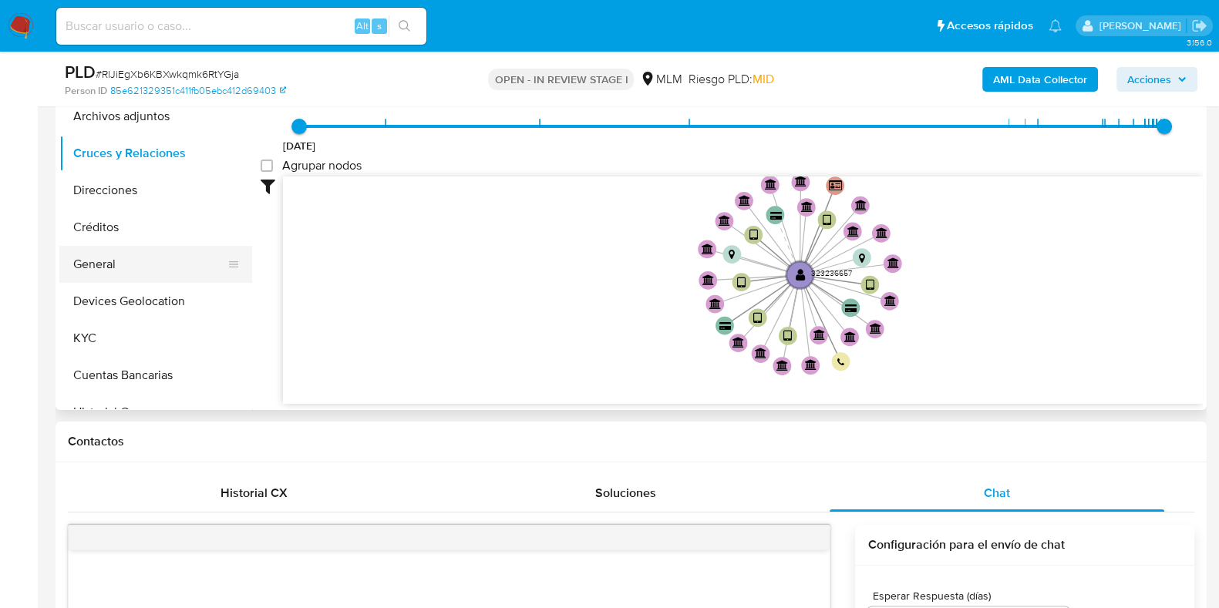
click at [102, 270] on button "General" at bounding box center [149, 264] width 180 height 37
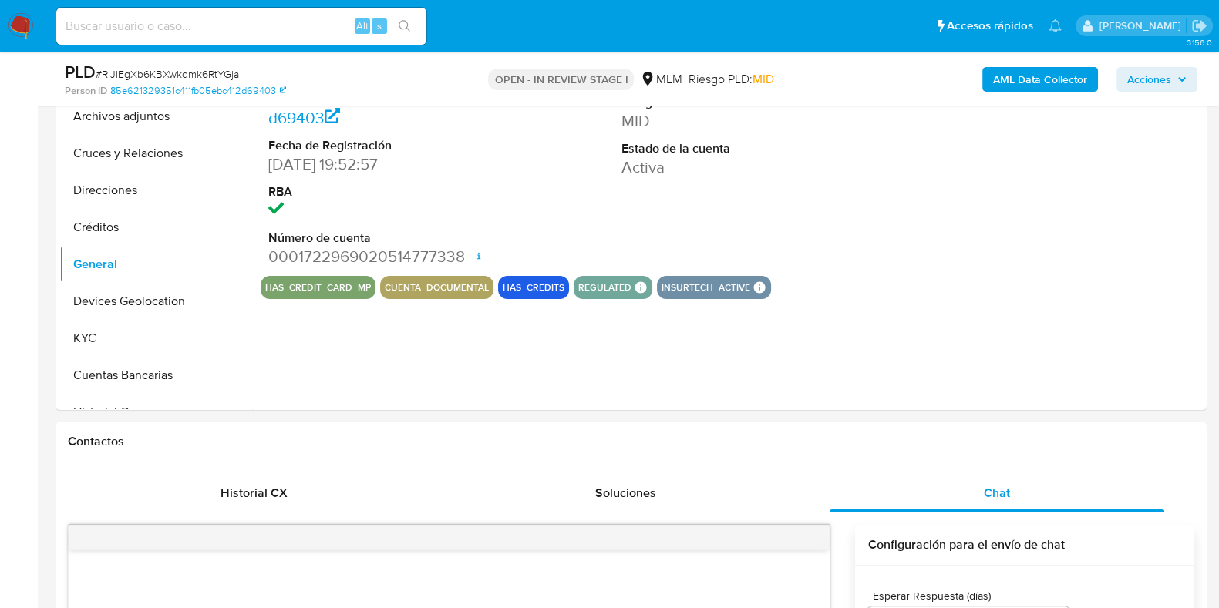
scroll to position [289, 0]
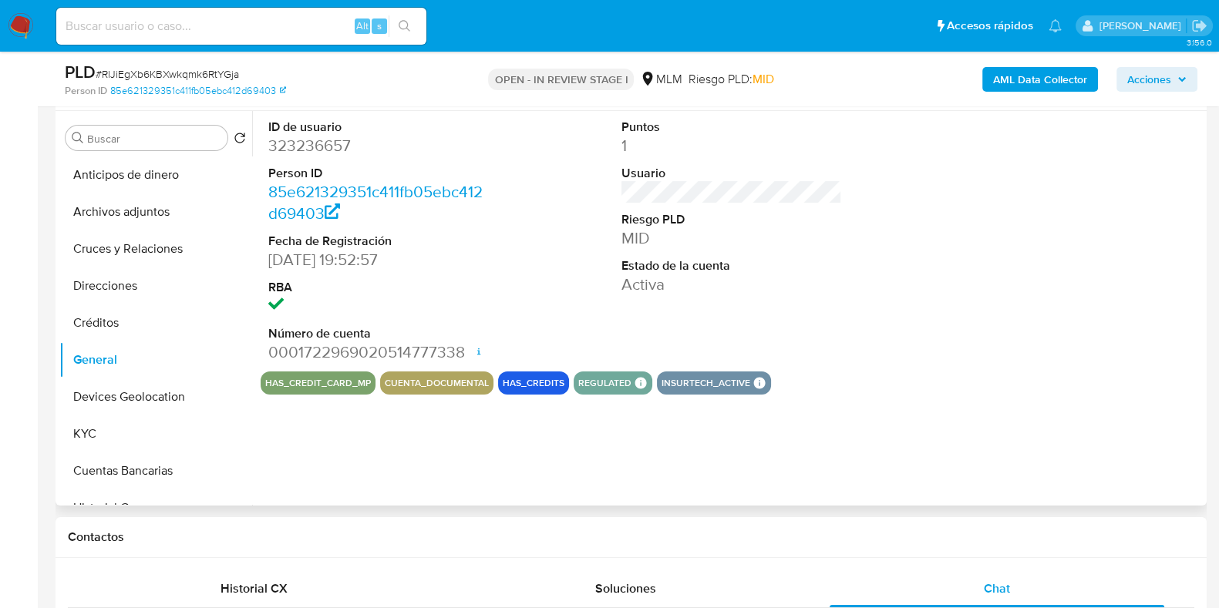
click at [312, 145] on dd "323236657" at bounding box center [378, 146] width 220 height 22
copy dd "323236657"
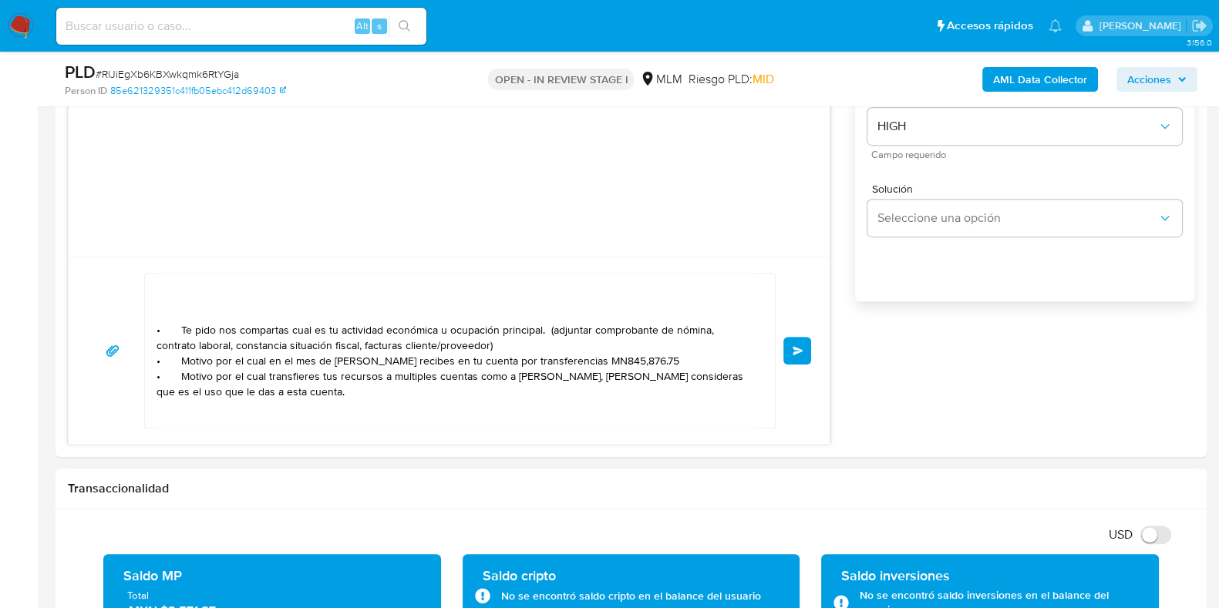
scroll to position [1060, 0]
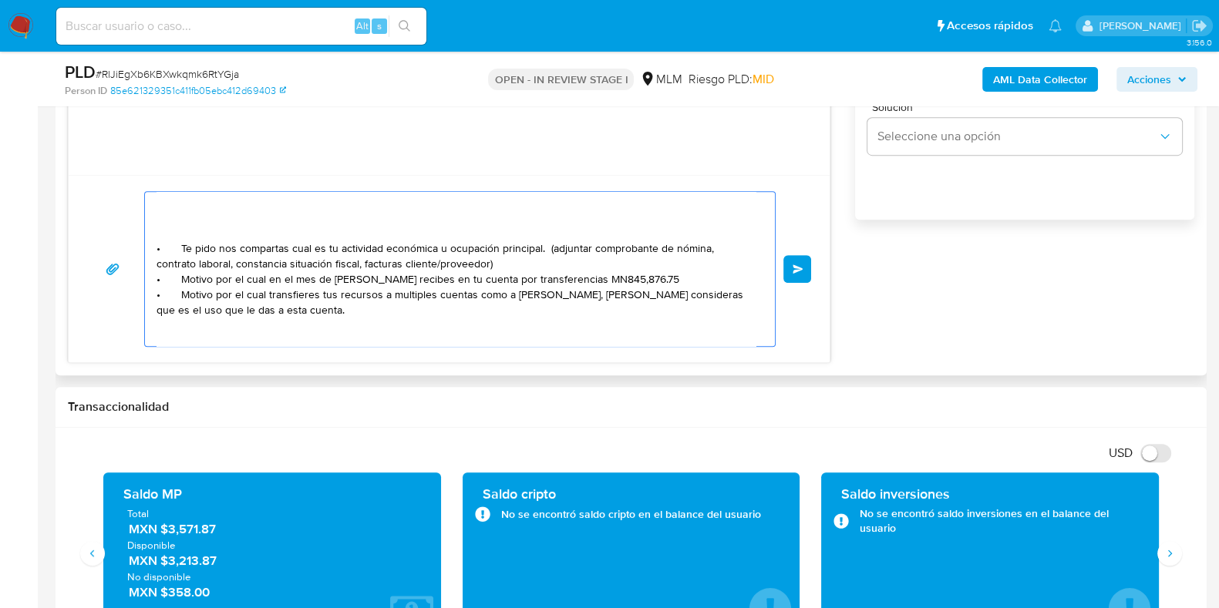
click at [228, 309] on textarea "Apreciable cliente: Te comentamos que debemos llevar a cabo un proceso de verif…" at bounding box center [455, 269] width 599 height 154
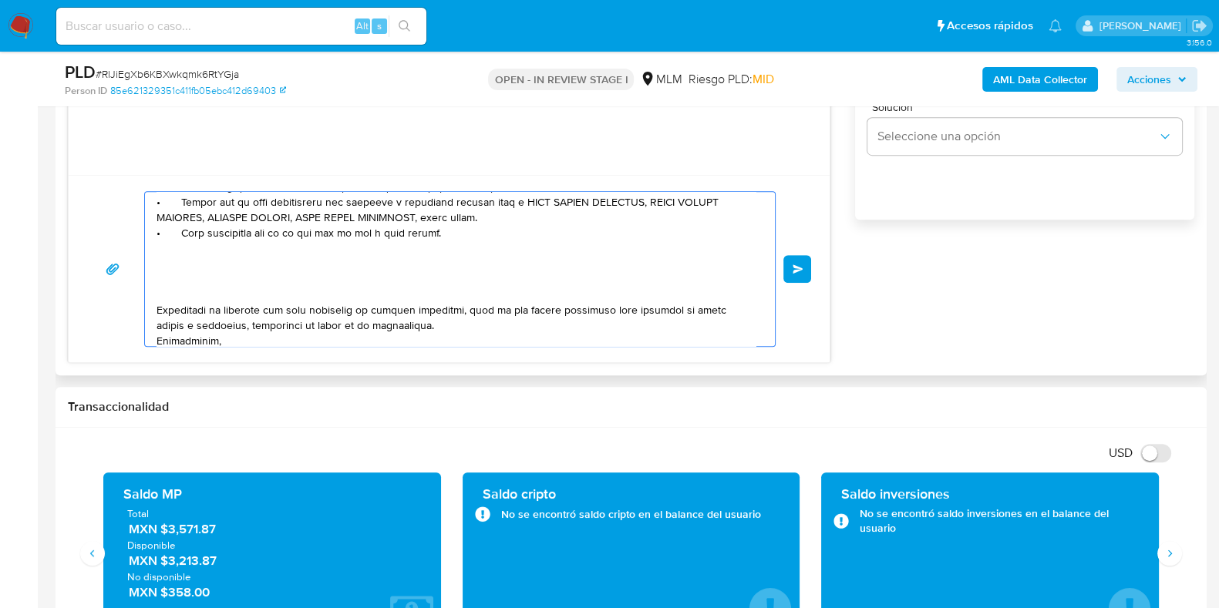
scroll to position [192, 0]
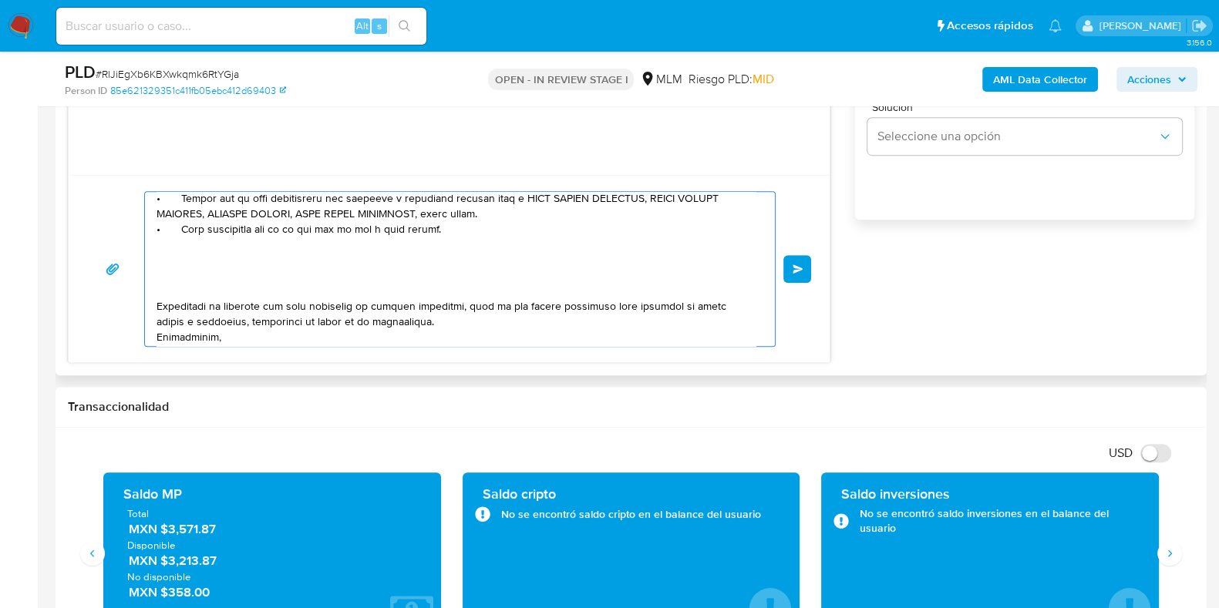
click at [320, 233] on textarea at bounding box center [455, 269] width 599 height 154
drag, startPoint x: 339, startPoint y: 236, endPoint x: 328, endPoint y: 226, distance: 15.3
type textarea "Loremipsum dolorsi: Am consectetu adi elitsed doeius t inci ut laboree do magna…"
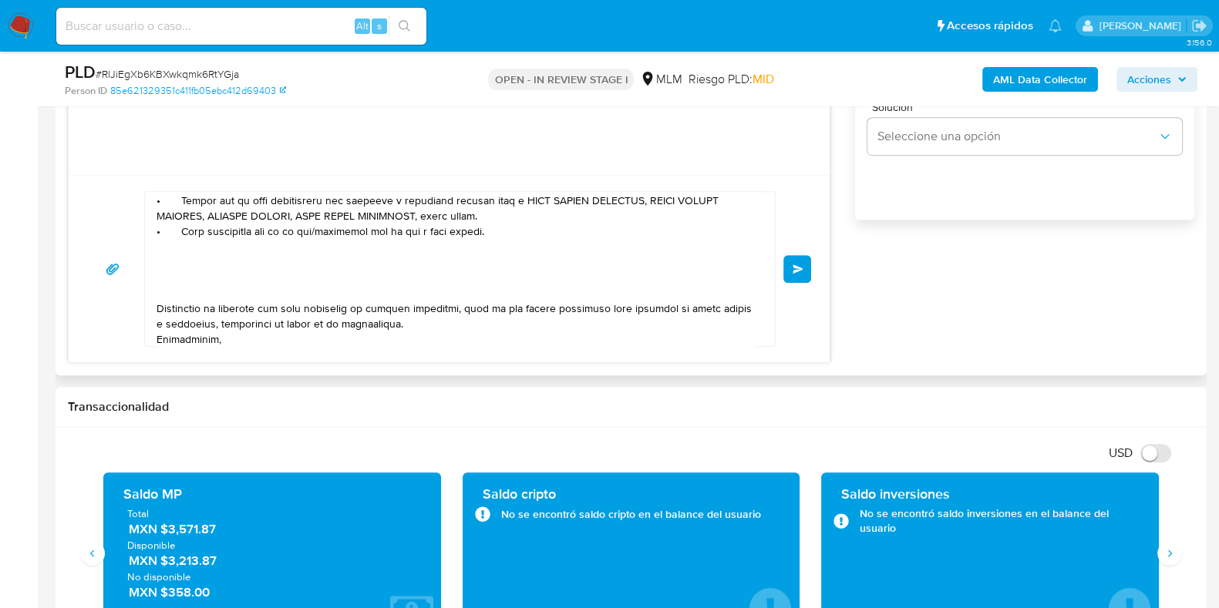
click at [794, 274] on button "Enviar" at bounding box center [797, 269] width 28 height 28
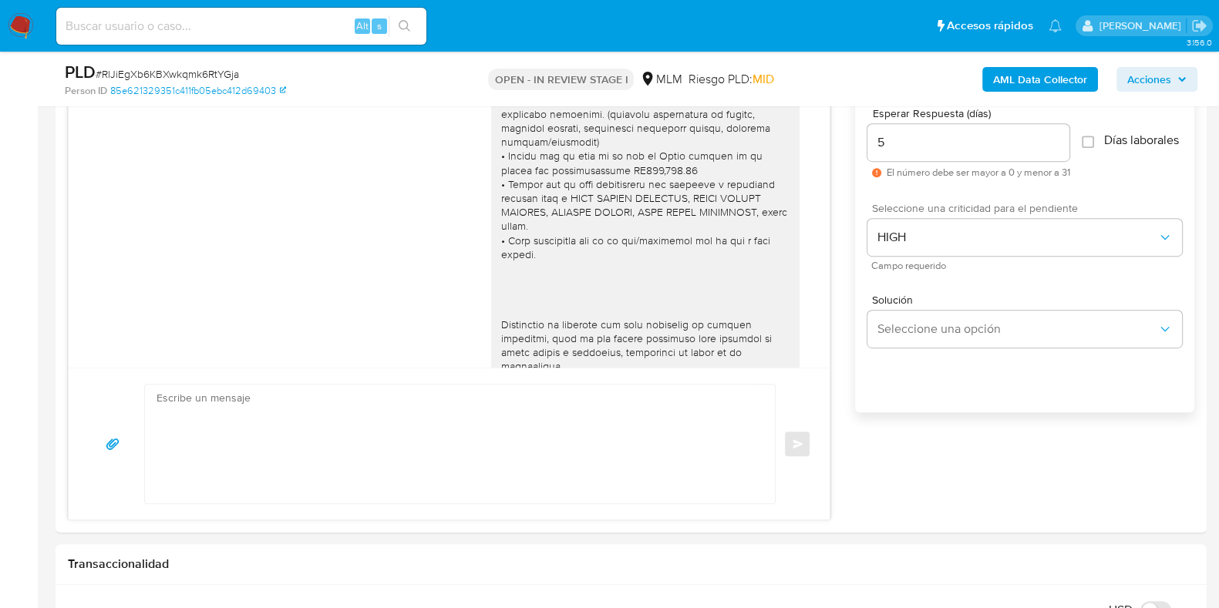
scroll to position [126, 0]
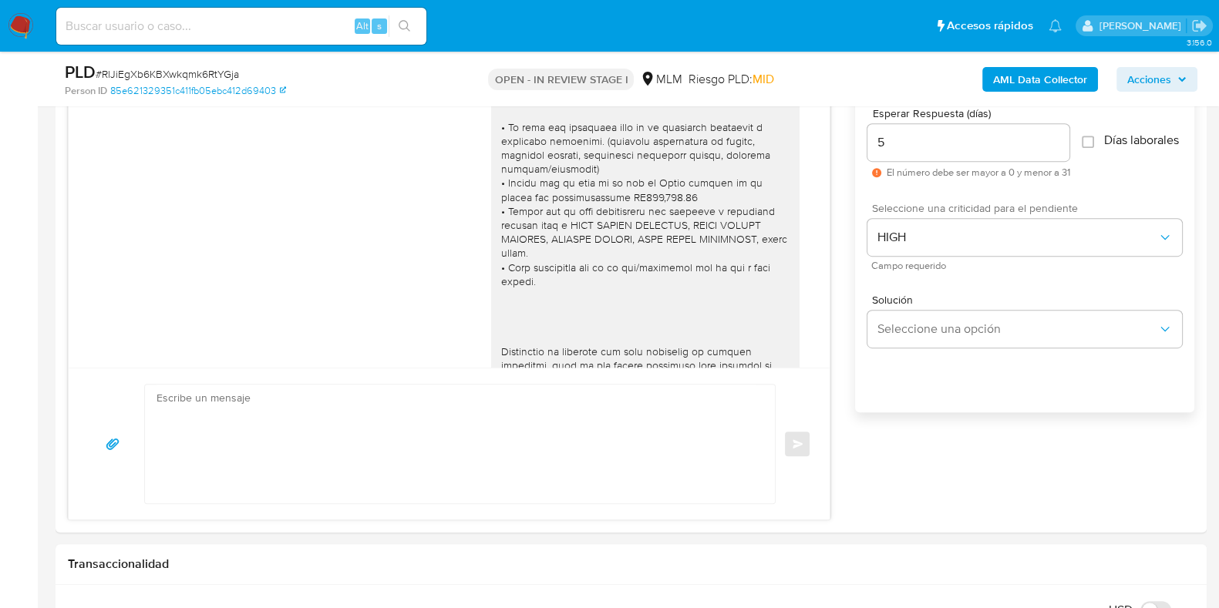
click at [204, 76] on span "# RlJiEgXb6KBXwkqmk6RtYGja" at bounding box center [167, 73] width 143 height 15
copy span "RlJiEgXb6KBXwkqmk6RtYGja"
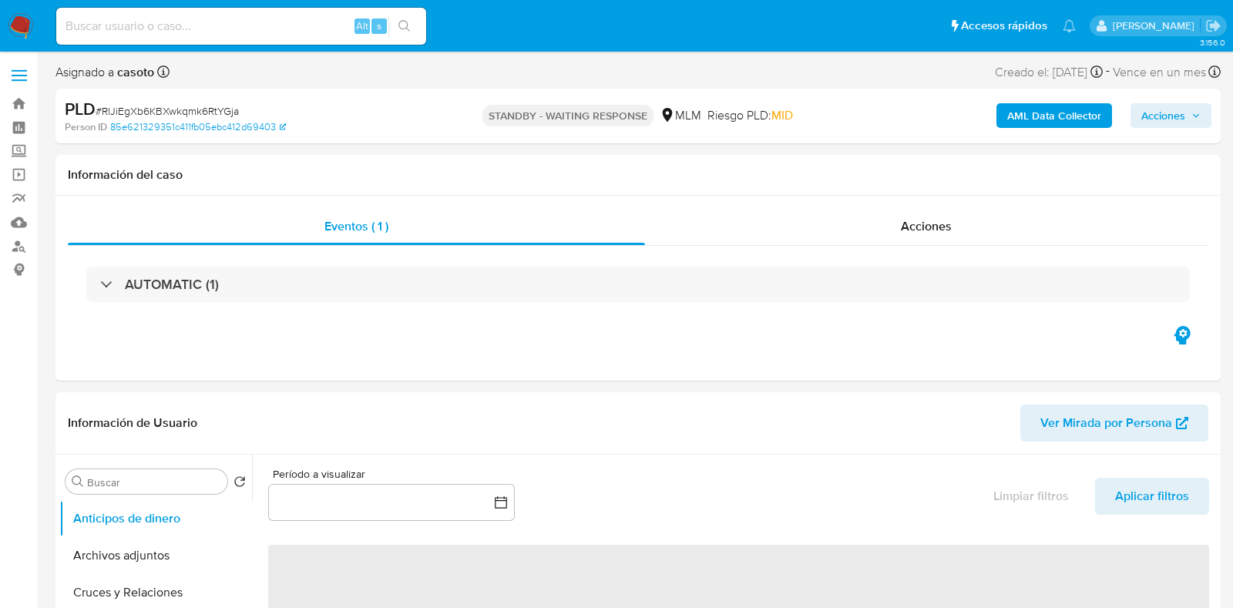
select select "10"
